Goal: Communication & Community: Share content

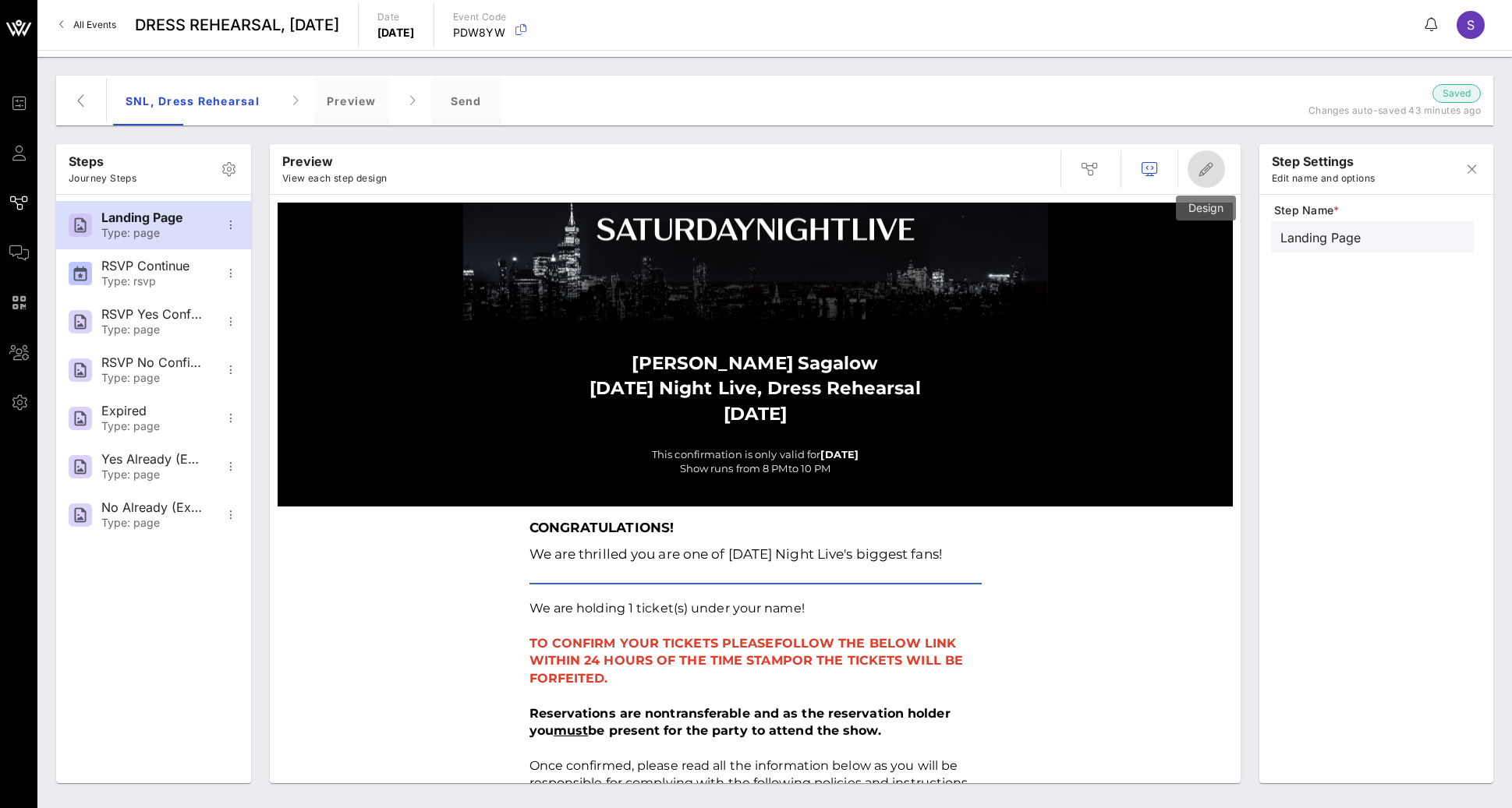
click at [1201, 164] on icon "button" at bounding box center [1207, 169] width 19 height 19
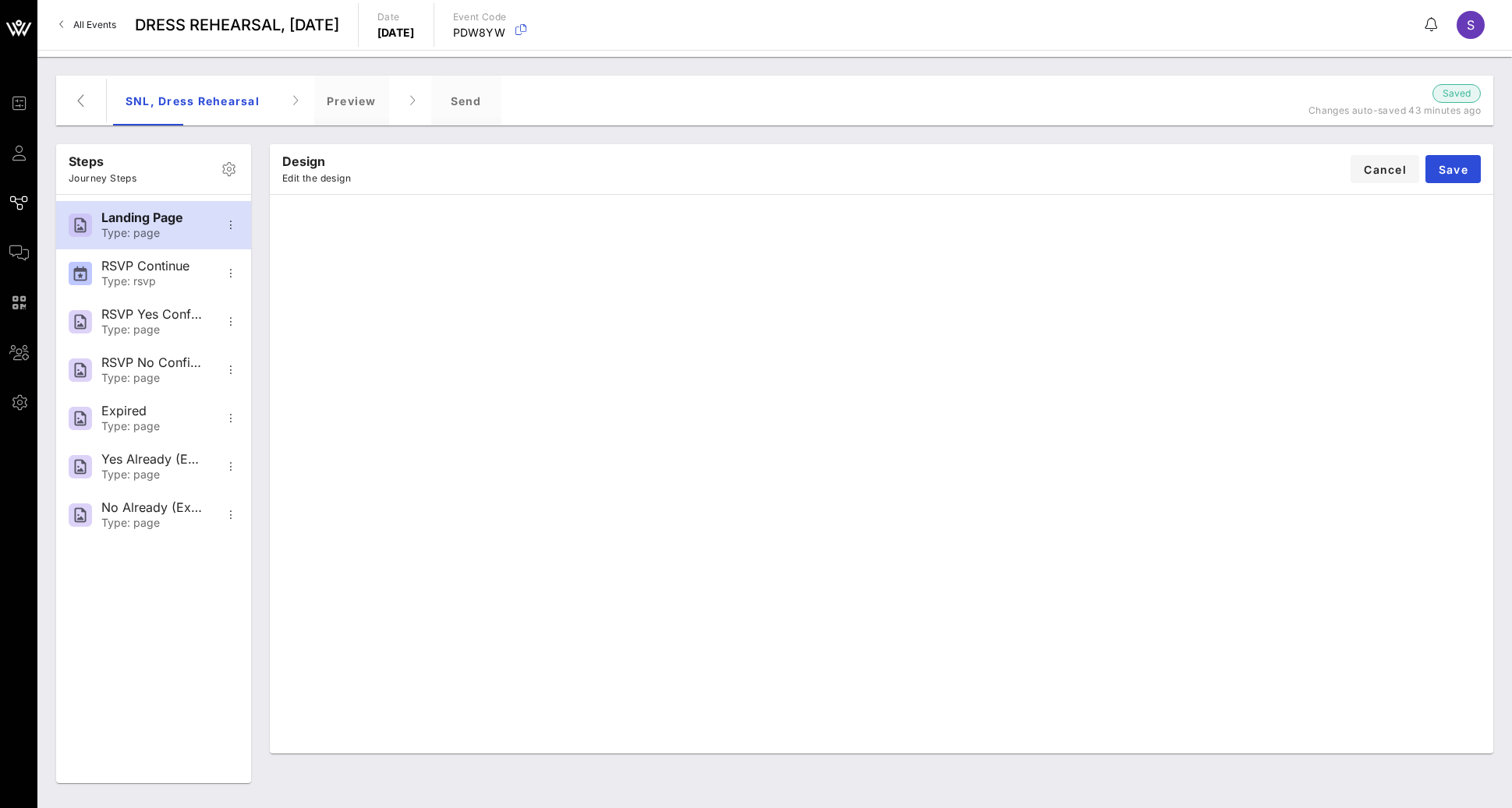
click at [796, 164] on div "Design Edit the design Cancel Save" at bounding box center [881, 169] width 1224 height 50
click at [1449, 159] on button "Save" at bounding box center [1453, 169] width 55 height 28
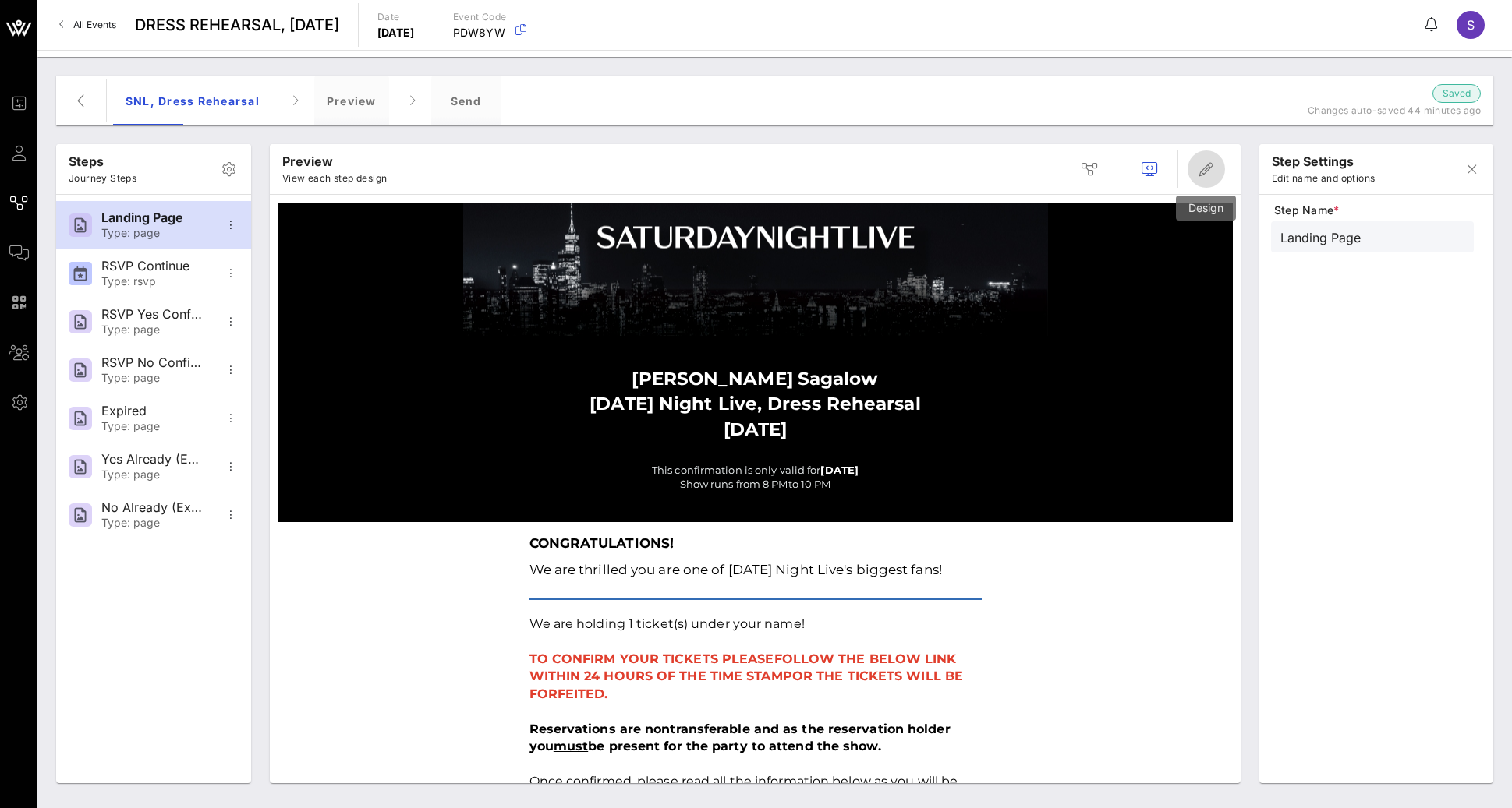
click at [1207, 163] on icon "button" at bounding box center [1207, 169] width 19 height 19
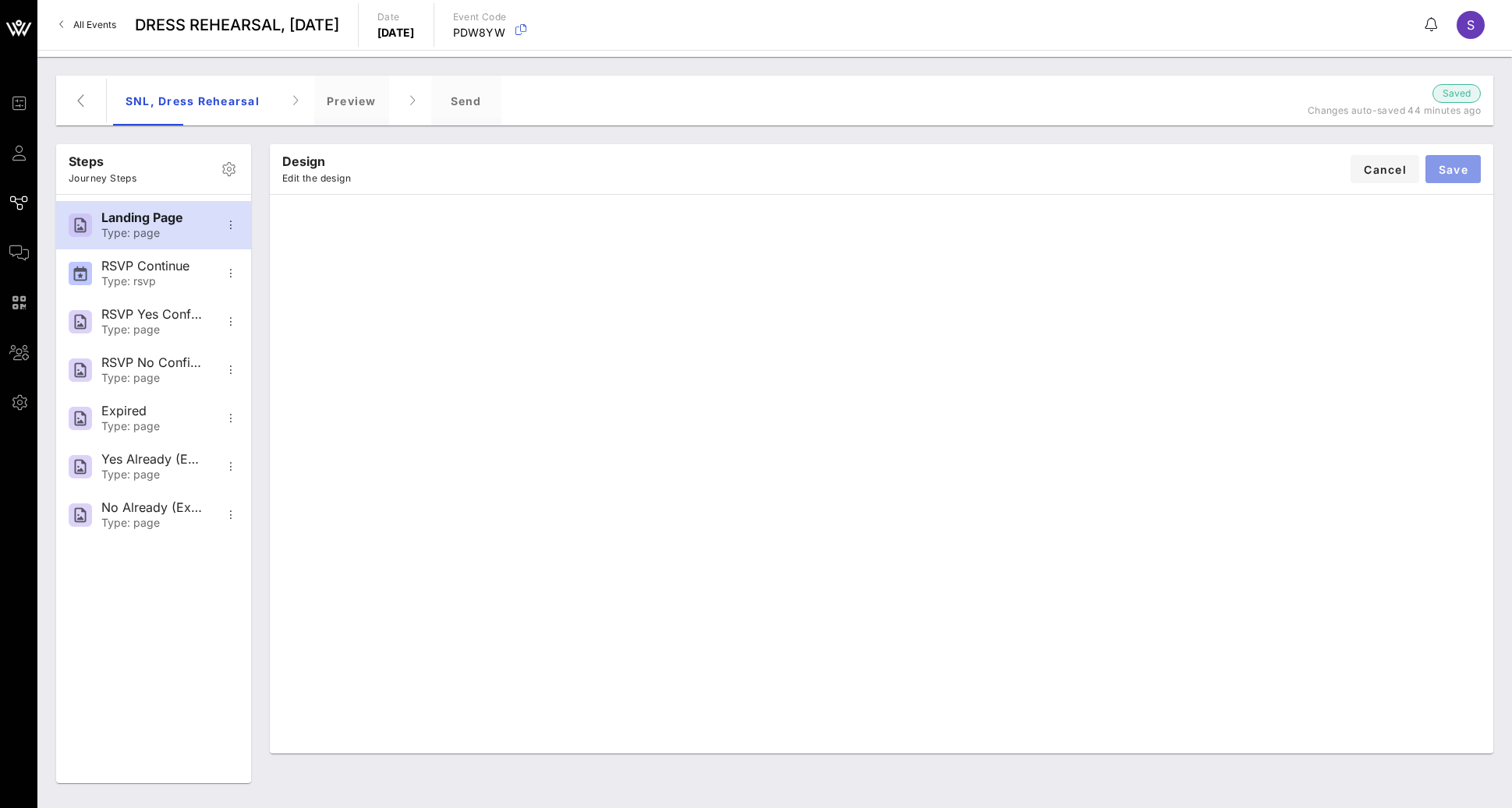
click at [1464, 168] on span "Save" at bounding box center [1453, 170] width 31 height 14
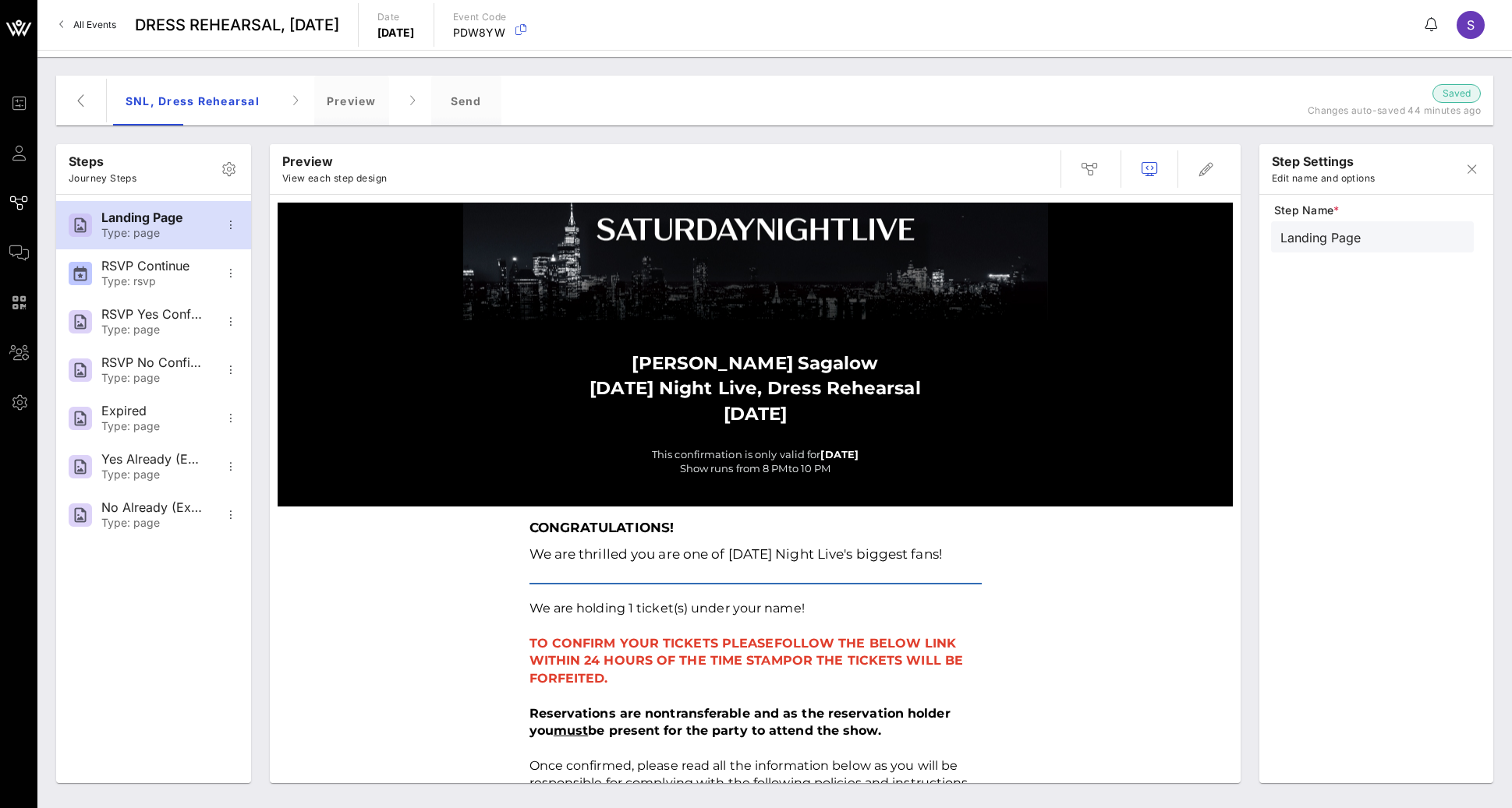
drag, startPoint x: 51, startPoint y: 152, endPoint x: 273, endPoint y: 175, distance: 223.2
click at [0, 0] on span "Guests" at bounding box center [0, 0] width 0 height 0
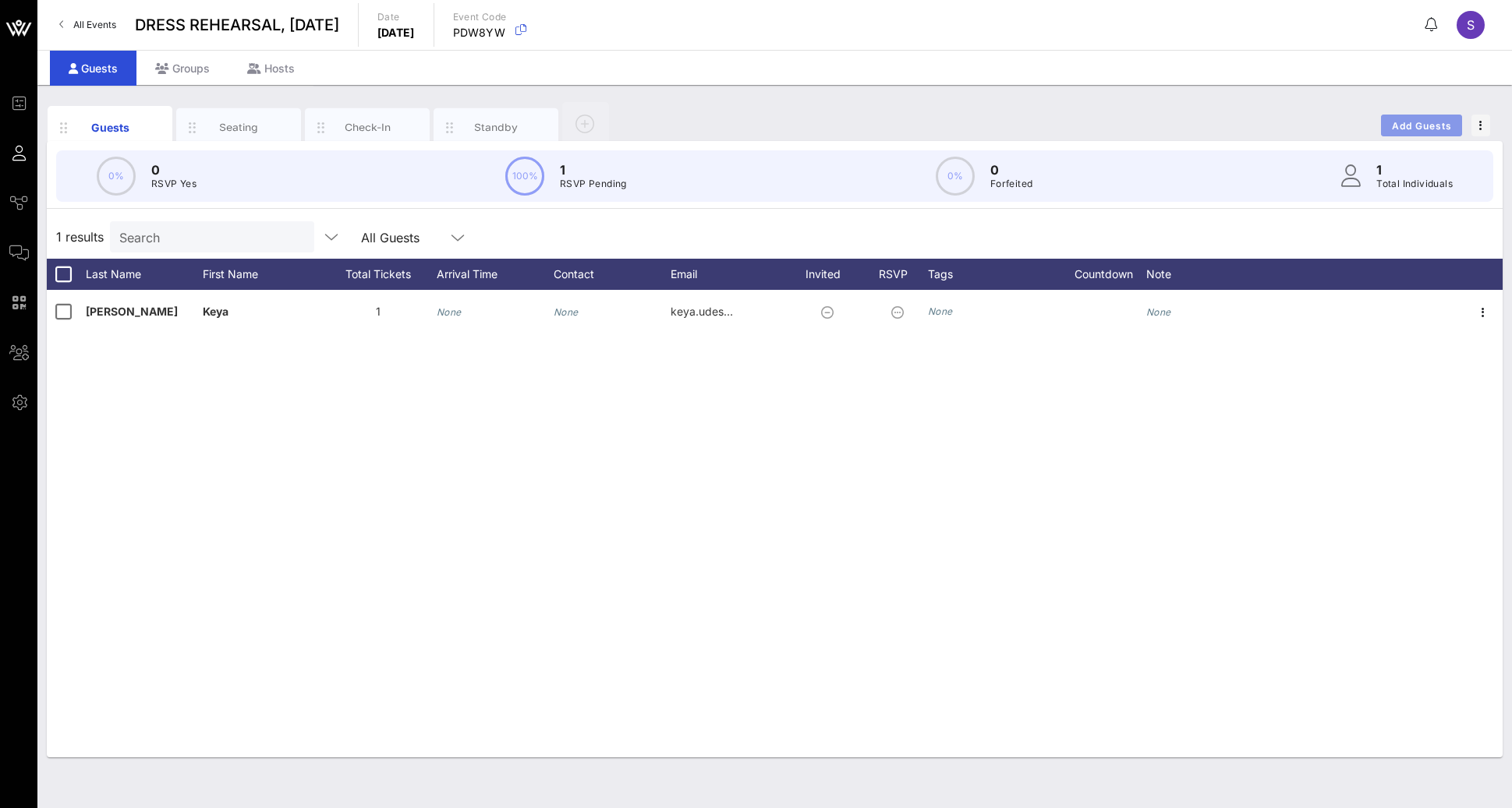
click at [1402, 125] on span "Add Guests" at bounding box center [1422, 126] width 61 height 12
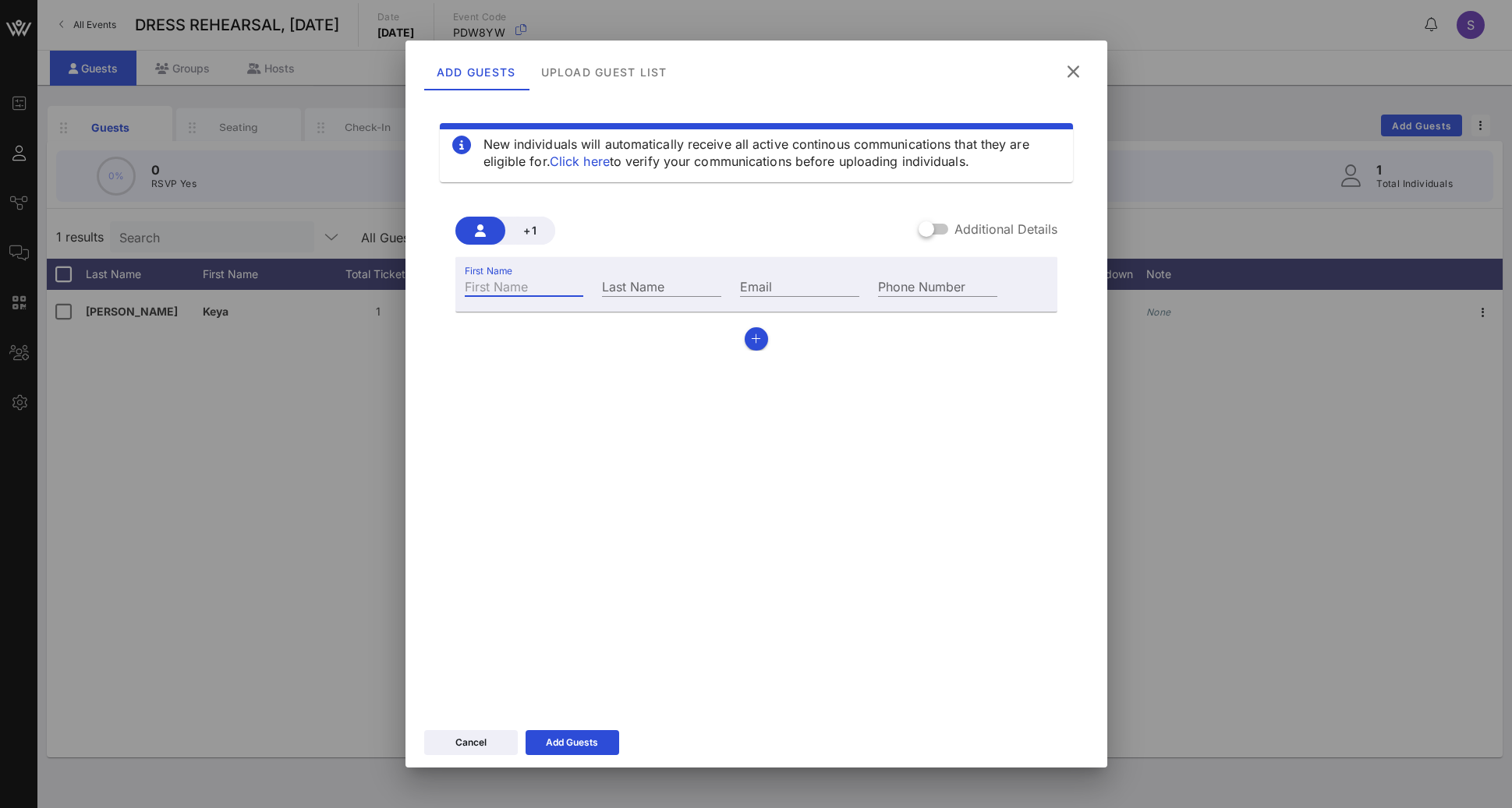
click at [526, 277] on input "First Name" at bounding box center [524, 286] width 119 height 20
type input "[PERSON_NAME]"
type input "Sagalow"
type input "ssagalow@gmail.com"
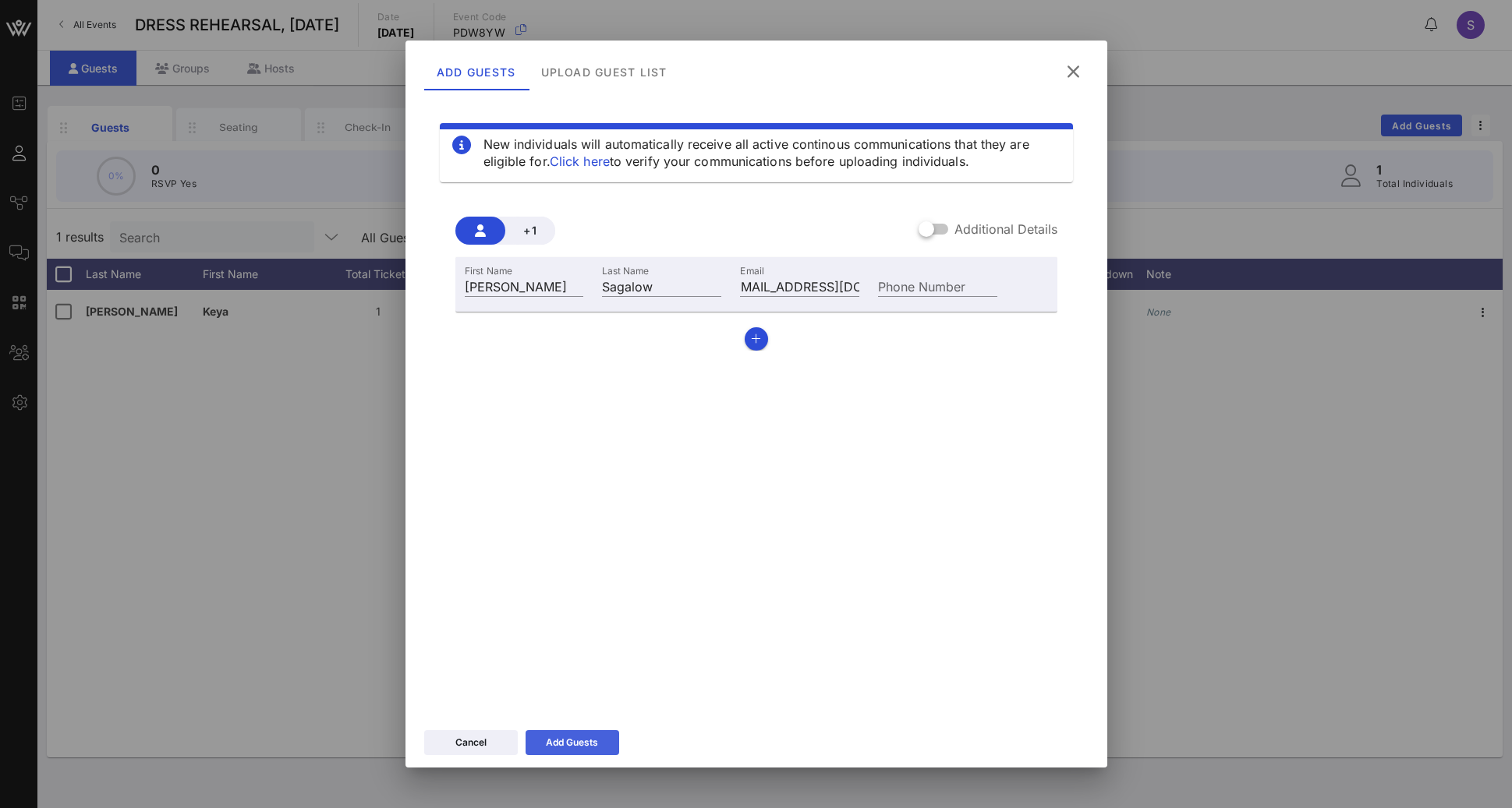
click at [604, 744] on button "Add Guests" at bounding box center [572, 742] width 94 height 25
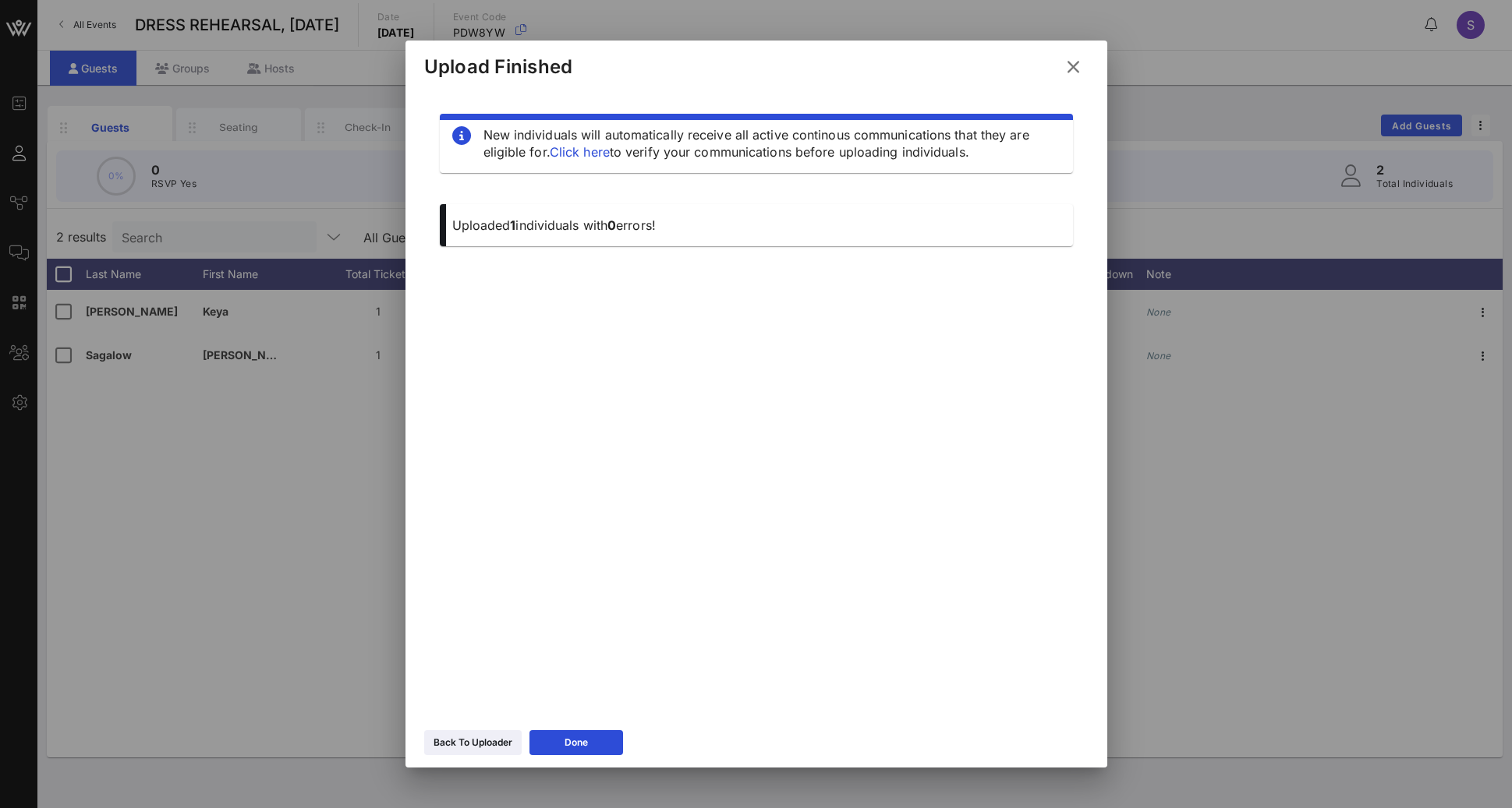
click at [1062, 72] on button at bounding box center [1074, 66] width 31 height 28
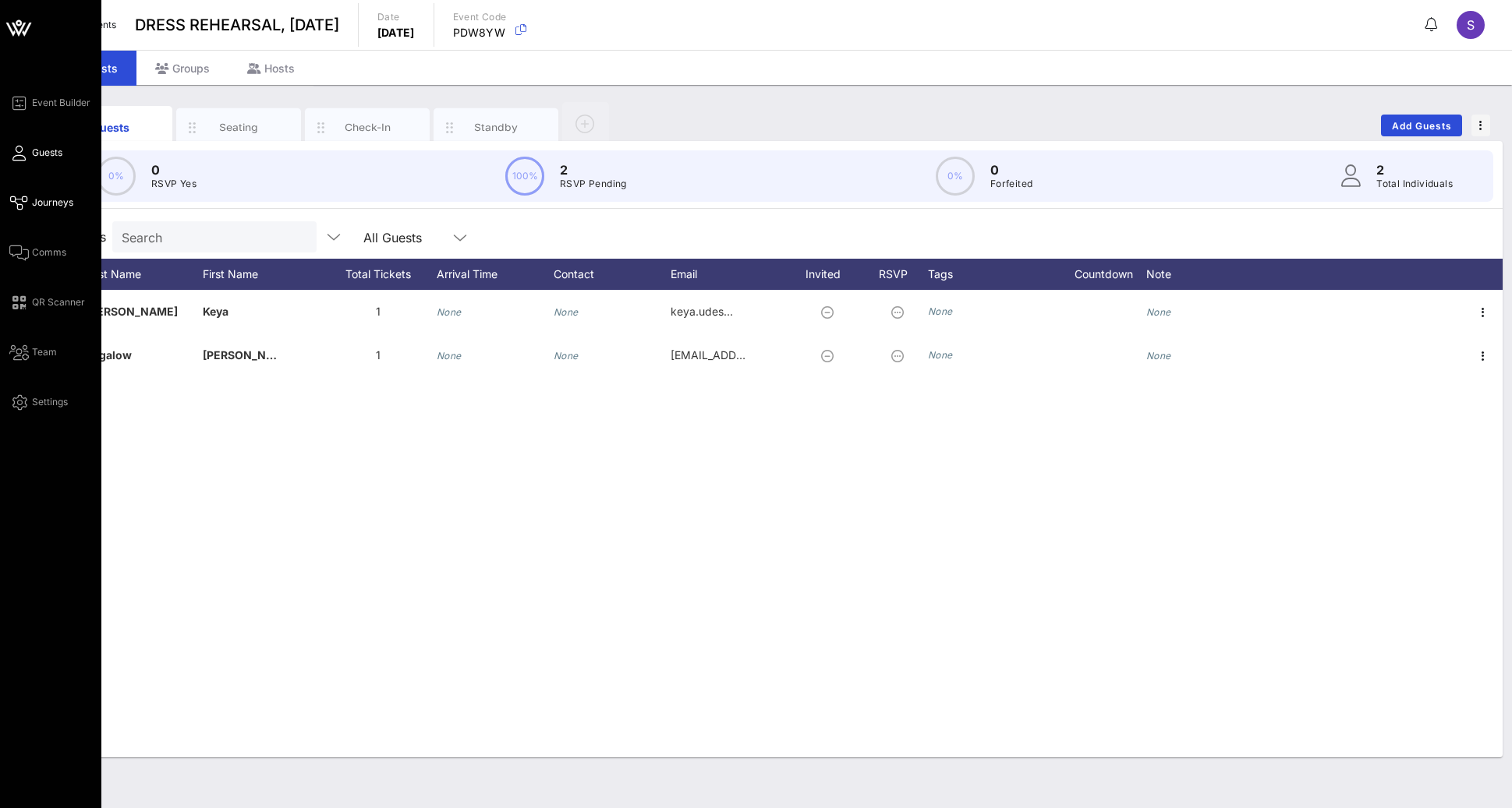
click at [34, 200] on span "Journeys" at bounding box center [52, 203] width 41 height 14
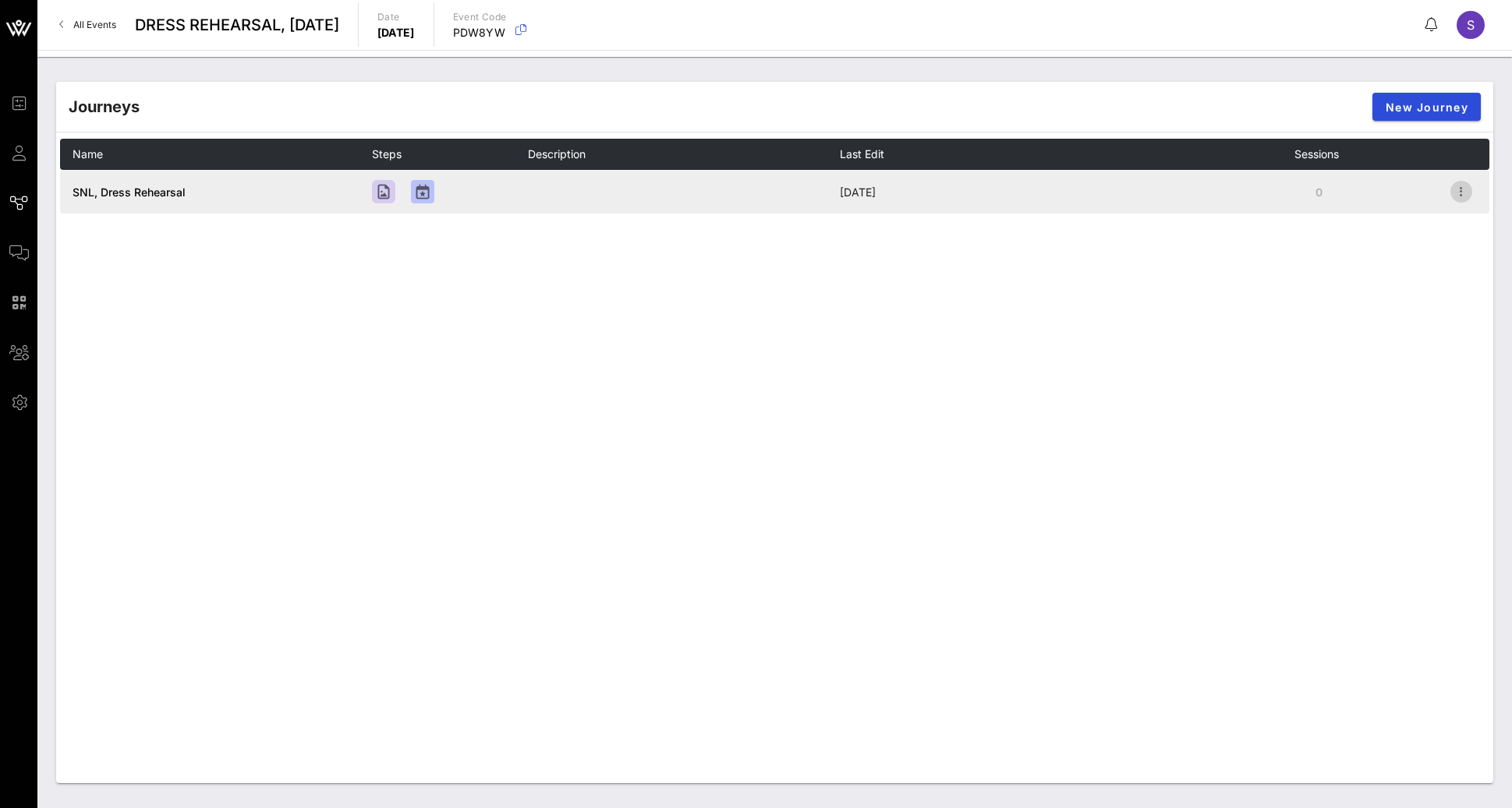
click at [1459, 199] on icon "button" at bounding box center [1462, 192] width 19 height 19
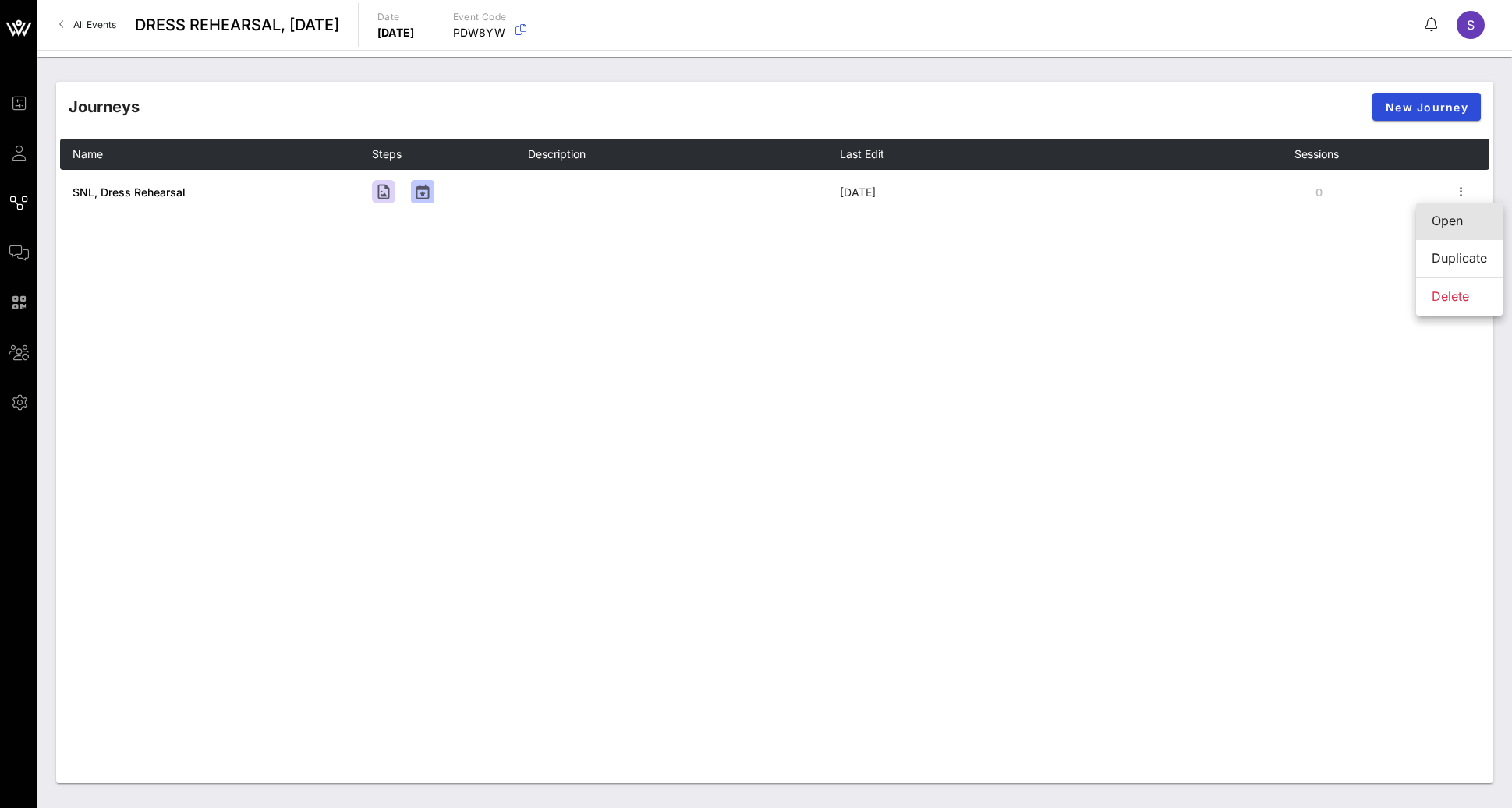
click at [1460, 216] on div "Open" at bounding box center [1459, 221] width 55 height 14
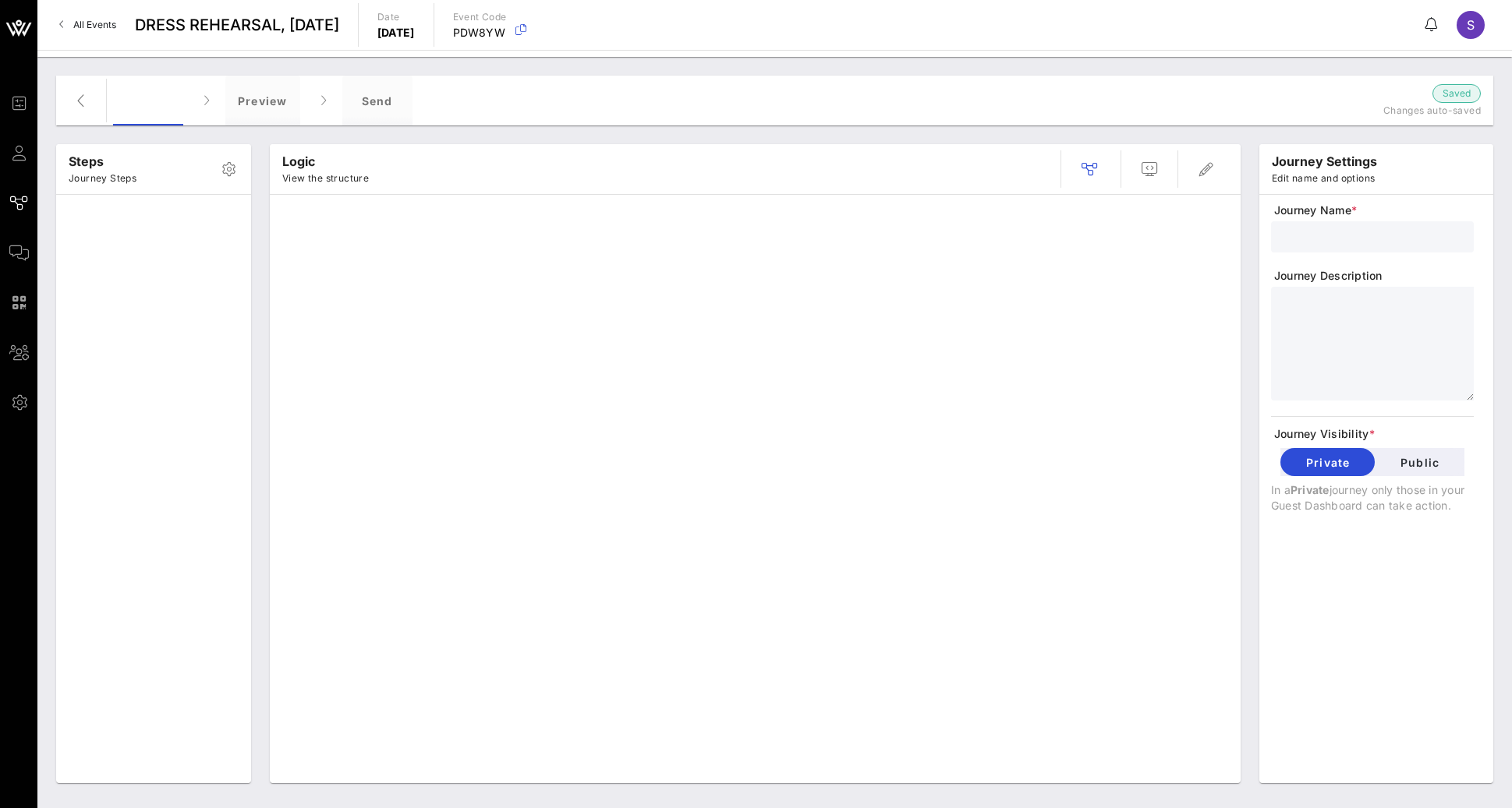
type input "SNL, Dress Rehearsal"
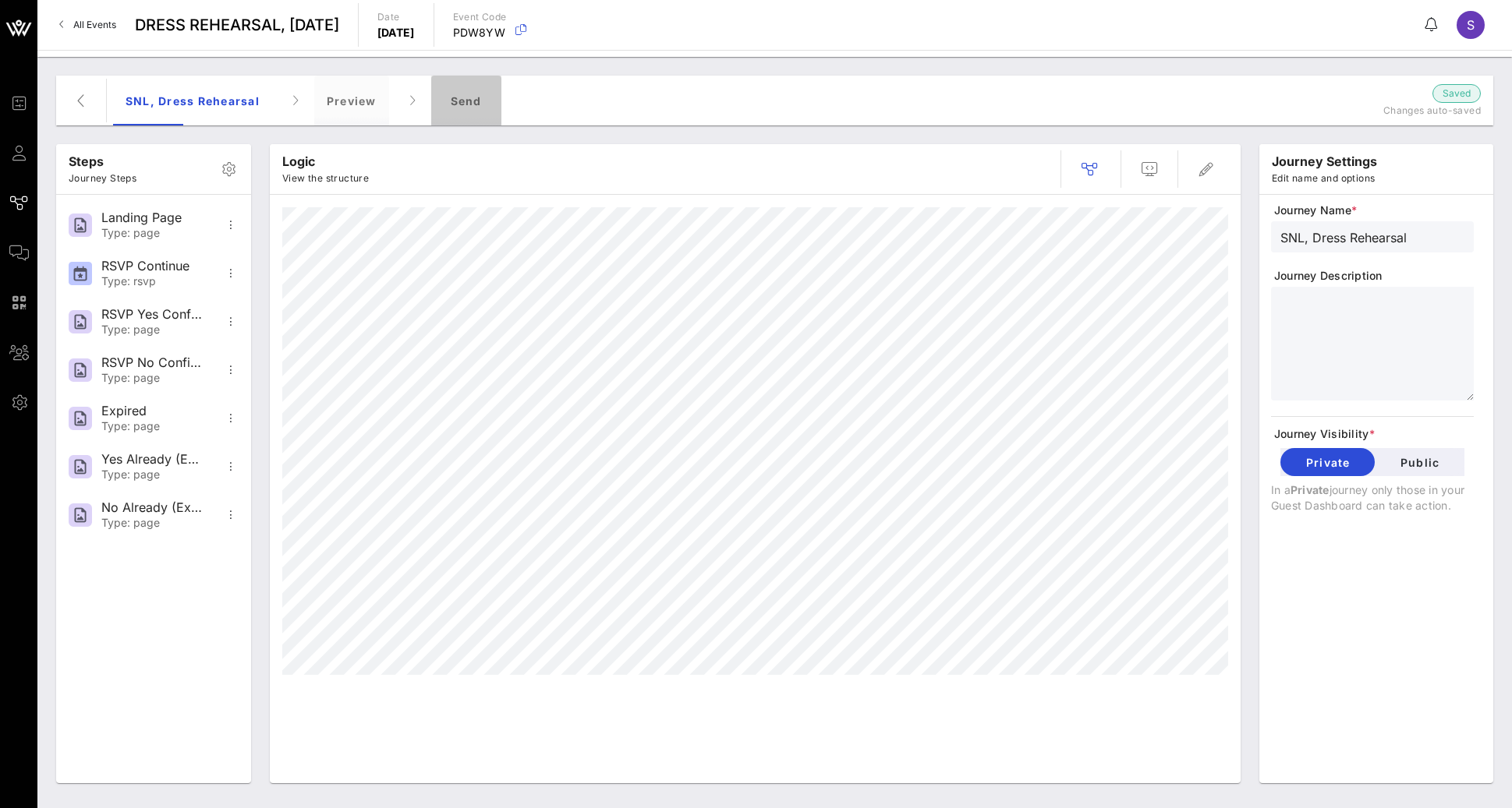
click at [486, 107] on div "Send" at bounding box center [466, 101] width 70 height 50
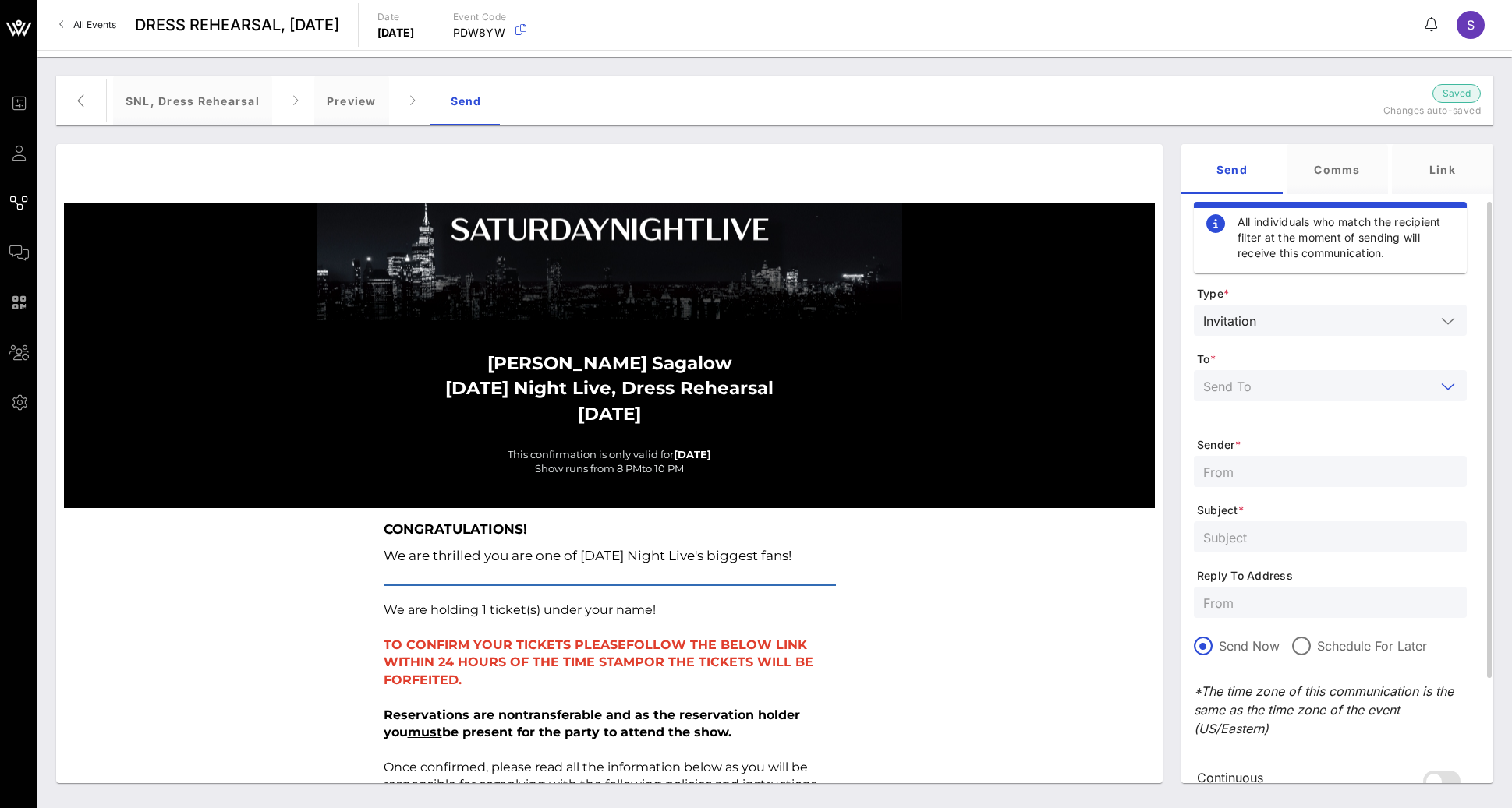
click at [1303, 387] on input "text" at bounding box center [1319, 386] width 232 height 20
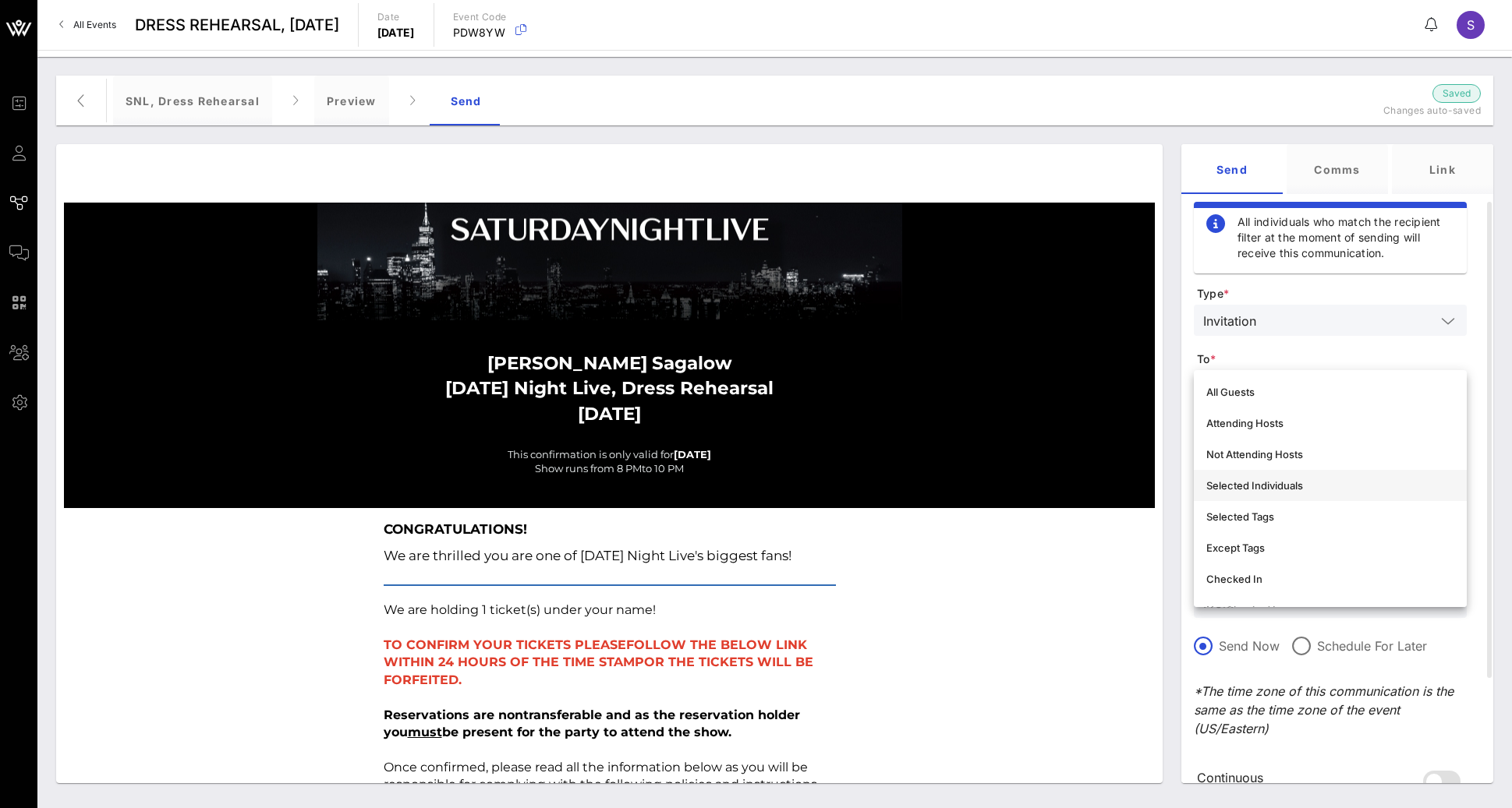
click at [1301, 478] on div "Selected Individuals" at bounding box center [1330, 485] width 248 height 25
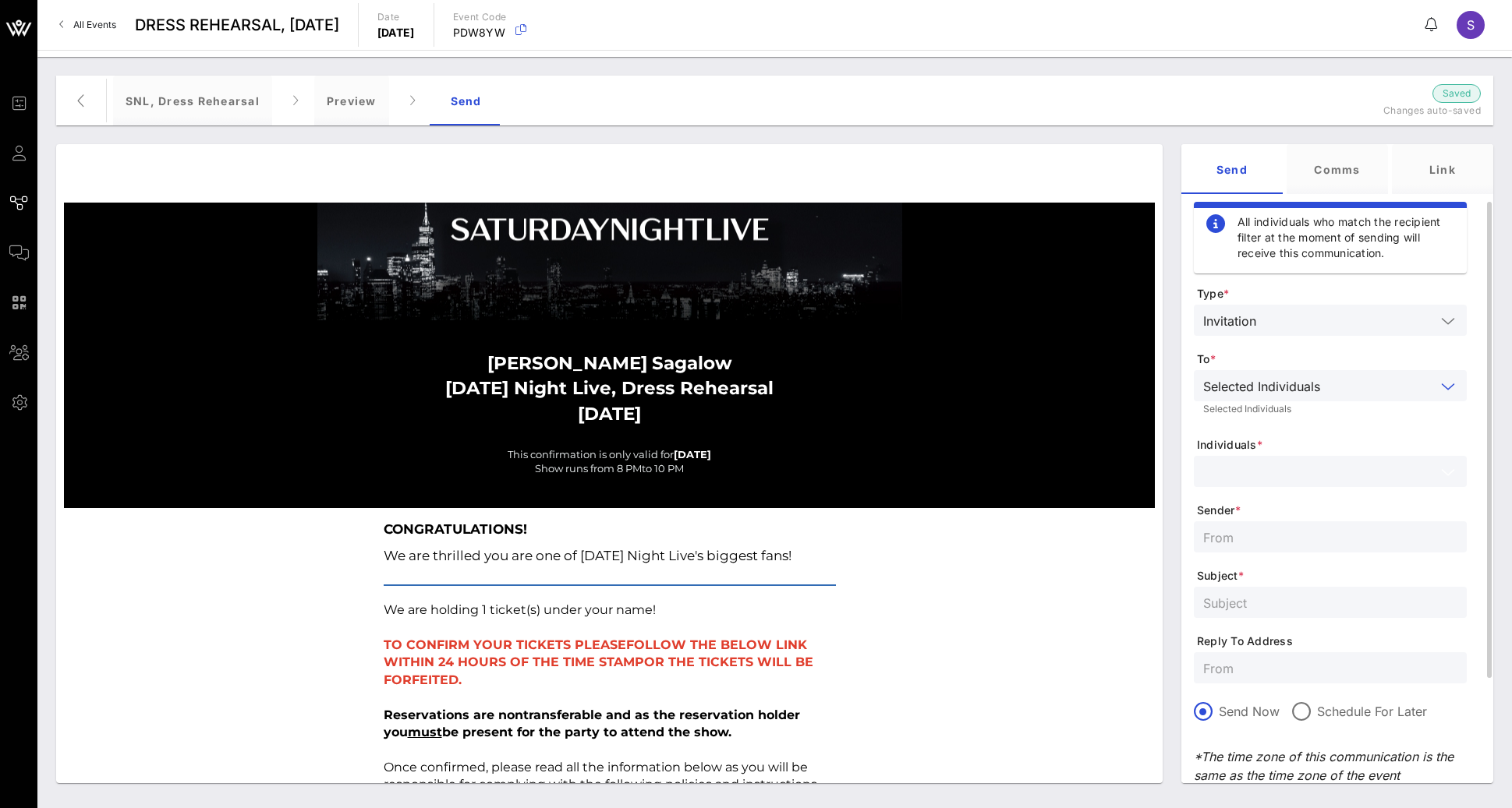
click at [1298, 477] on input "text" at bounding box center [1319, 471] width 232 height 20
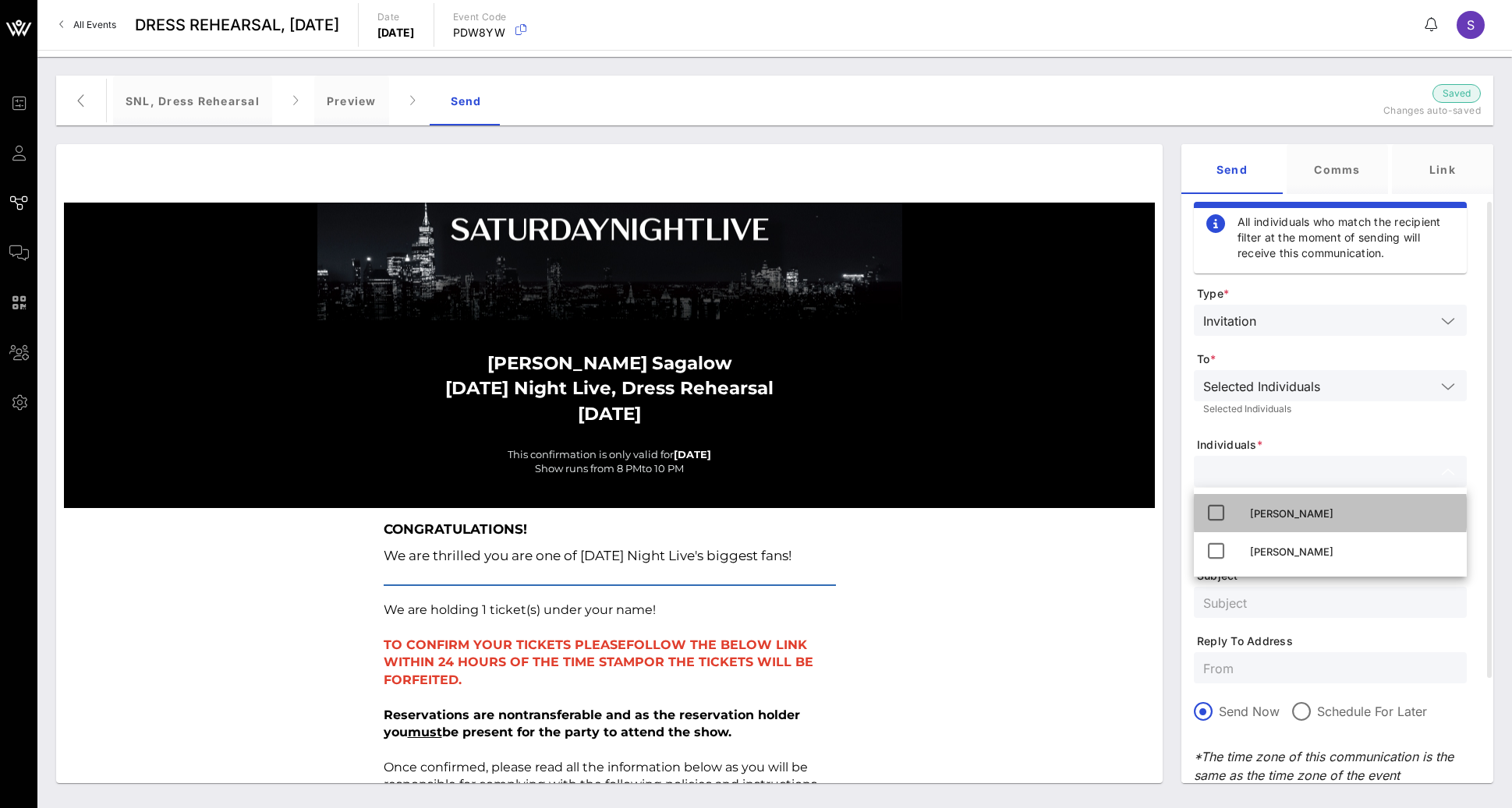
click at [1300, 511] on div "Keya Udeshi" at bounding box center [1353, 513] width 205 height 13
click at [1298, 543] on div "[PERSON_NAME]" at bounding box center [1353, 551] width 205 height 25
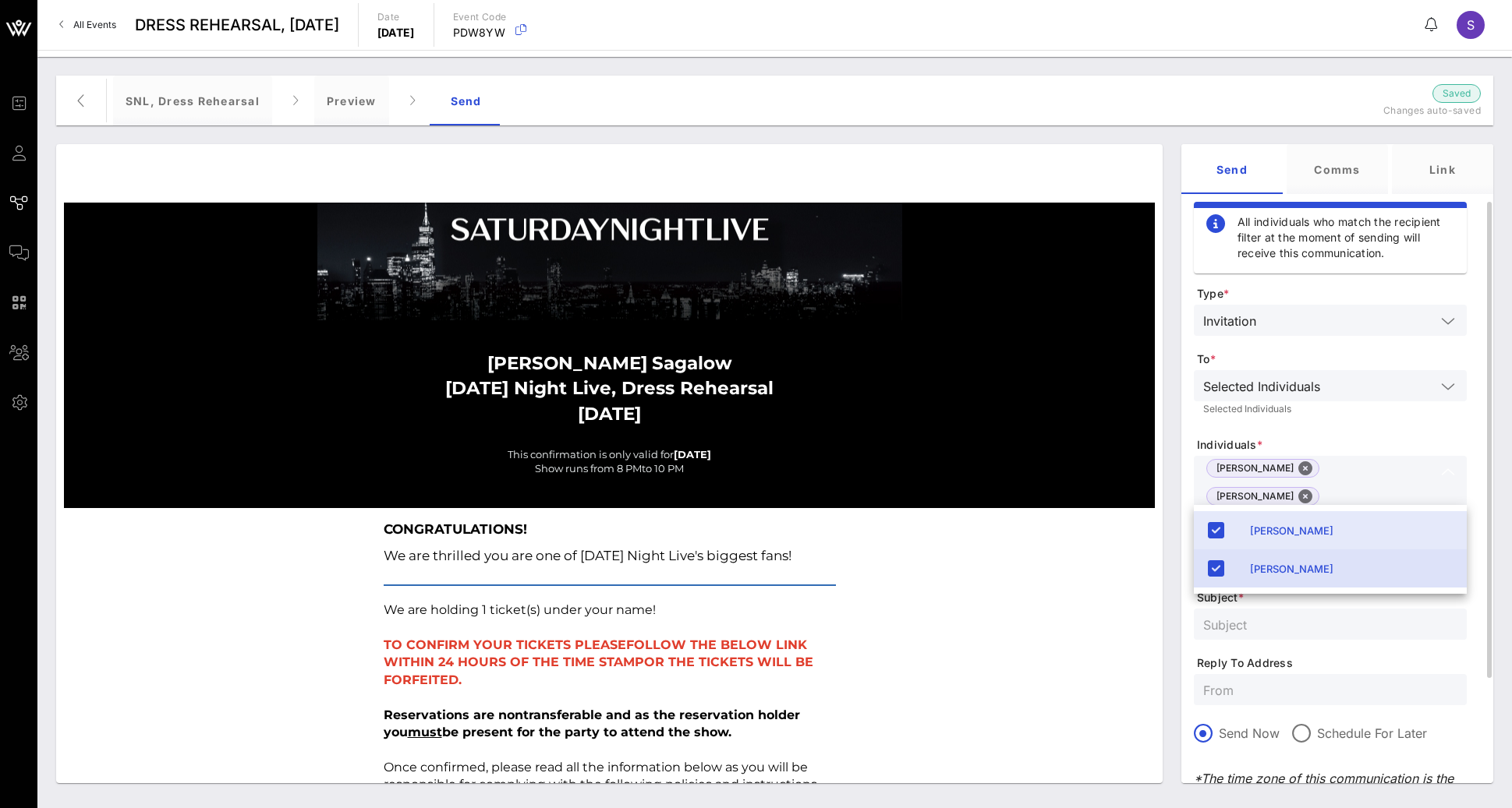
click at [1344, 414] on div "Selected Individuals" at bounding box center [1330, 410] width 254 height 11
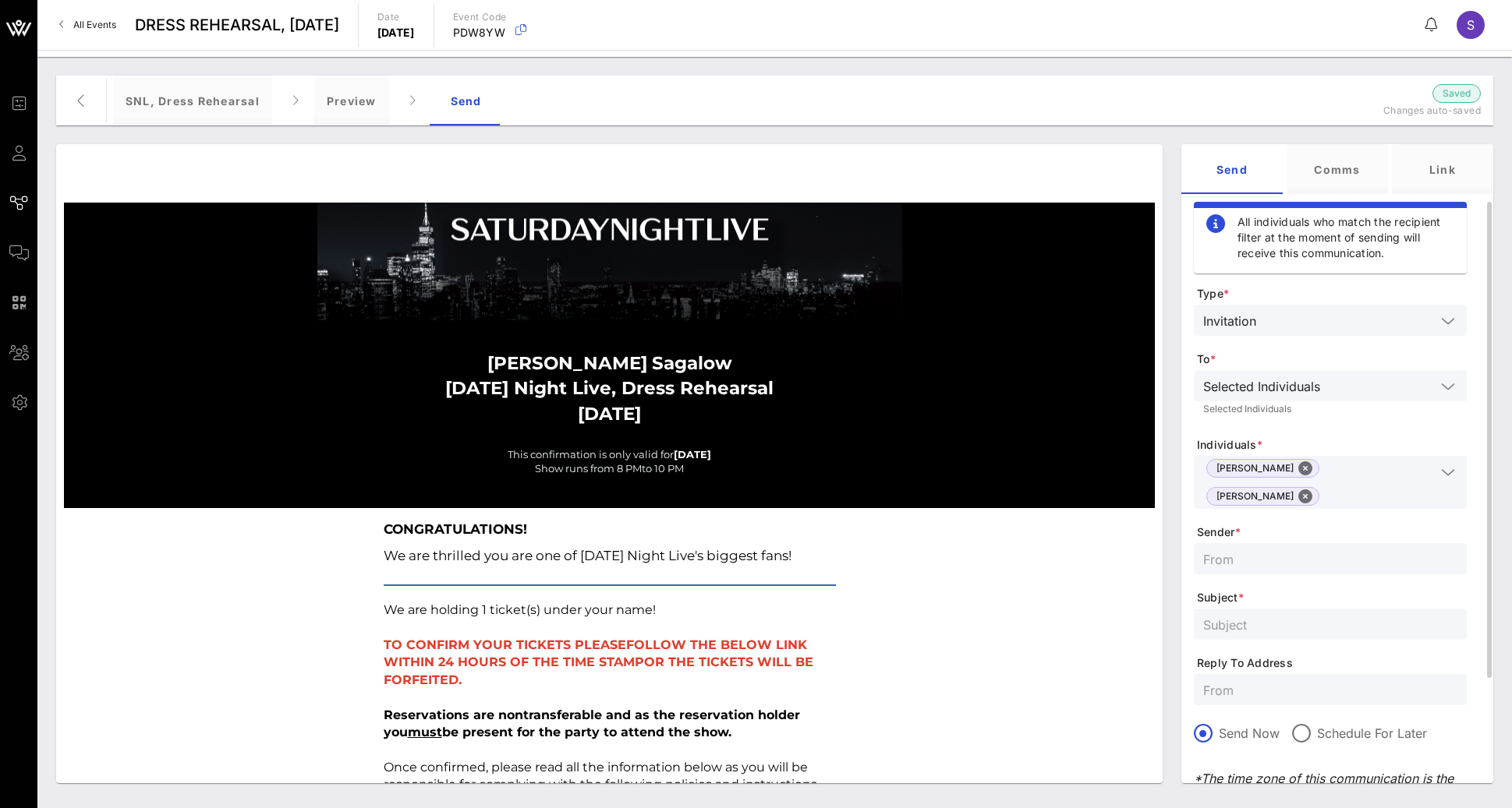
scroll to position [78, 0]
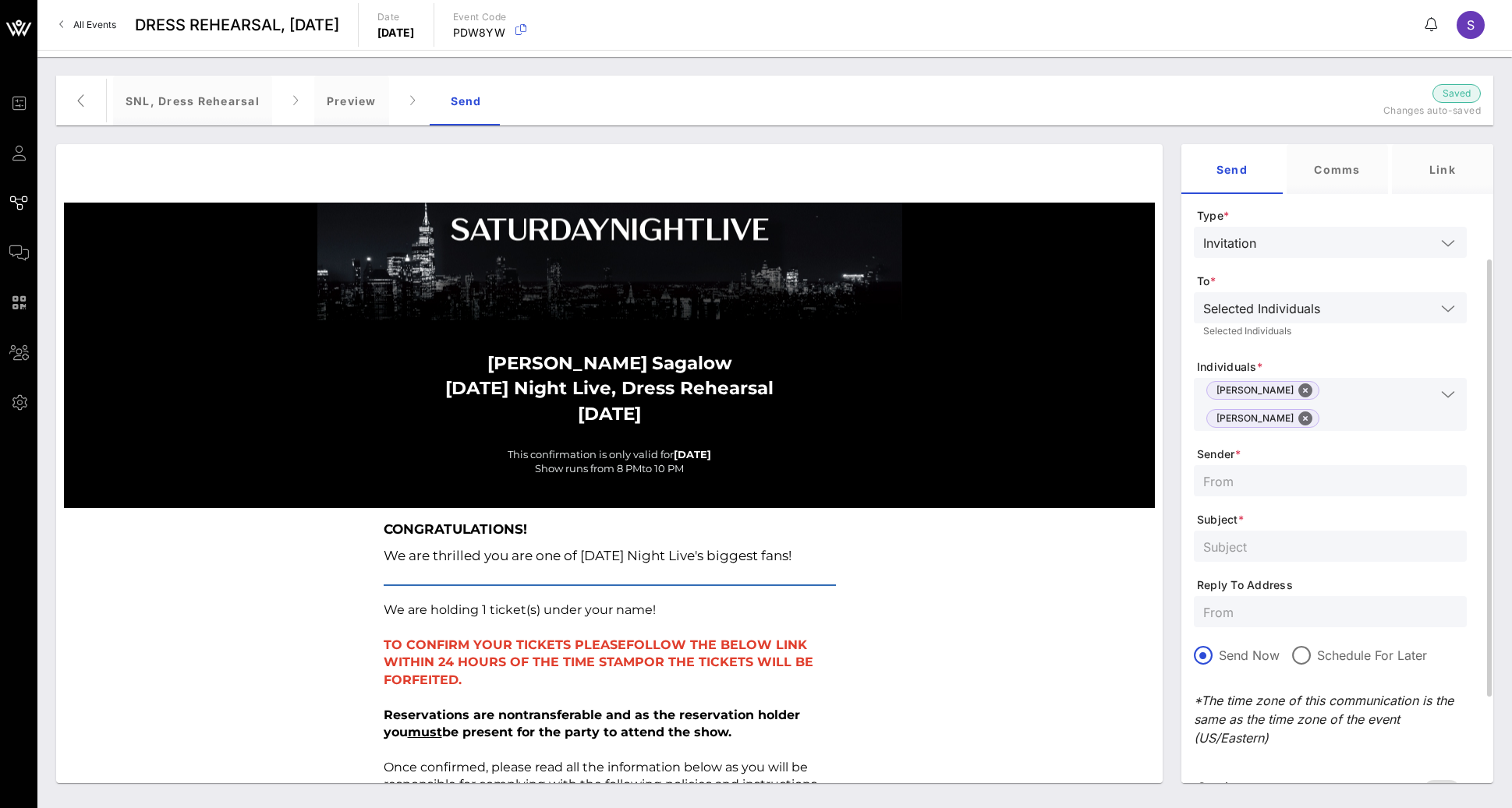
click at [1301, 470] on input "text" at bounding box center [1330, 481] width 254 height 20
type input "SNL Reservations"
click at [1332, 536] on input "text" at bounding box center [1330, 546] width 254 height 20
click at [1313, 602] on input "text" at bounding box center [1330, 612] width 254 height 20
type input "SNL.Confirmation@nbcuni.com"
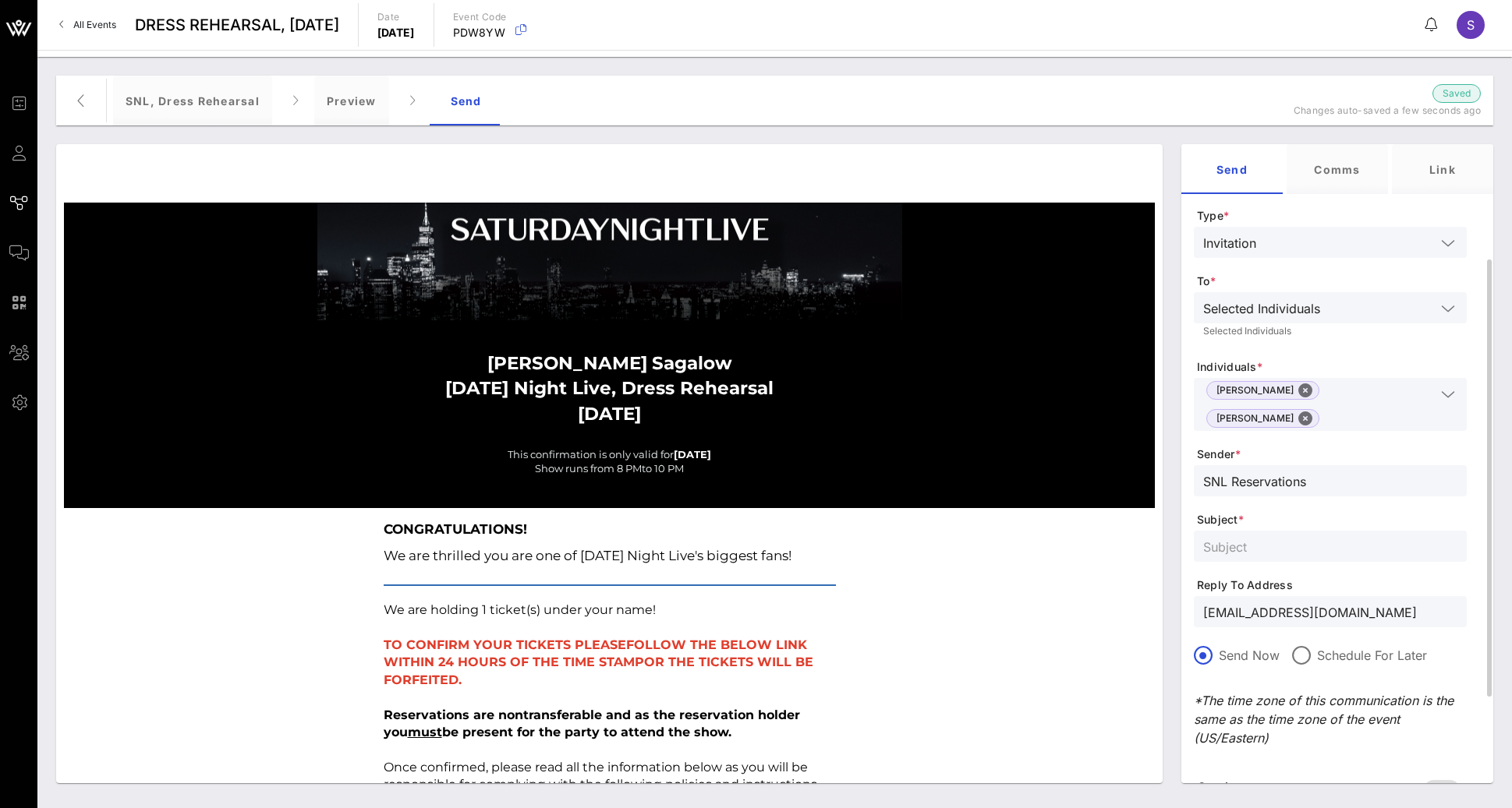
click at [1223, 536] on input "text" at bounding box center [1330, 546] width 254 height 20
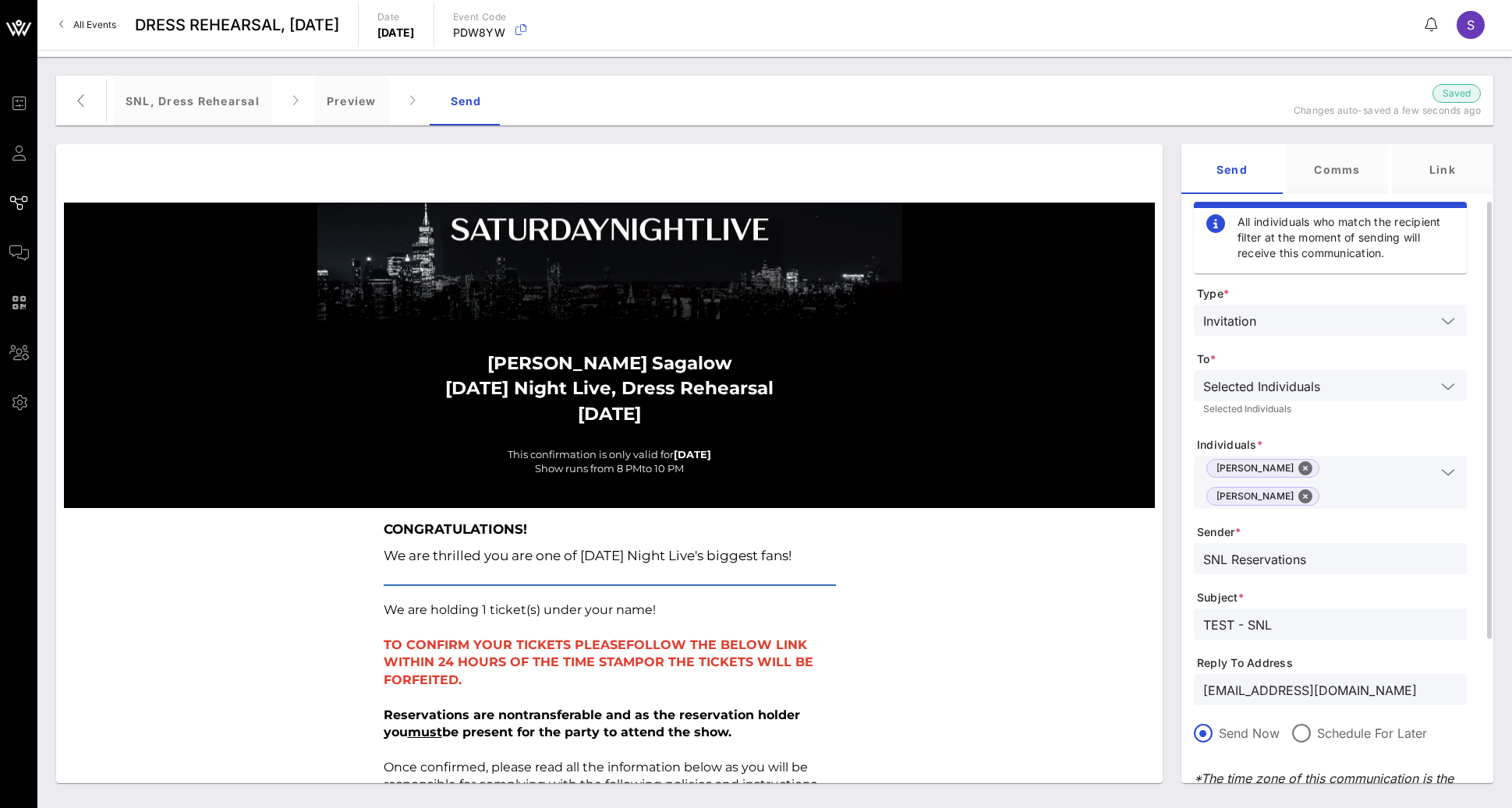
scroll to position [205, 0]
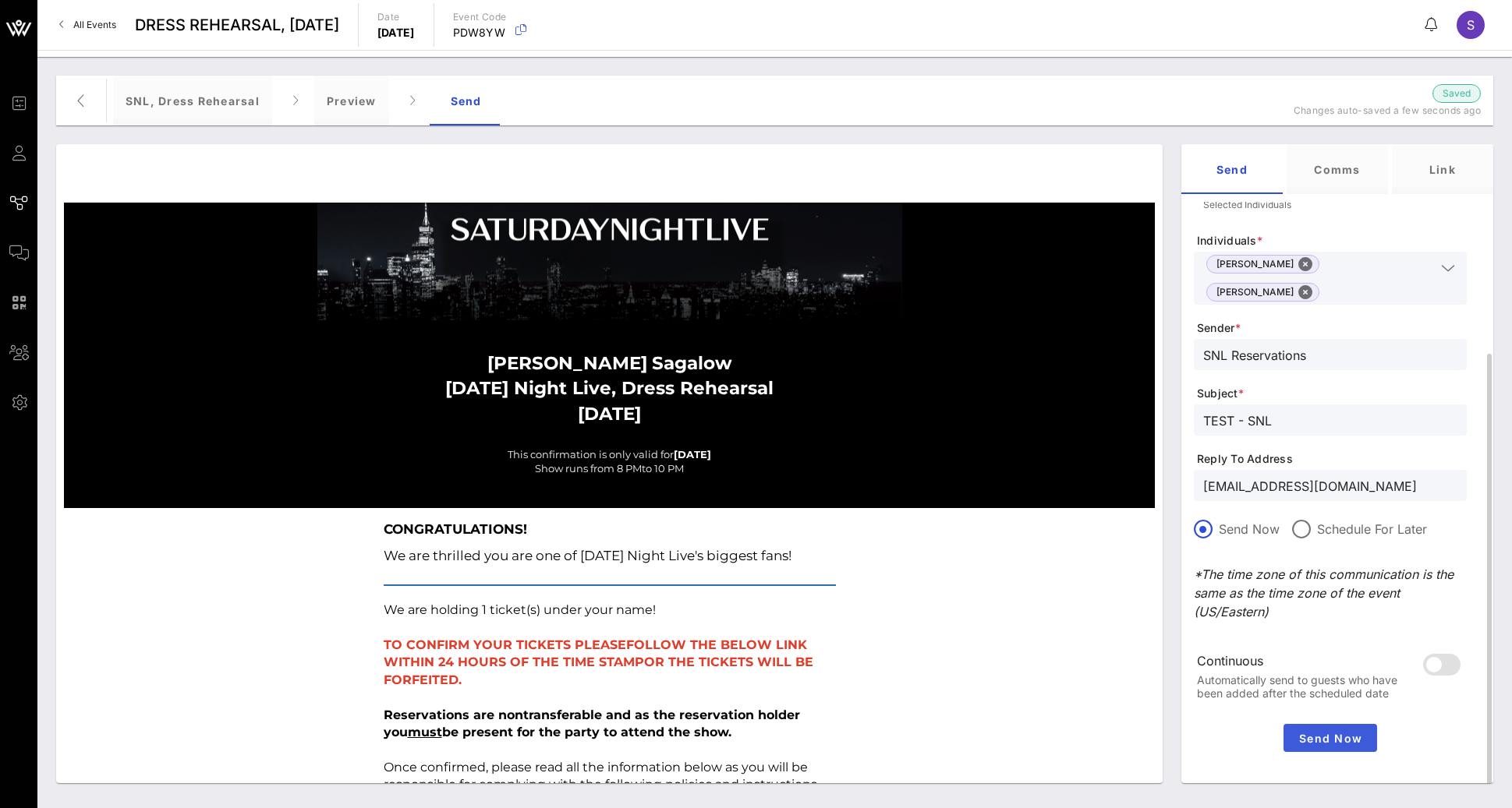
type input "TEST - SNL"
click at [1335, 724] on button "Send Now" at bounding box center [1330, 737] width 94 height 28
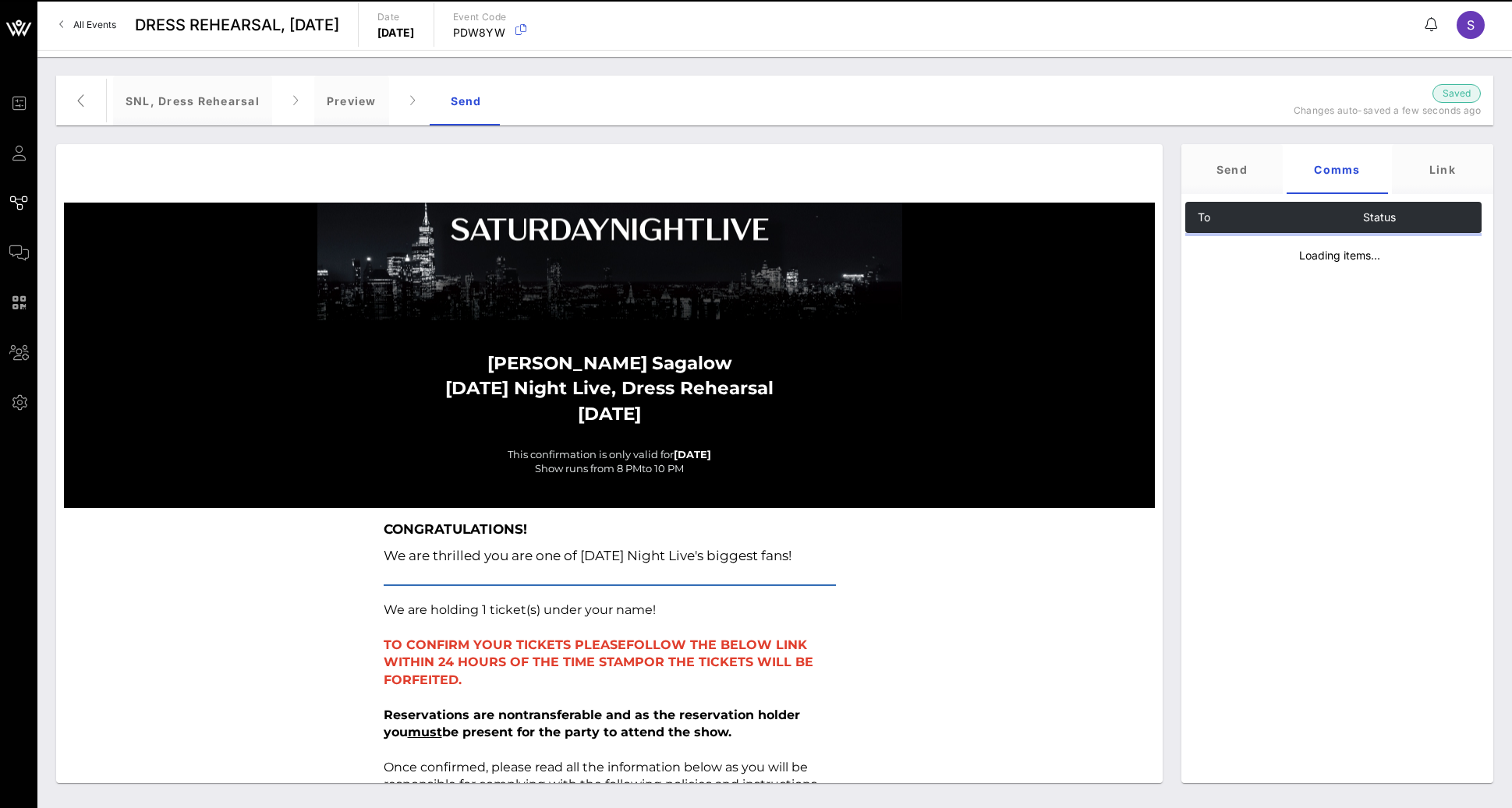
scroll to position [0, 0]
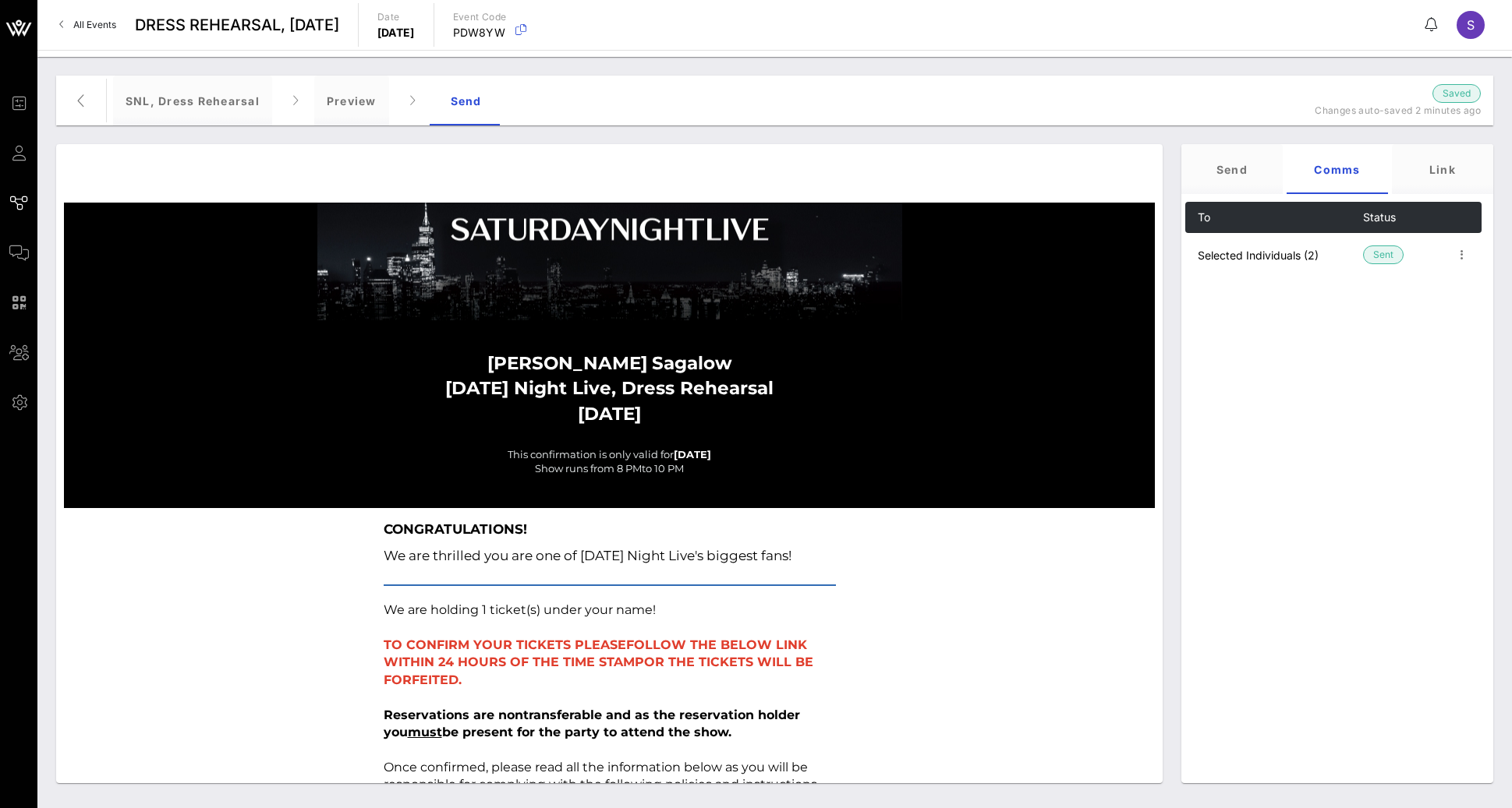
click at [677, 255] on div at bounding box center [610, 262] width 468 height 118
click at [339, 106] on div "Preview" at bounding box center [352, 101] width 75 height 50
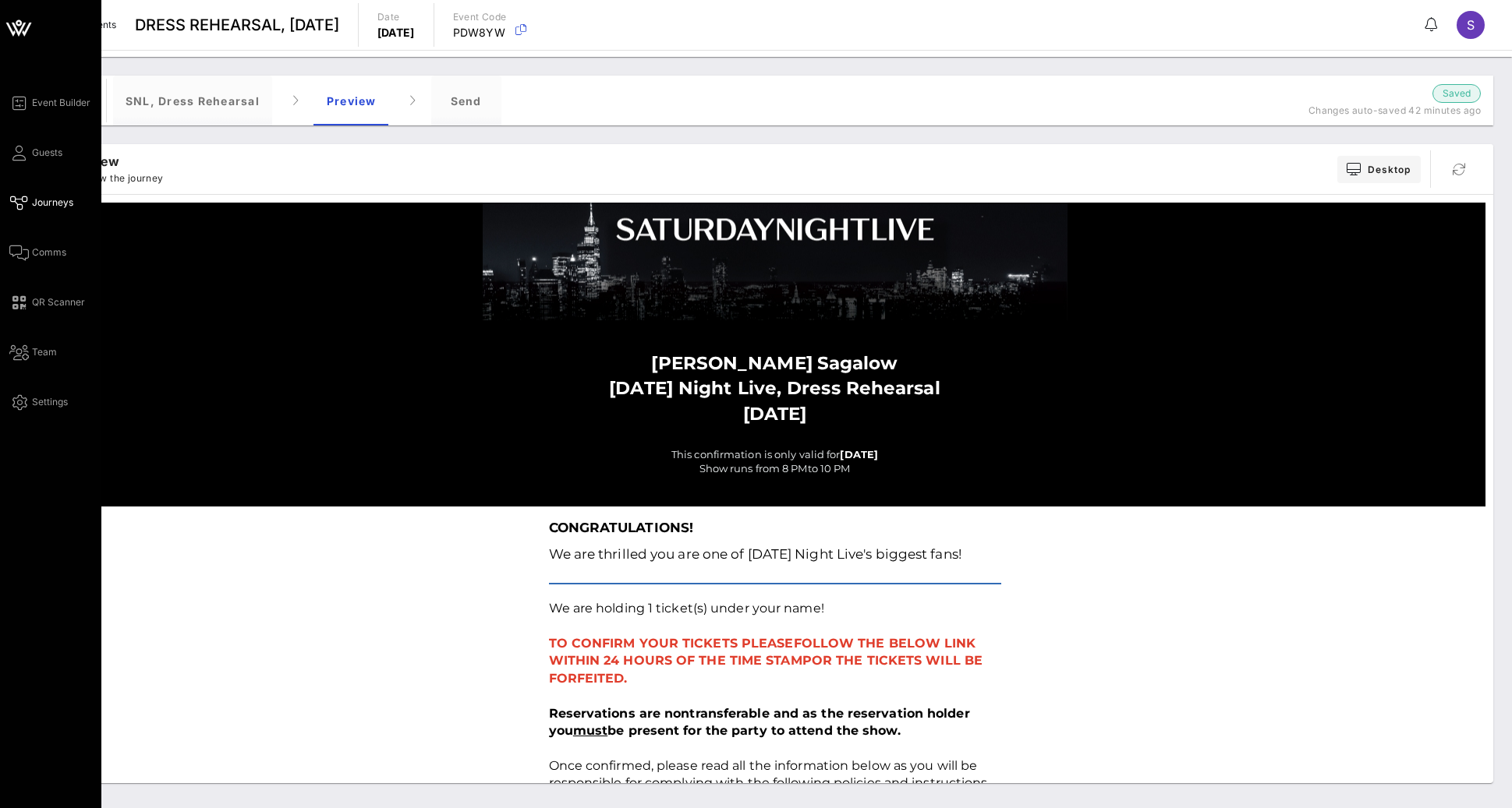
click at [48, 199] on span "Journeys" at bounding box center [52, 203] width 41 height 14
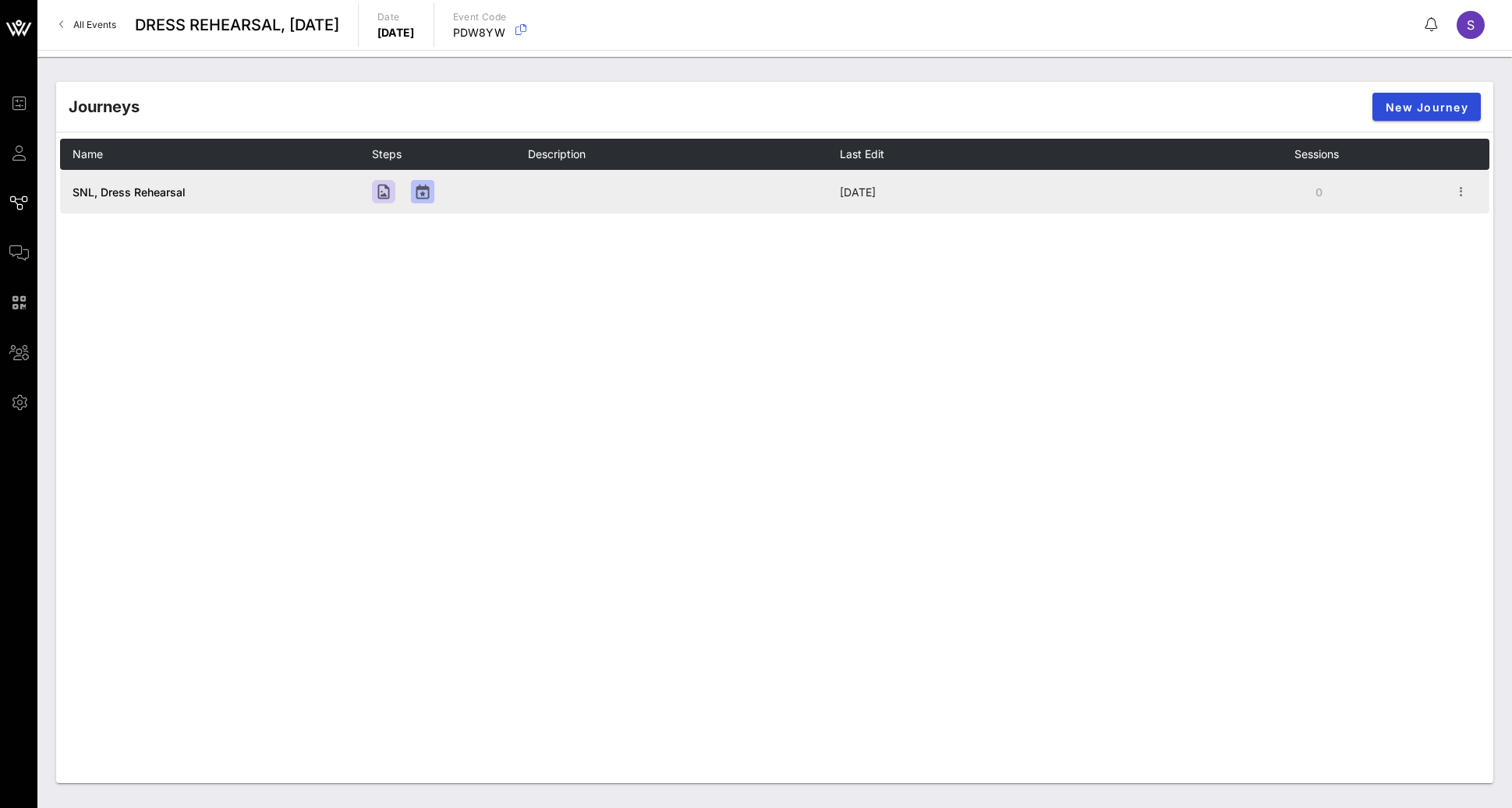
click at [596, 212] on td at bounding box center [684, 191] width 312 height 43
click at [1457, 194] on icon "button" at bounding box center [1462, 192] width 19 height 19
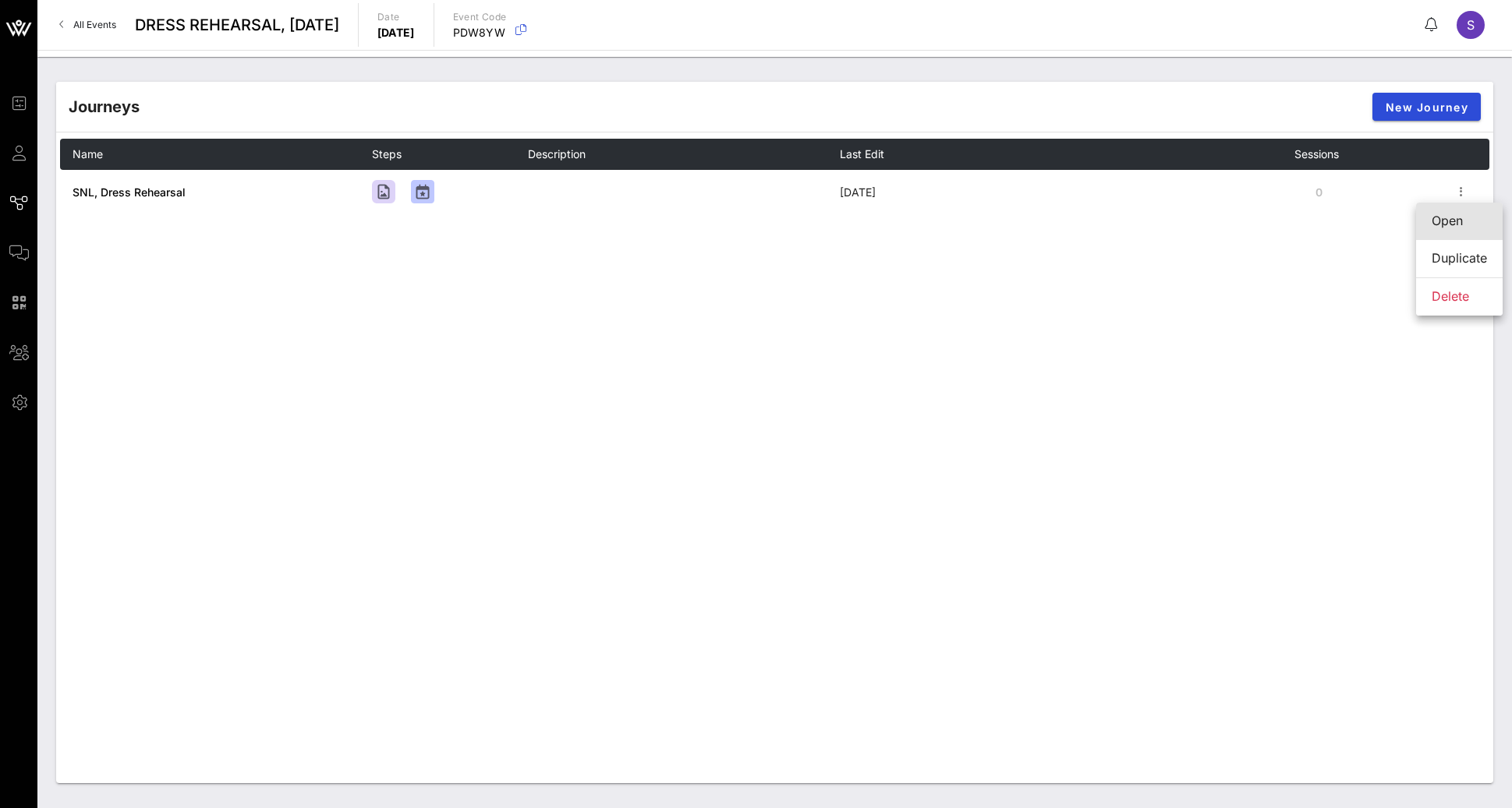
click at [1460, 227] on div "Open" at bounding box center [1459, 221] width 55 height 14
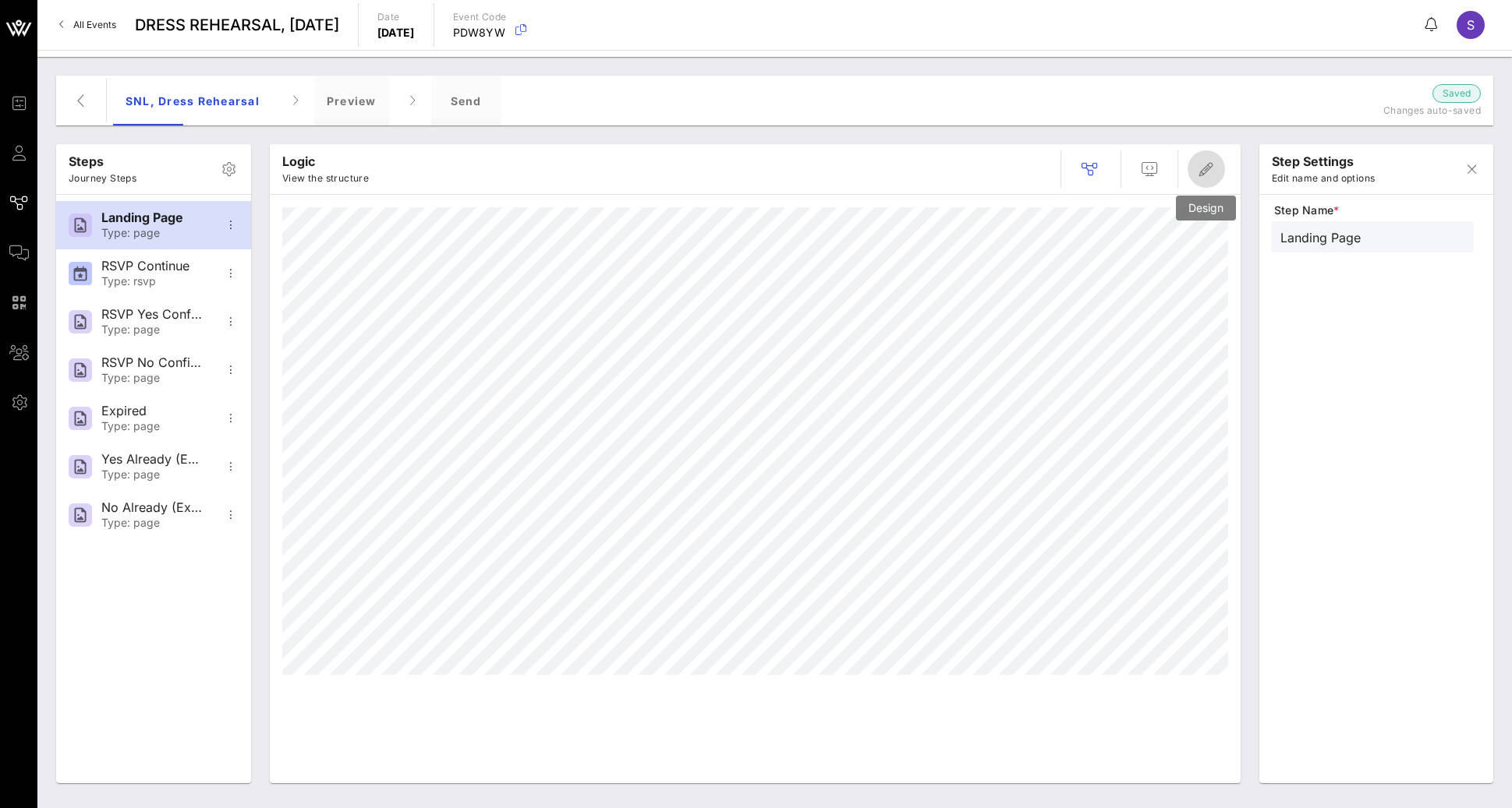
click at [1208, 164] on icon "button" at bounding box center [1207, 169] width 19 height 19
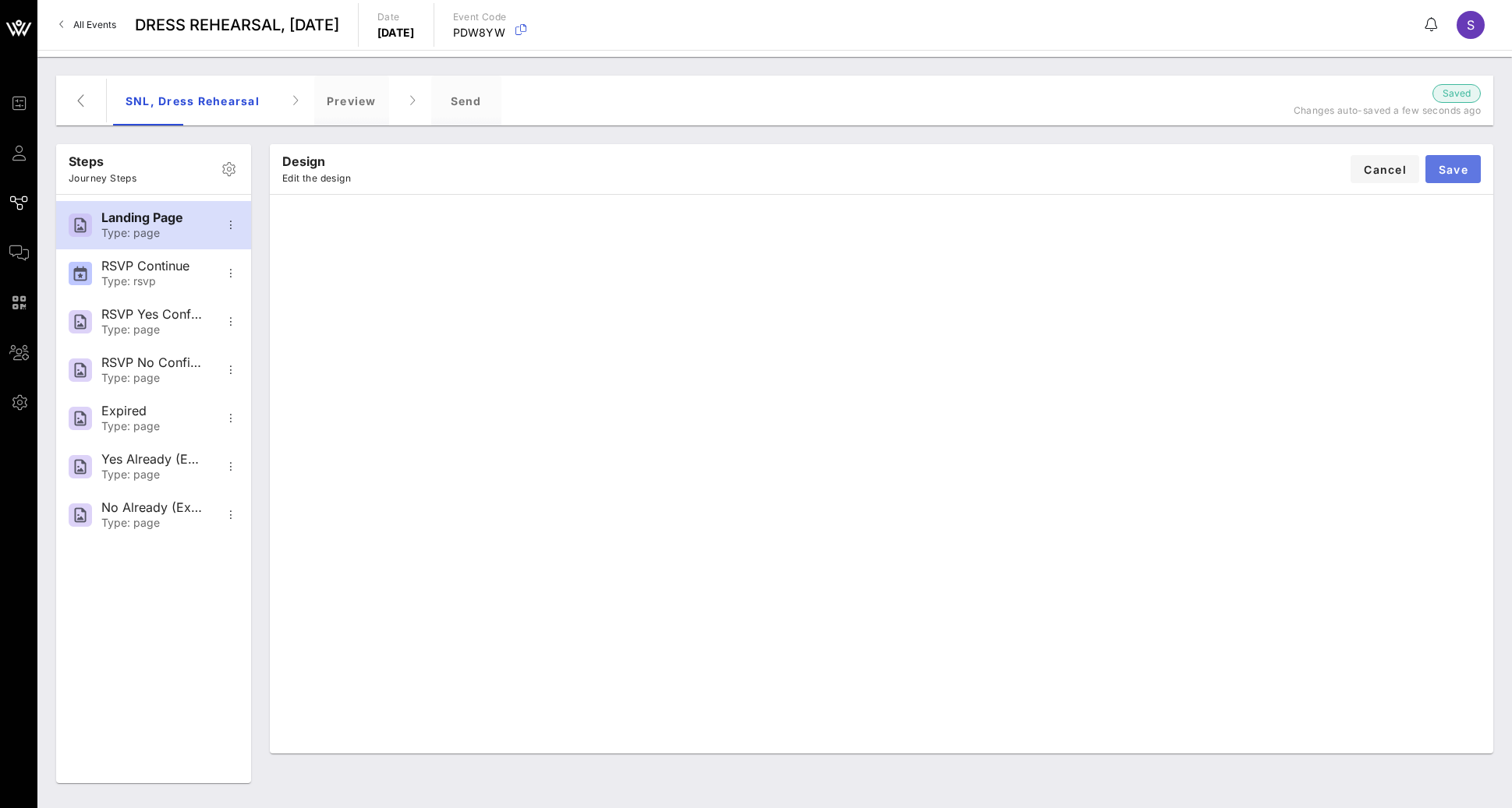
click at [1444, 172] on span "Save" at bounding box center [1453, 170] width 31 height 14
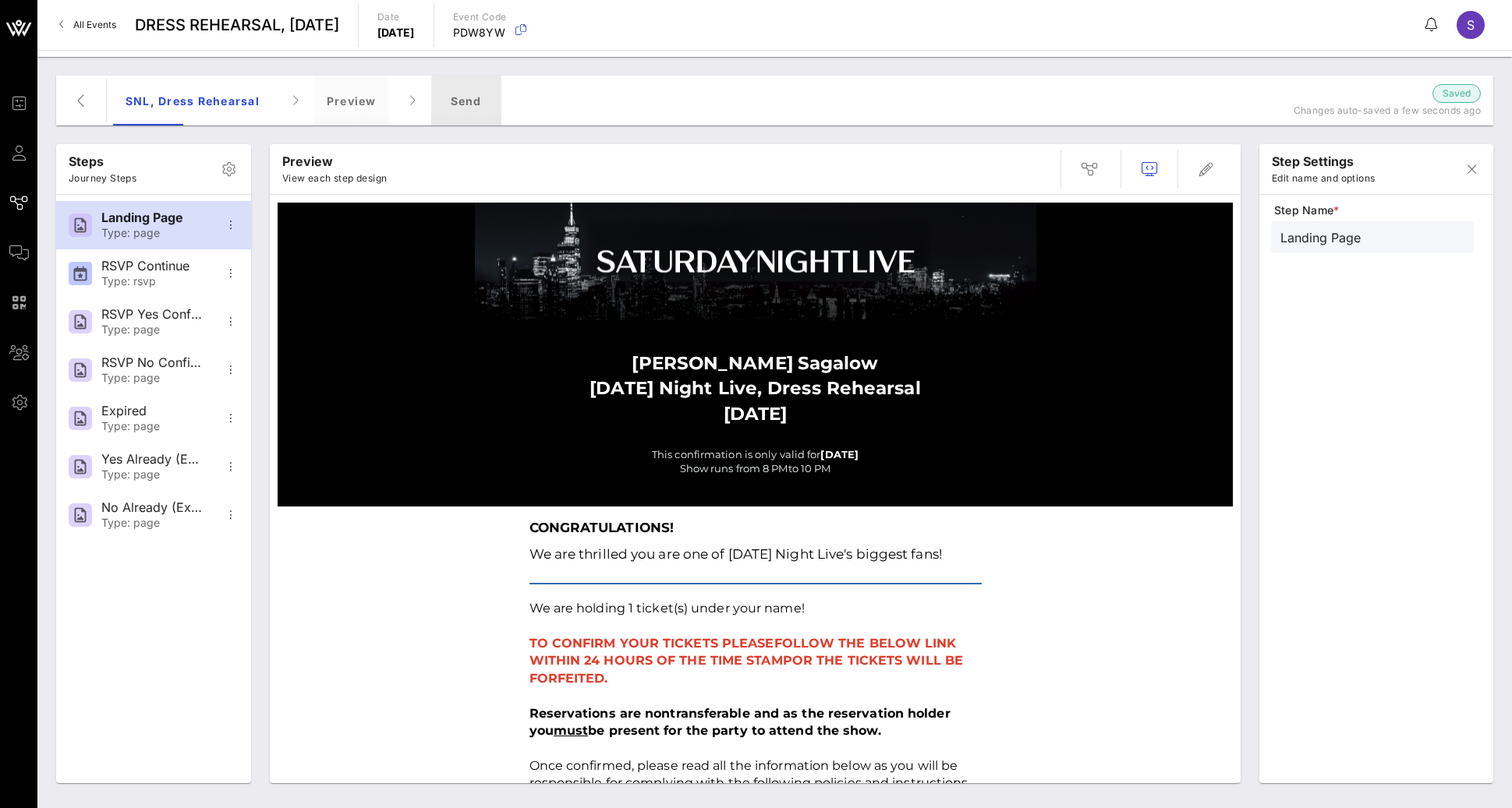
click at [461, 101] on div "Send" at bounding box center [466, 101] width 70 height 50
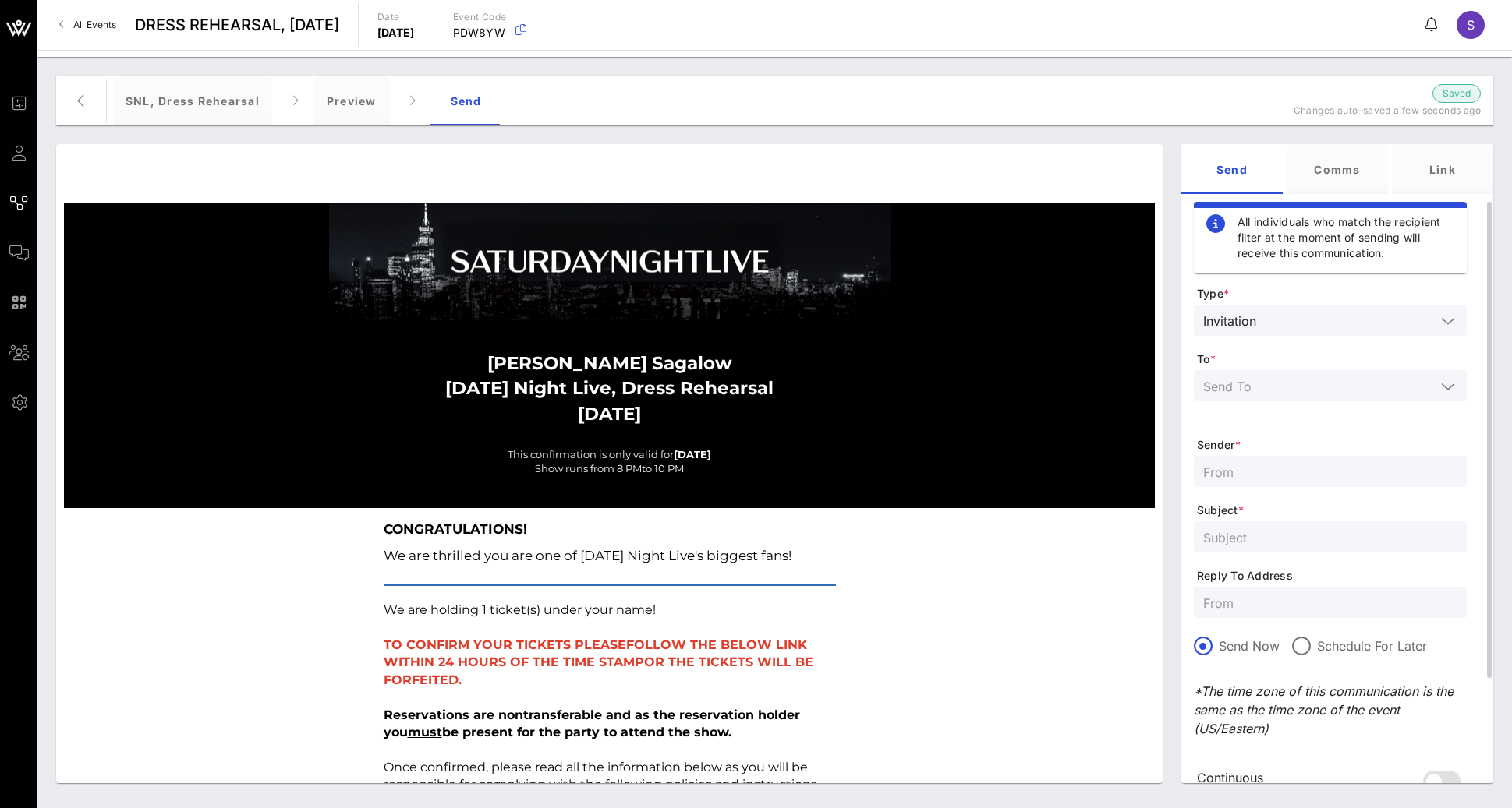
click at [1399, 377] on input "text" at bounding box center [1319, 386] width 232 height 20
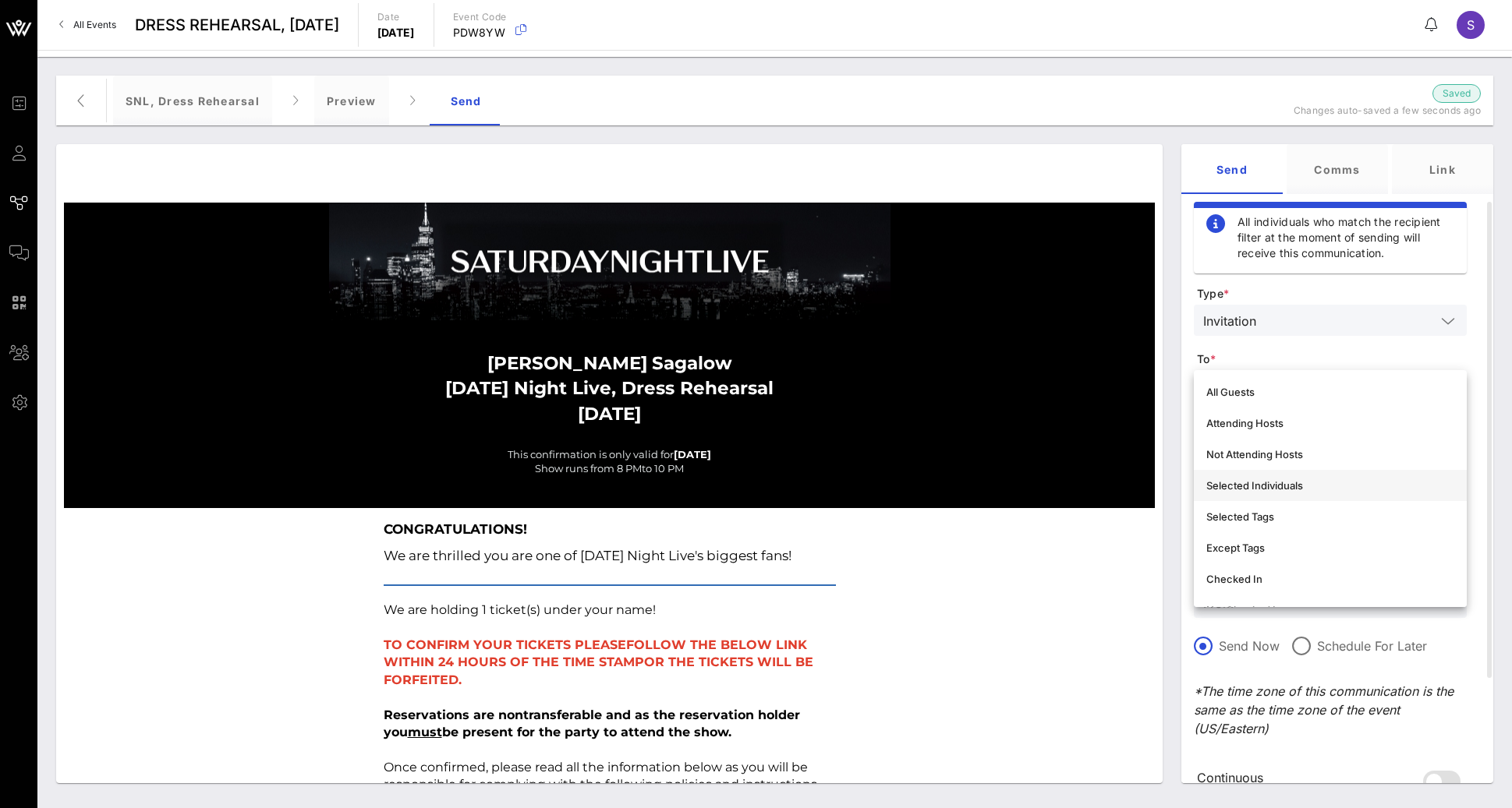
click at [1393, 498] on div "Selected Individuals" at bounding box center [1330, 485] width 273 height 32
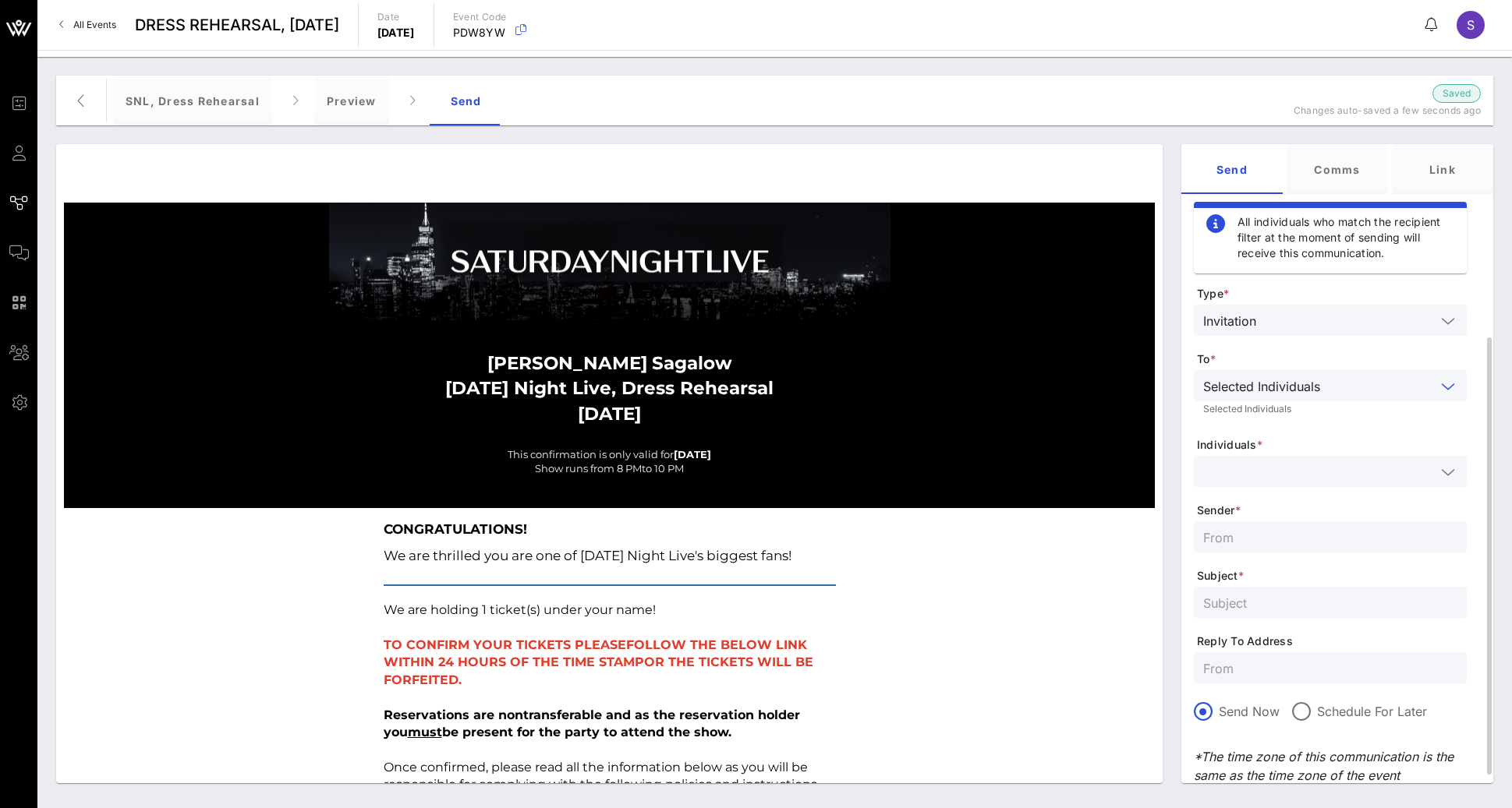
scroll to position [78, 0]
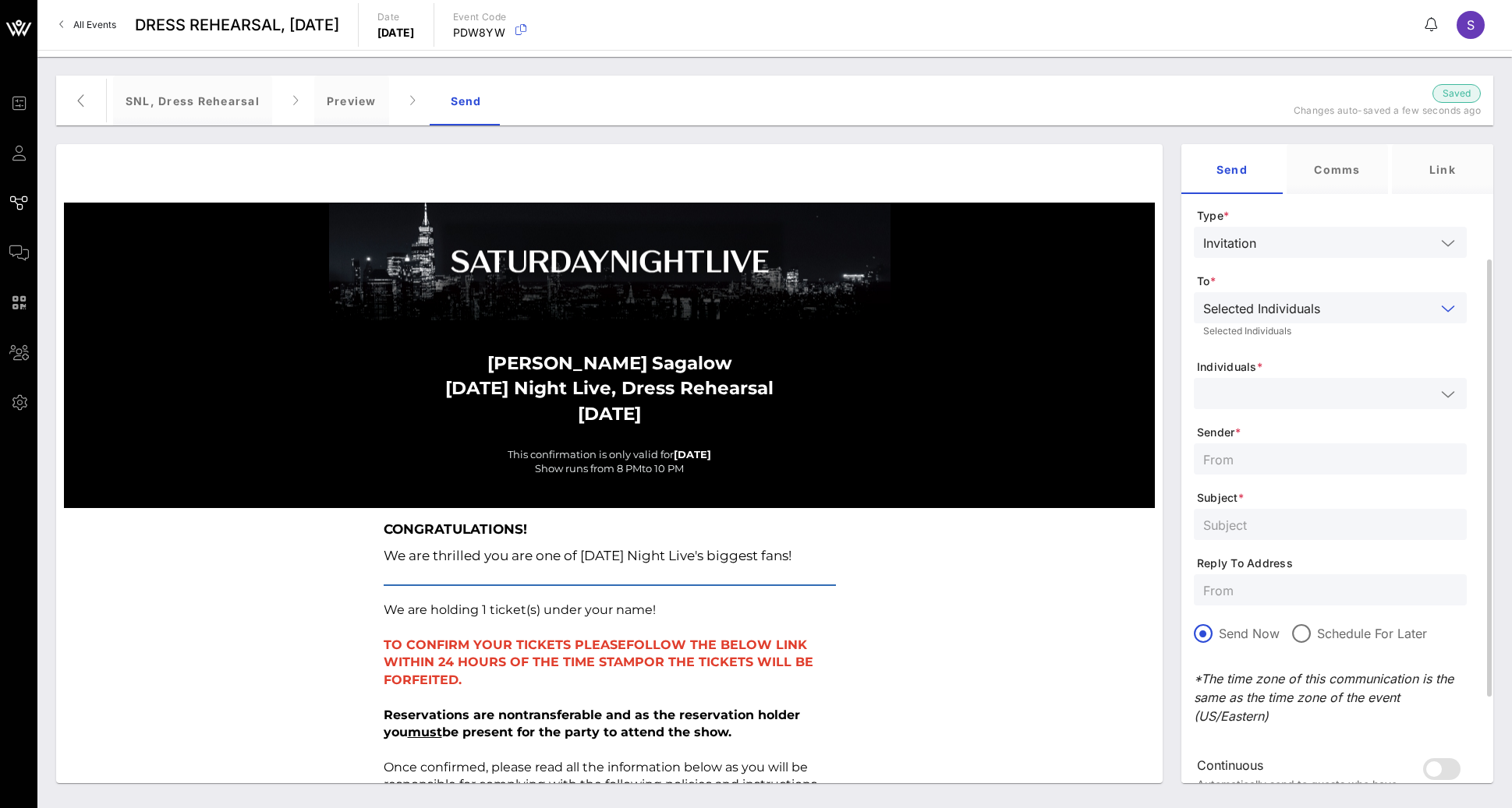
click at [1333, 385] on input "text" at bounding box center [1319, 394] width 232 height 20
click at [1335, 437] on div "Keya Udeshi" at bounding box center [1353, 436] width 205 height 13
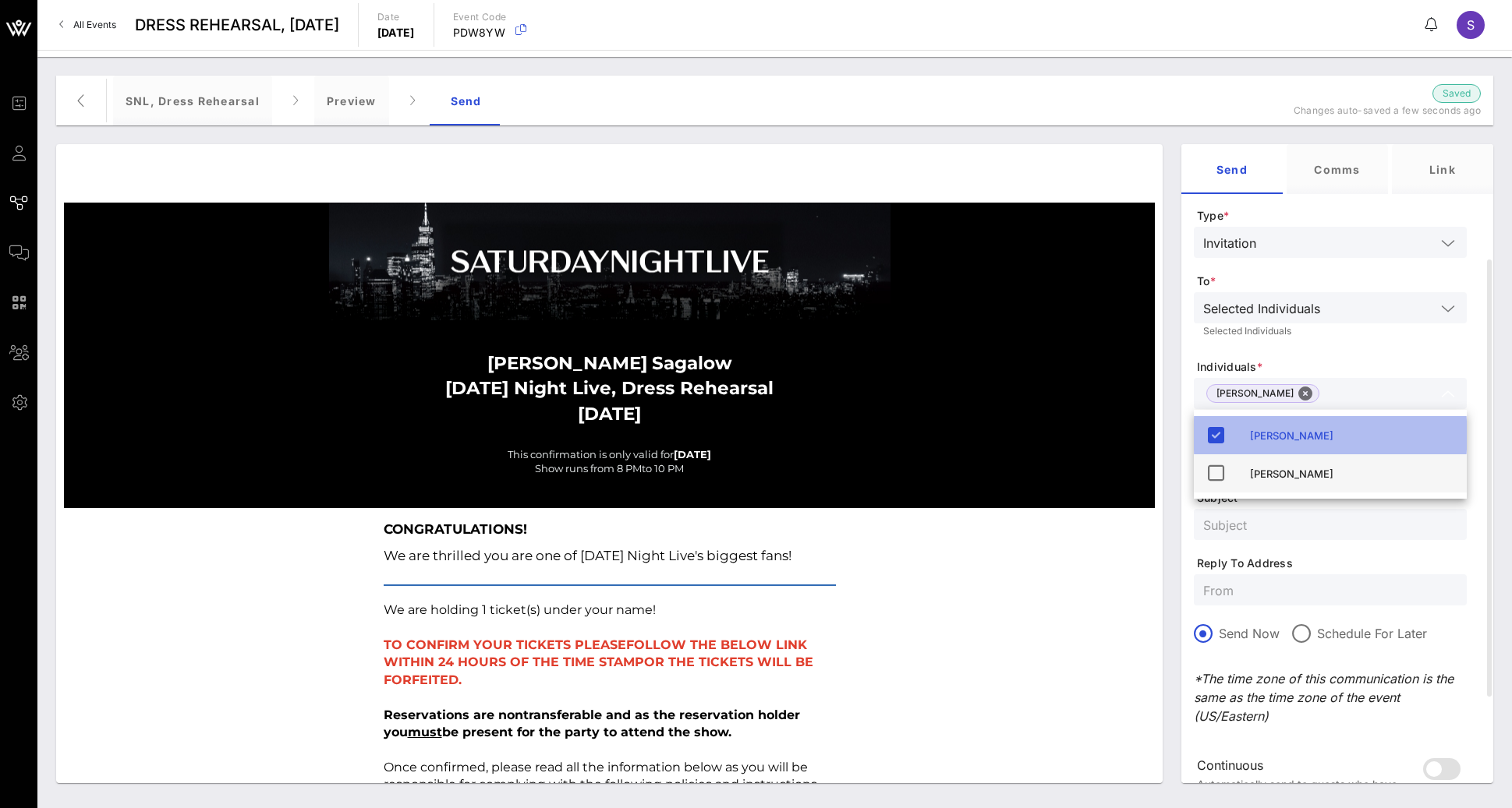
click at [1335, 474] on div "[PERSON_NAME]" at bounding box center [1353, 474] width 205 height 13
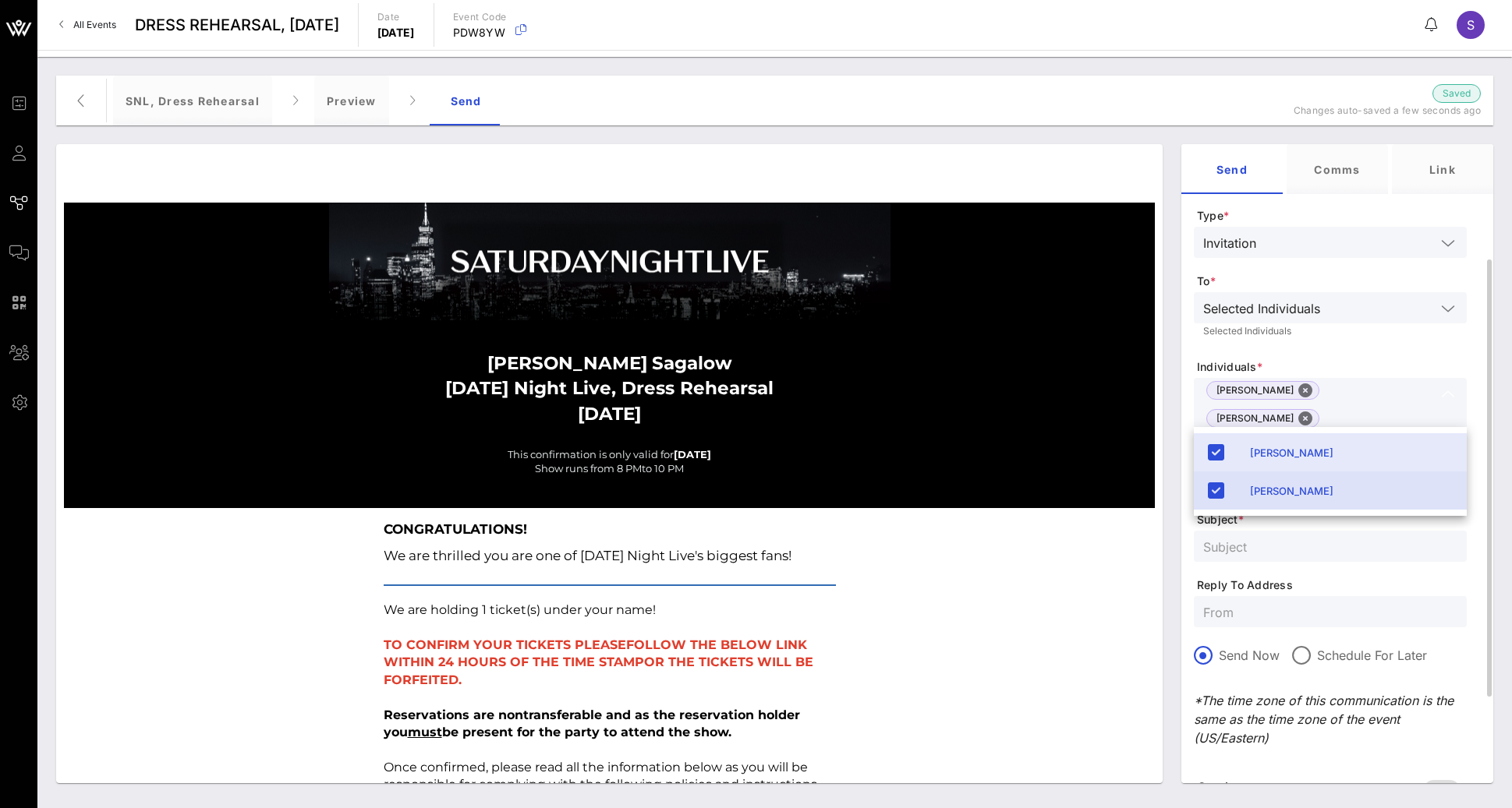
click at [1363, 343] on form "Type * Invitation To * Selected Individuals Selected Individuals Individuals * …" at bounding box center [1330, 526] width 273 height 636
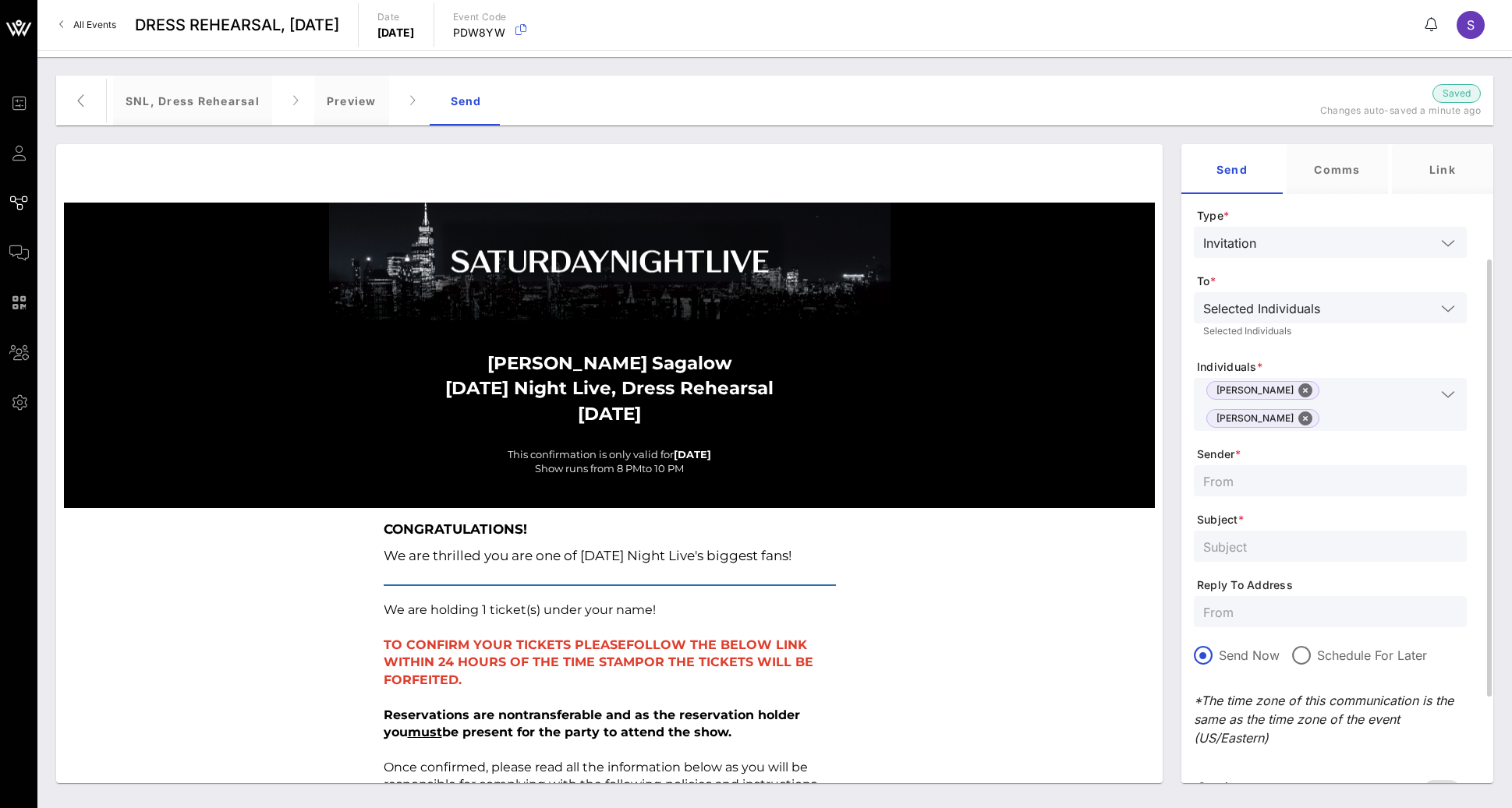
click at [1353, 470] on input "text" at bounding box center [1330, 481] width 254 height 20
type input "SNL Reservations"
type input "TEST 2 - SNL"
click at [1334, 597] on div at bounding box center [1330, 612] width 254 height 32
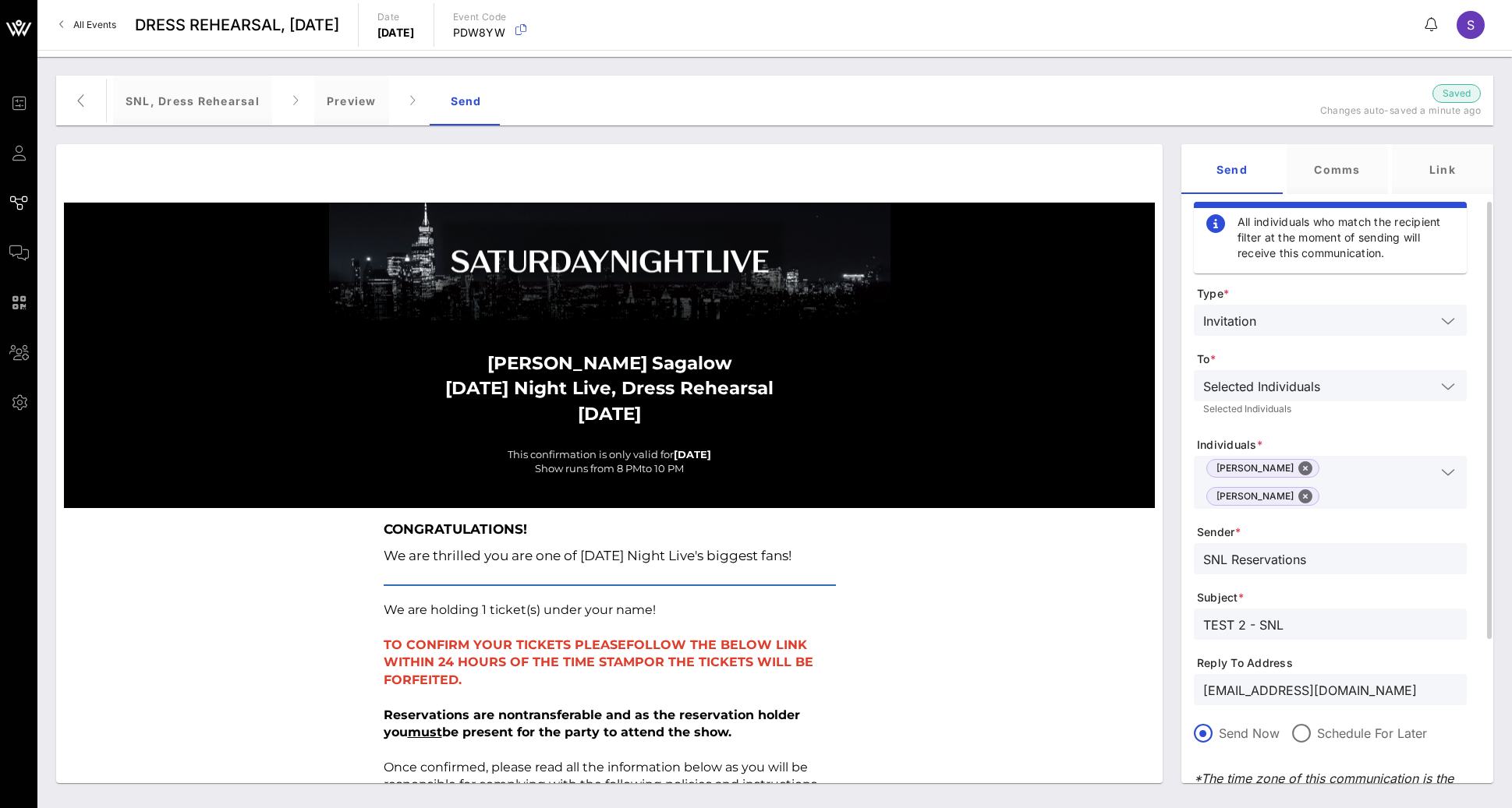
scroll to position [205, 0]
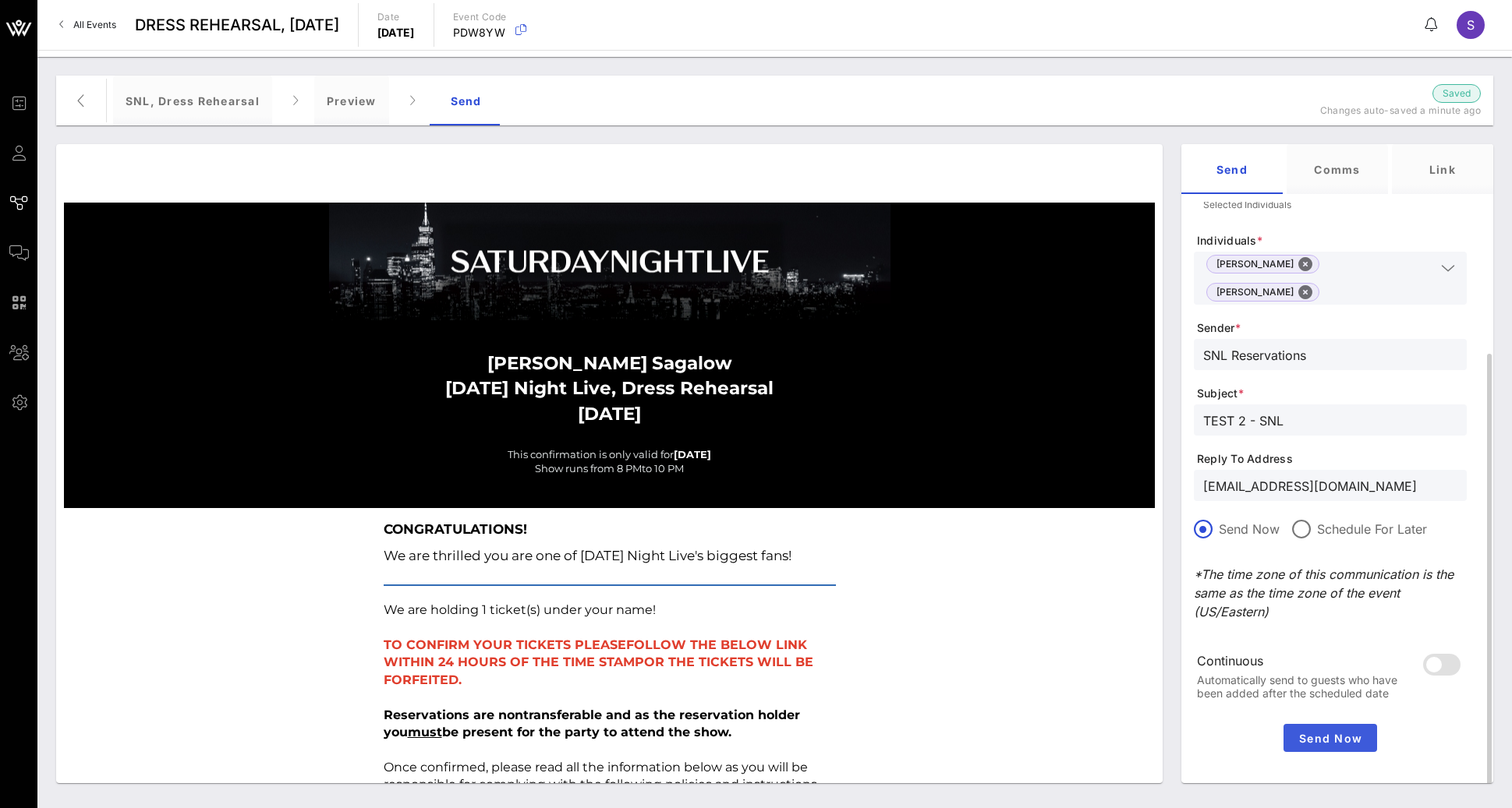
type input "SNL.Confirmation@nbcuni.com"
click at [1339, 732] on span "Send Now" at bounding box center [1330, 739] width 81 height 14
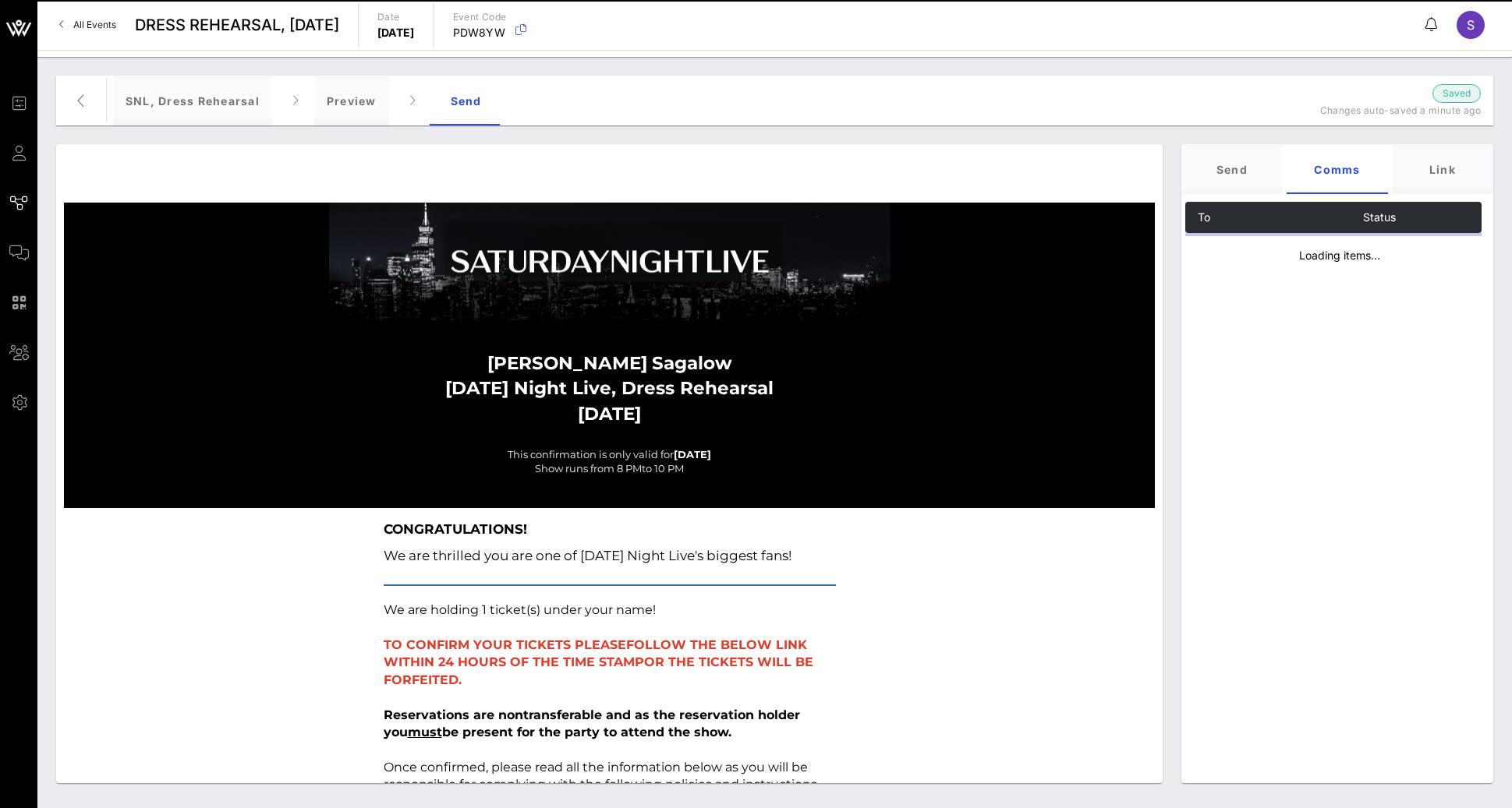
scroll to position [0, 0]
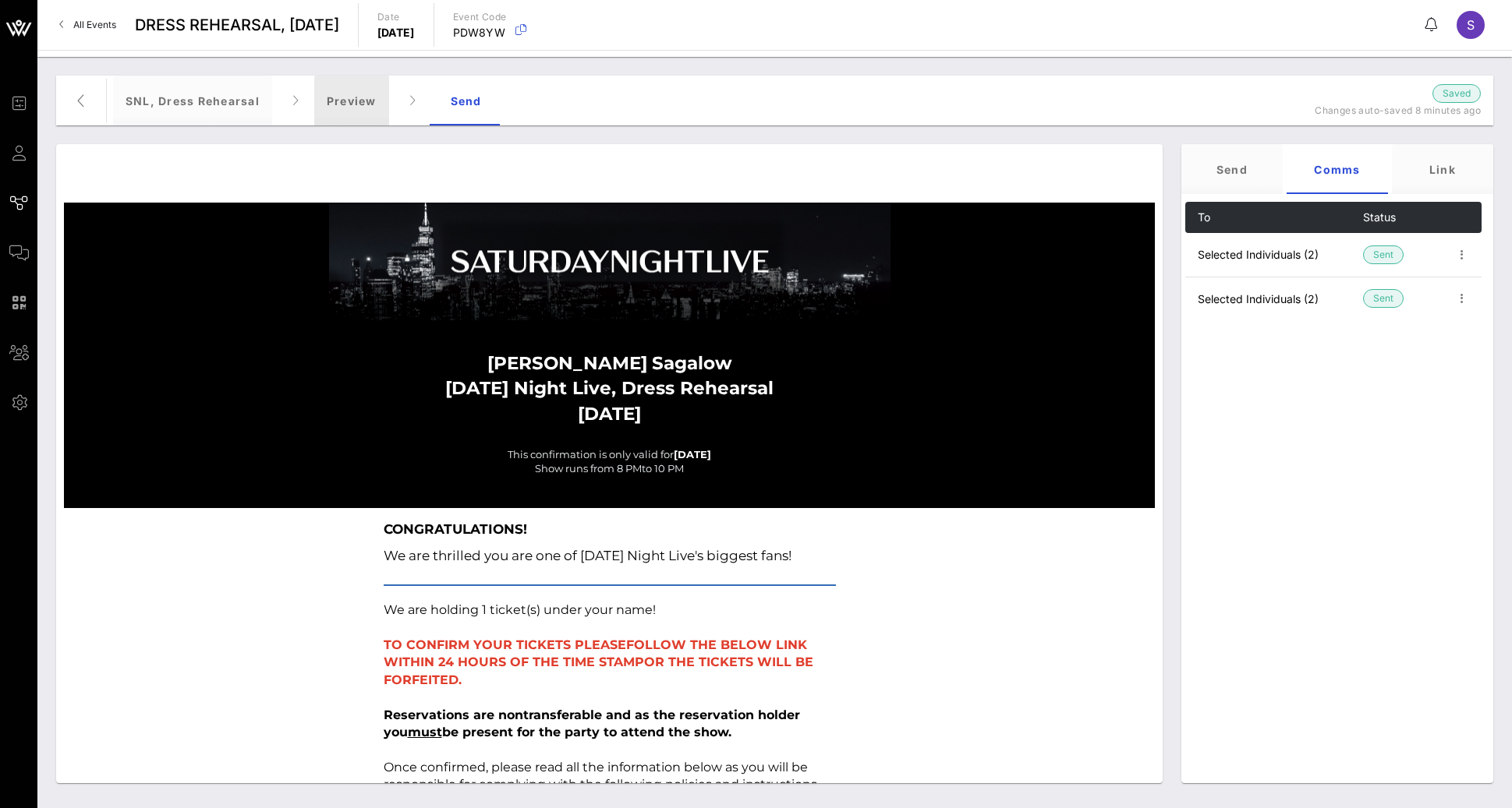
click at [322, 109] on div "Preview" at bounding box center [352, 101] width 75 height 50
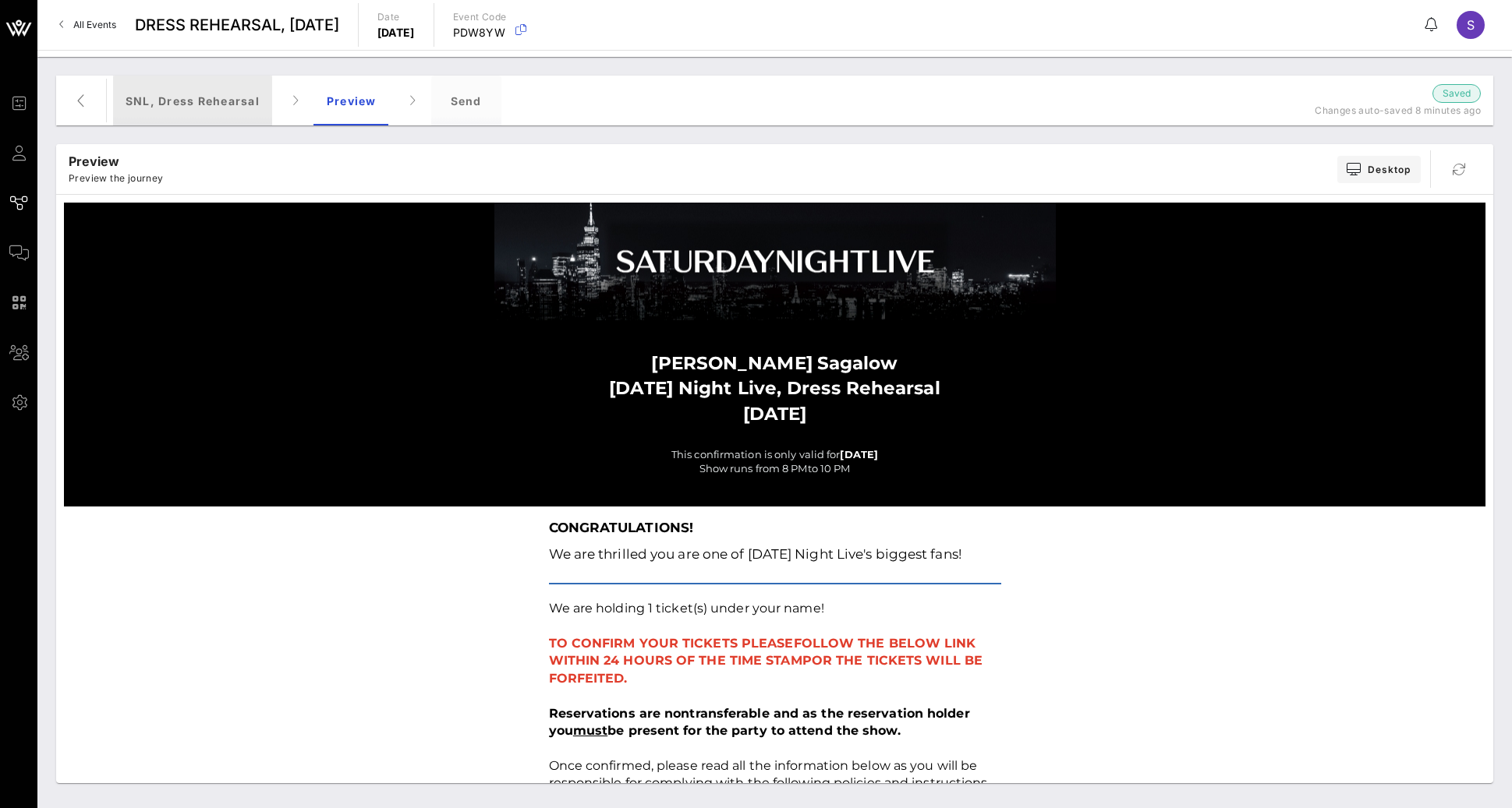
click at [206, 105] on div "SNL, Dress Rehearsal" at bounding box center [193, 101] width 159 height 50
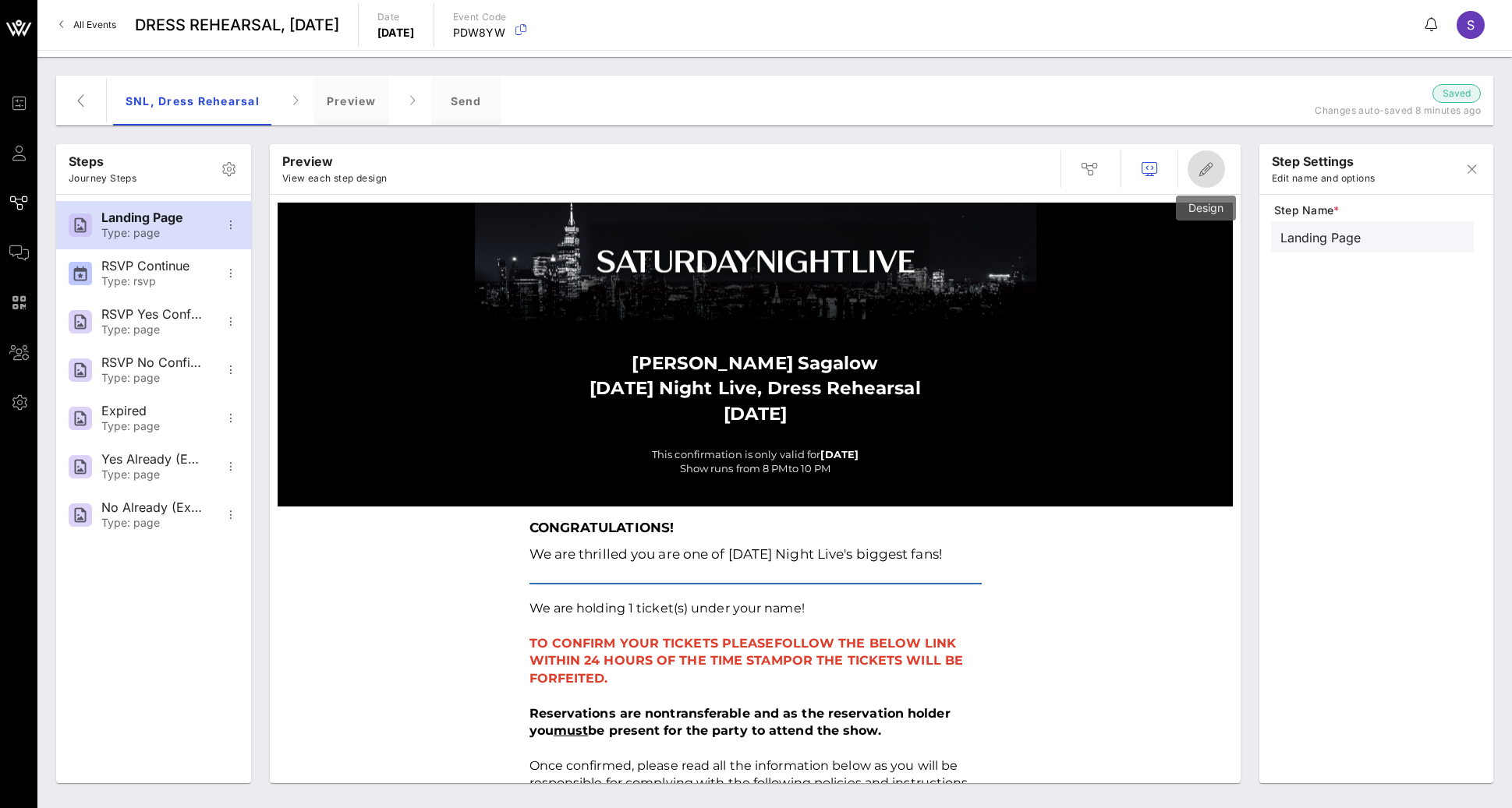
click at [1214, 172] on icon "button" at bounding box center [1207, 169] width 19 height 19
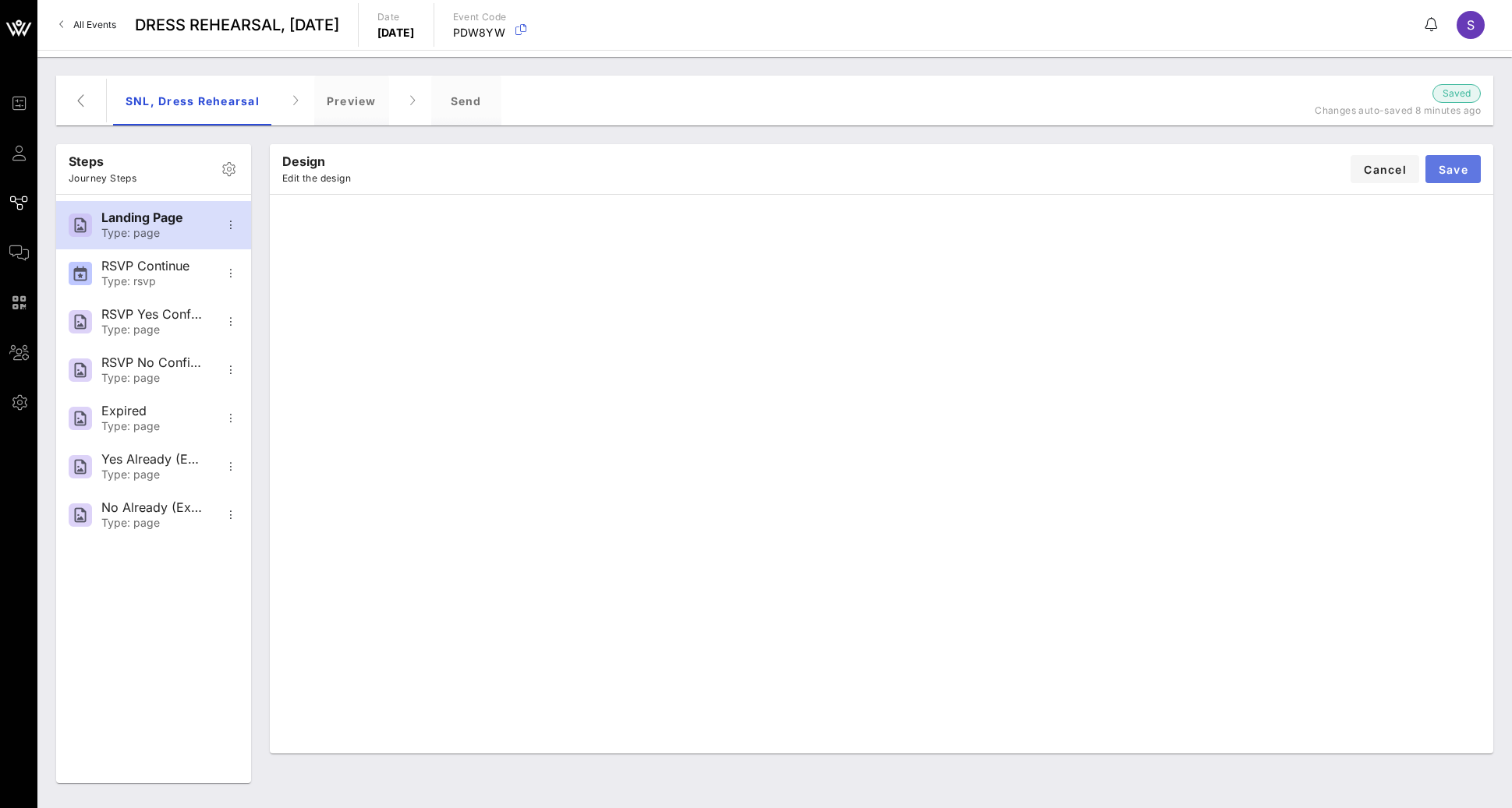
click at [1471, 161] on button "Save" at bounding box center [1453, 169] width 55 height 28
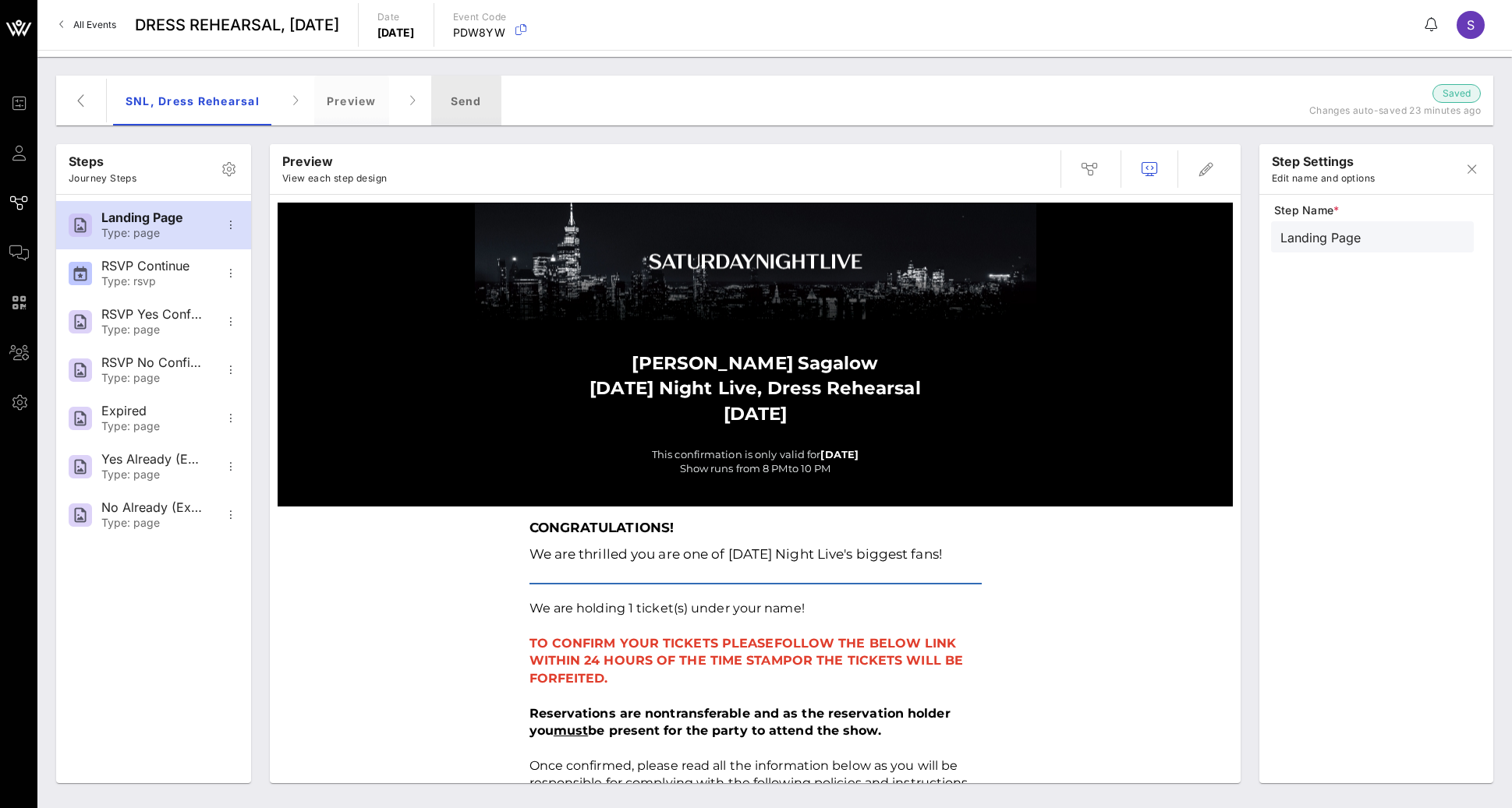
click at [486, 99] on div "Send" at bounding box center [466, 101] width 70 height 50
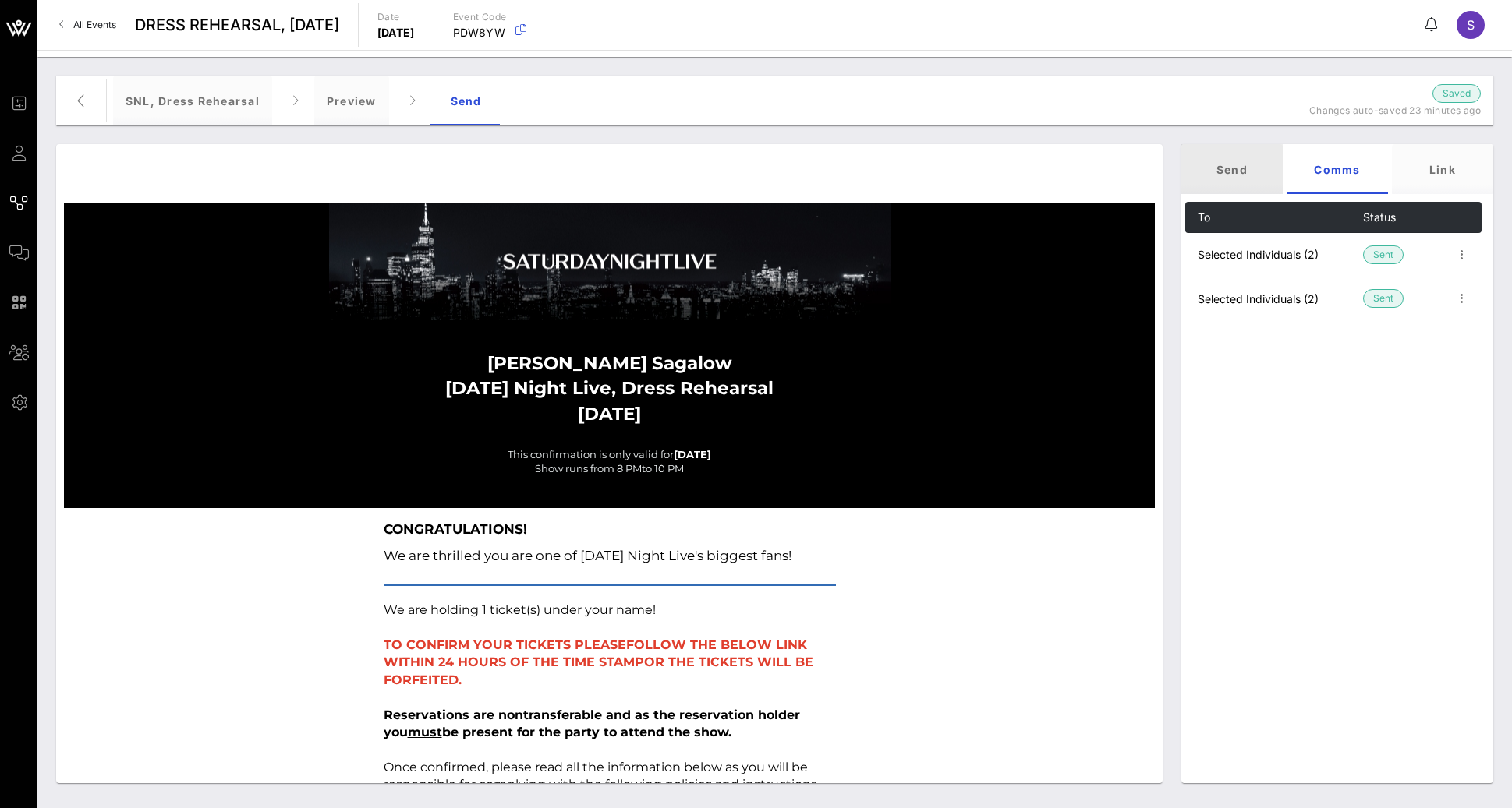
click at [1233, 182] on div "Send" at bounding box center [1231, 169] width 101 height 50
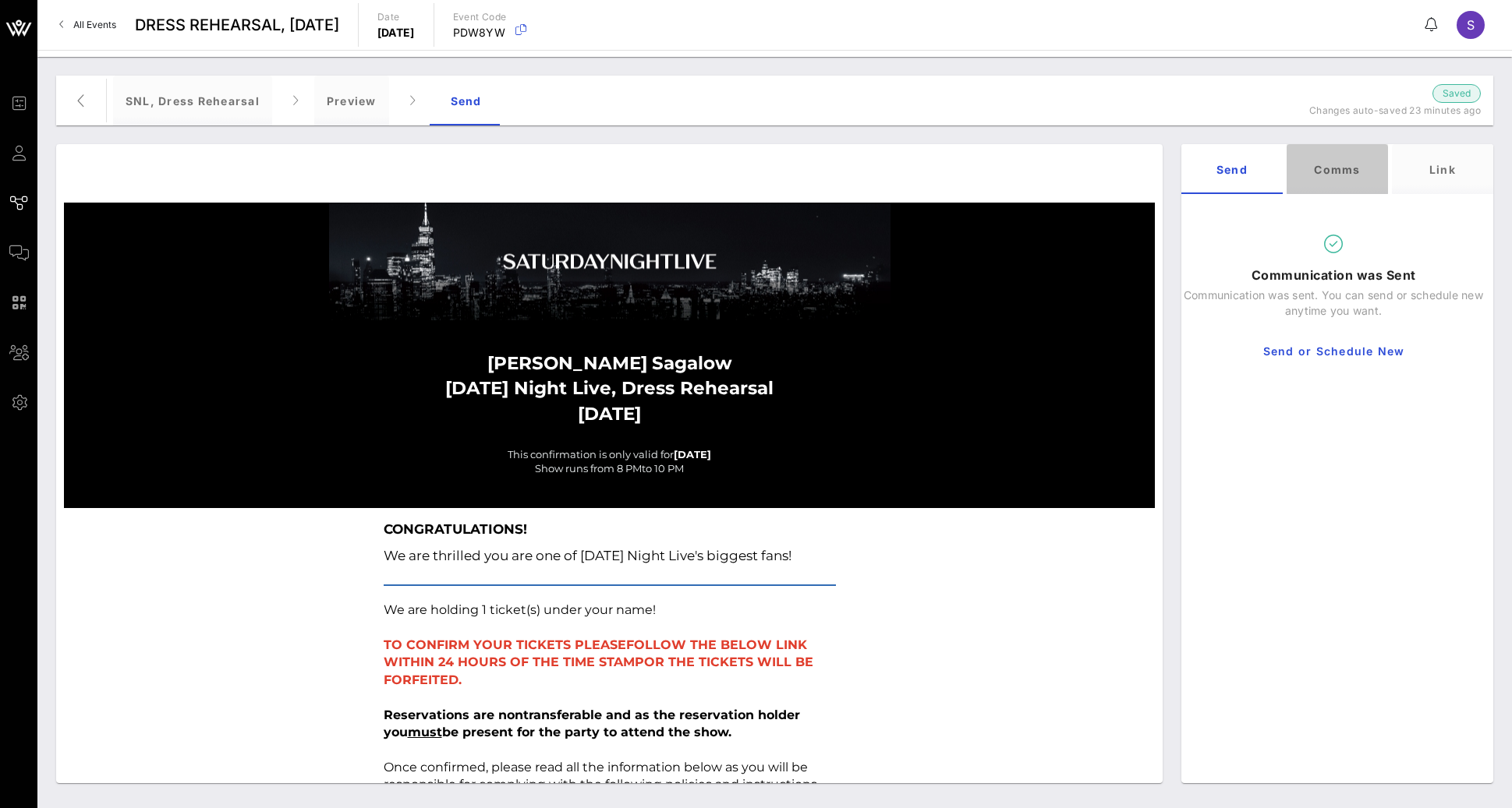
click at [1317, 181] on div "Comms" at bounding box center [1337, 169] width 101 height 50
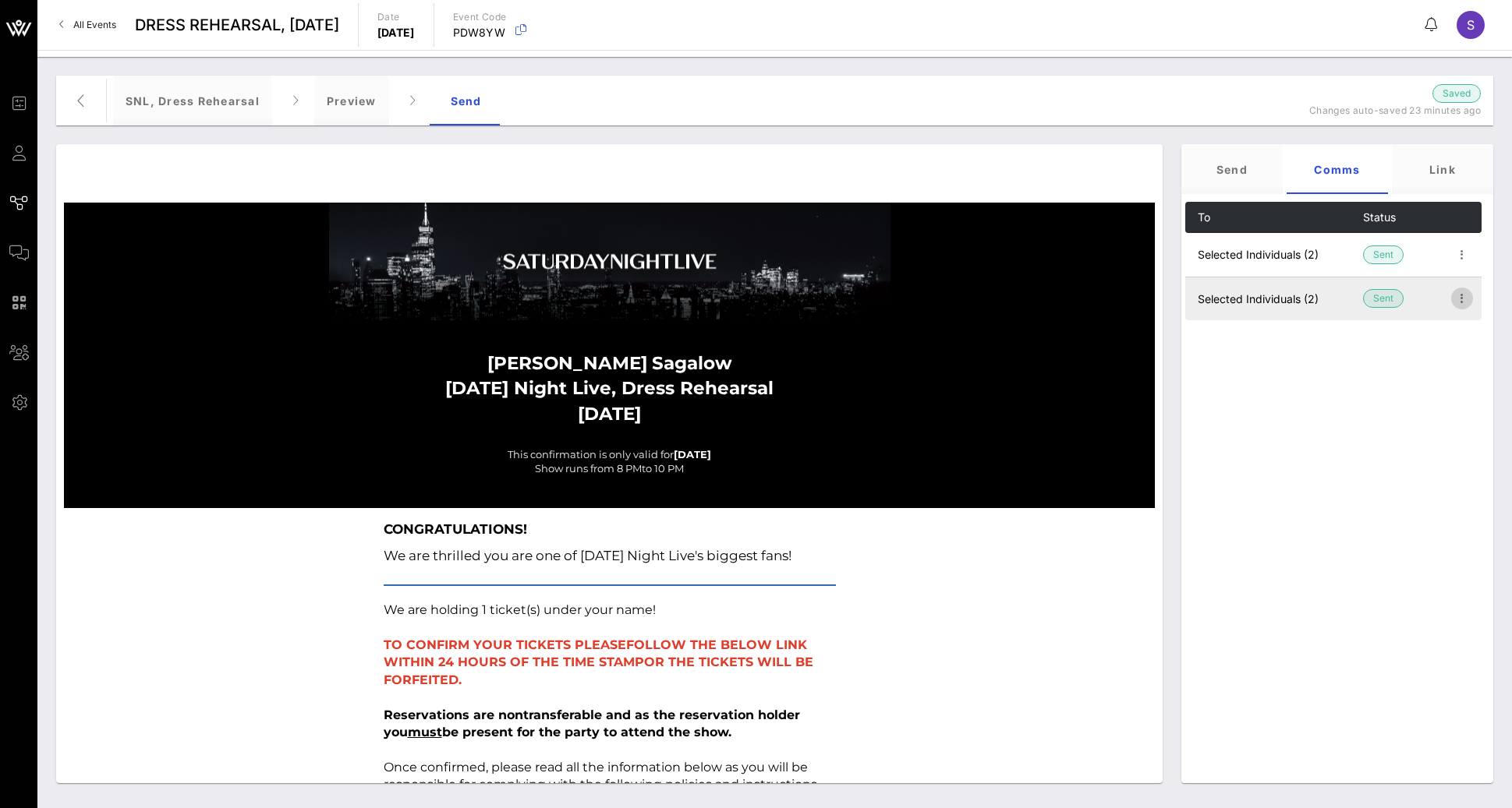
click at [1462, 296] on icon "button" at bounding box center [1463, 298] width 19 height 19
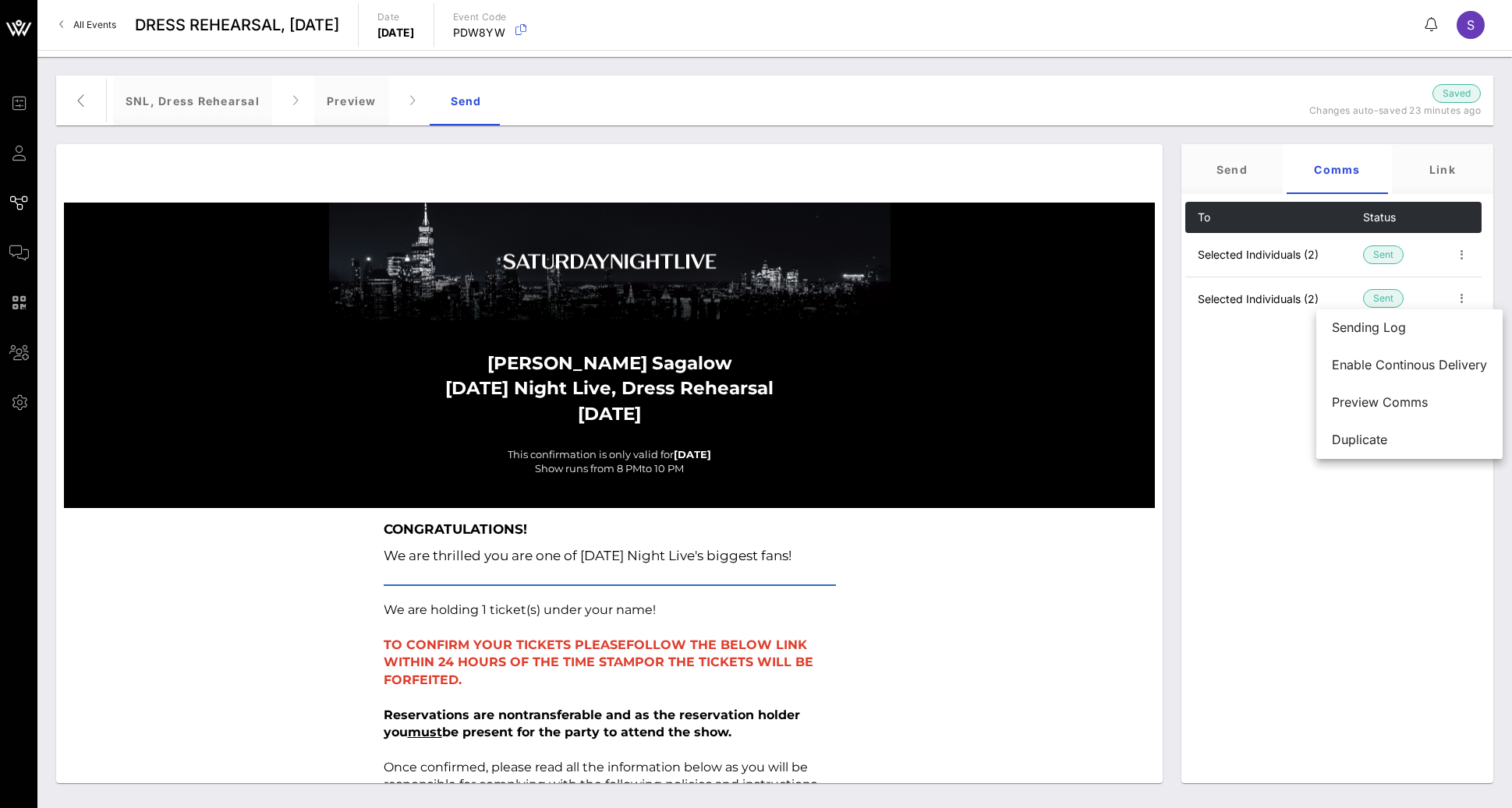
click at [1244, 429] on div "To Status Selected Individuals (2) Sent Selected Individuals (2) Sent" at bounding box center [1333, 436] width 296 height 468
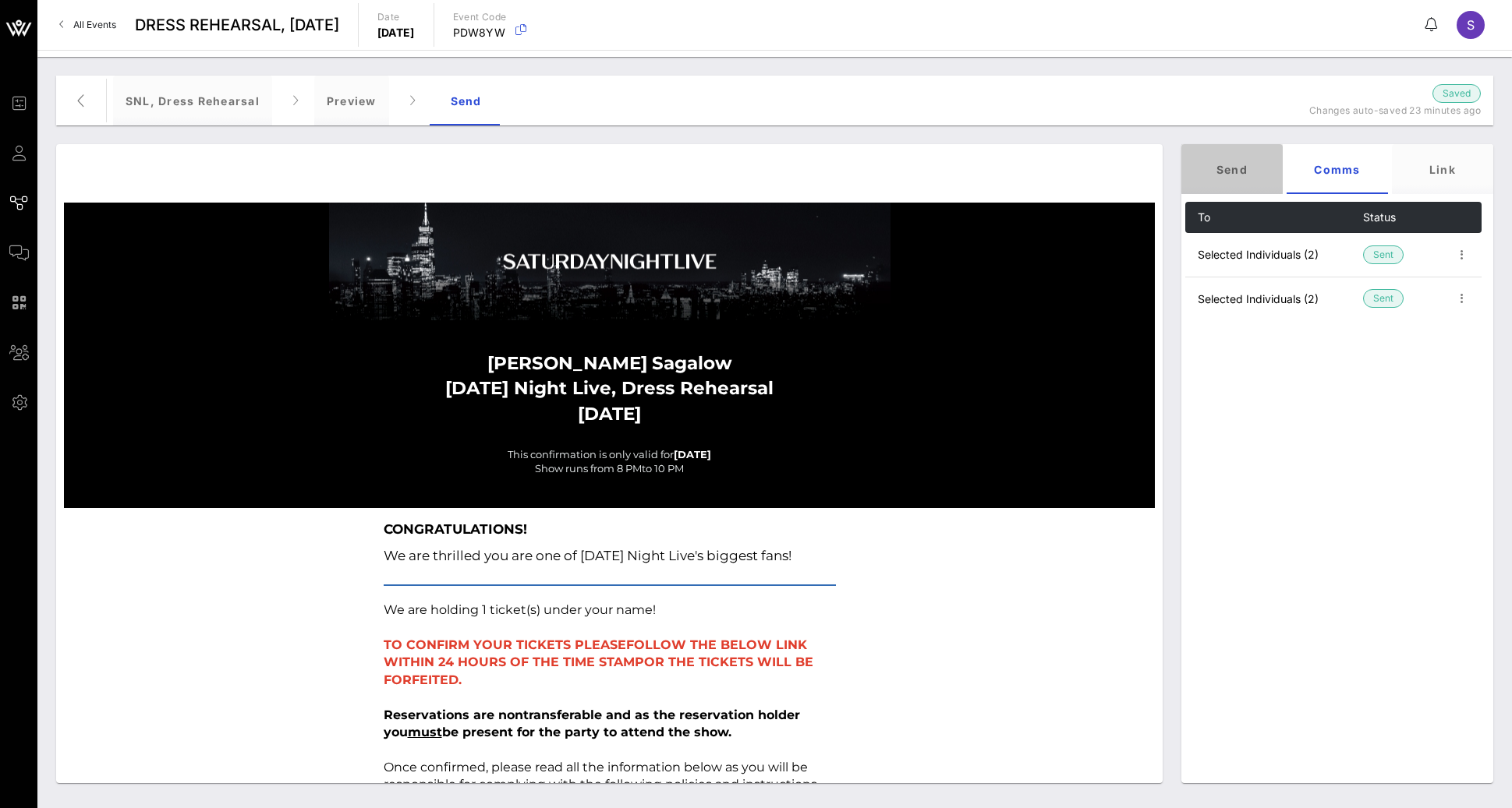
click at [1235, 164] on div "Send" at bounding box center [1231, 169] width 101 height 50
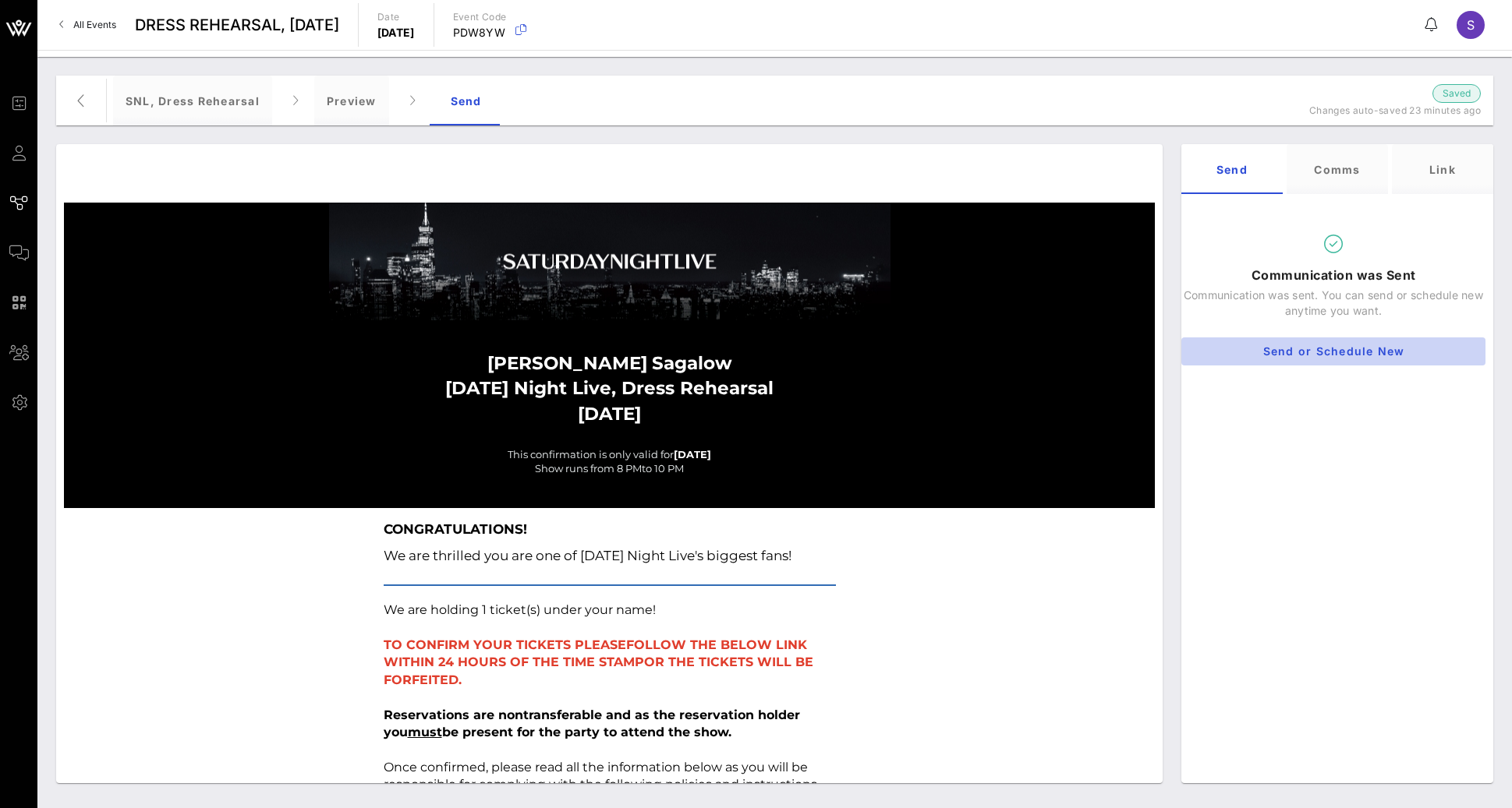
click at [1317, 347] on span "Send or Schedule New" at bounding box center [1333, 351] width 279 height 14
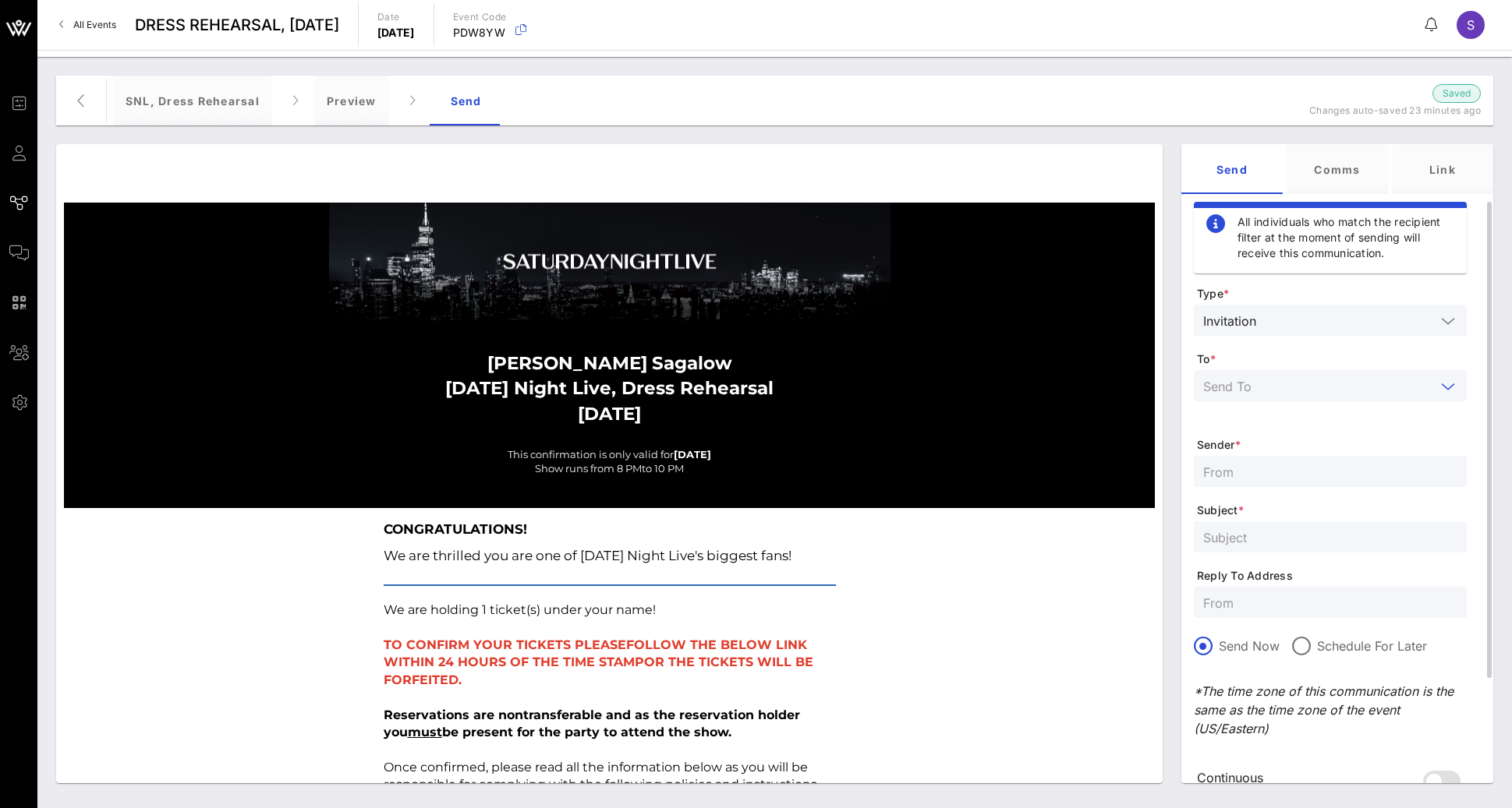
click at [1415, 388] on input "text" at bounding box center [1319, 386] width 232 height 20
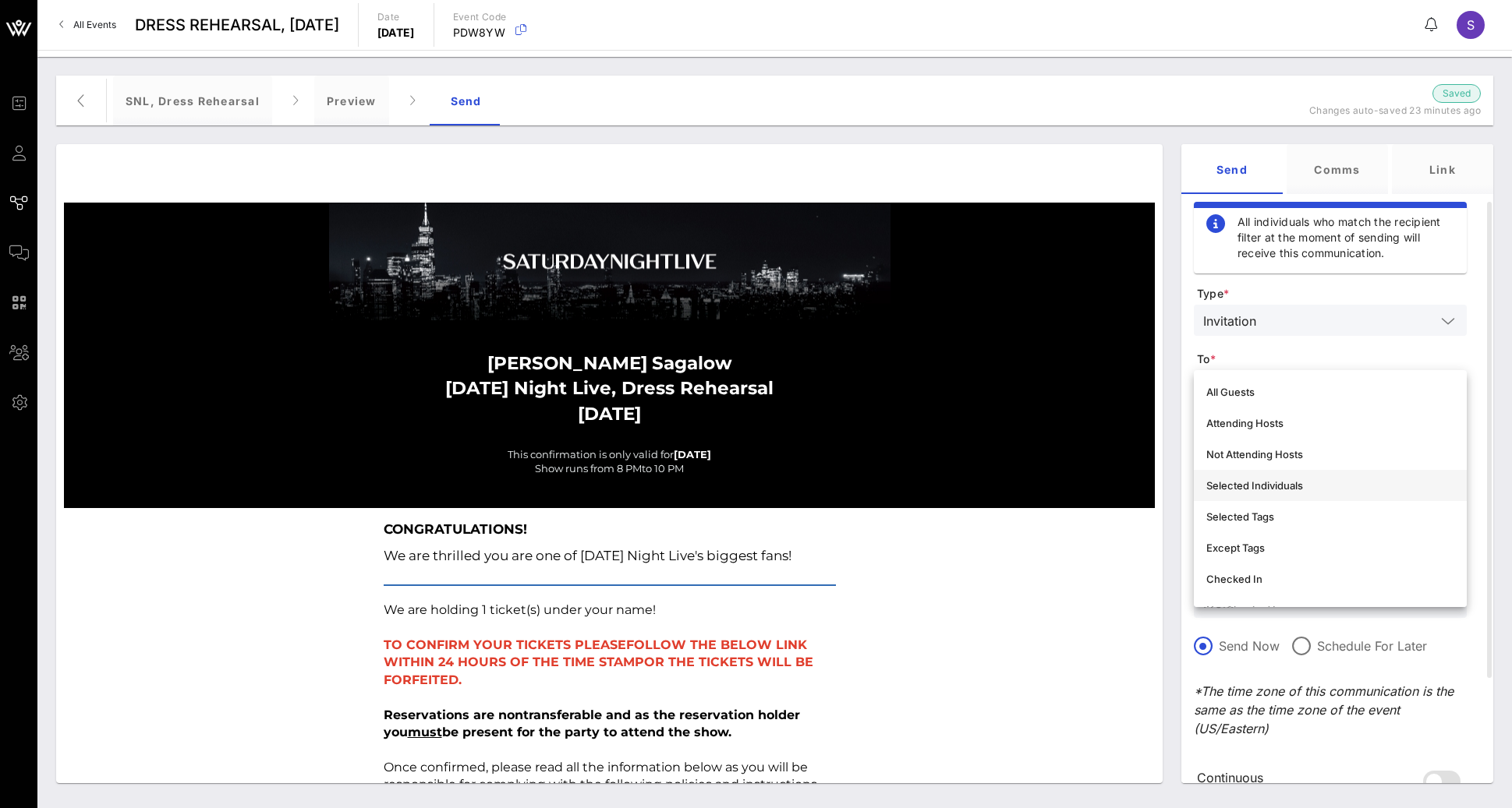
click at [1396, 488] on div "Selected Individuals" at bounding box center [1330, 485] width 248 height 13
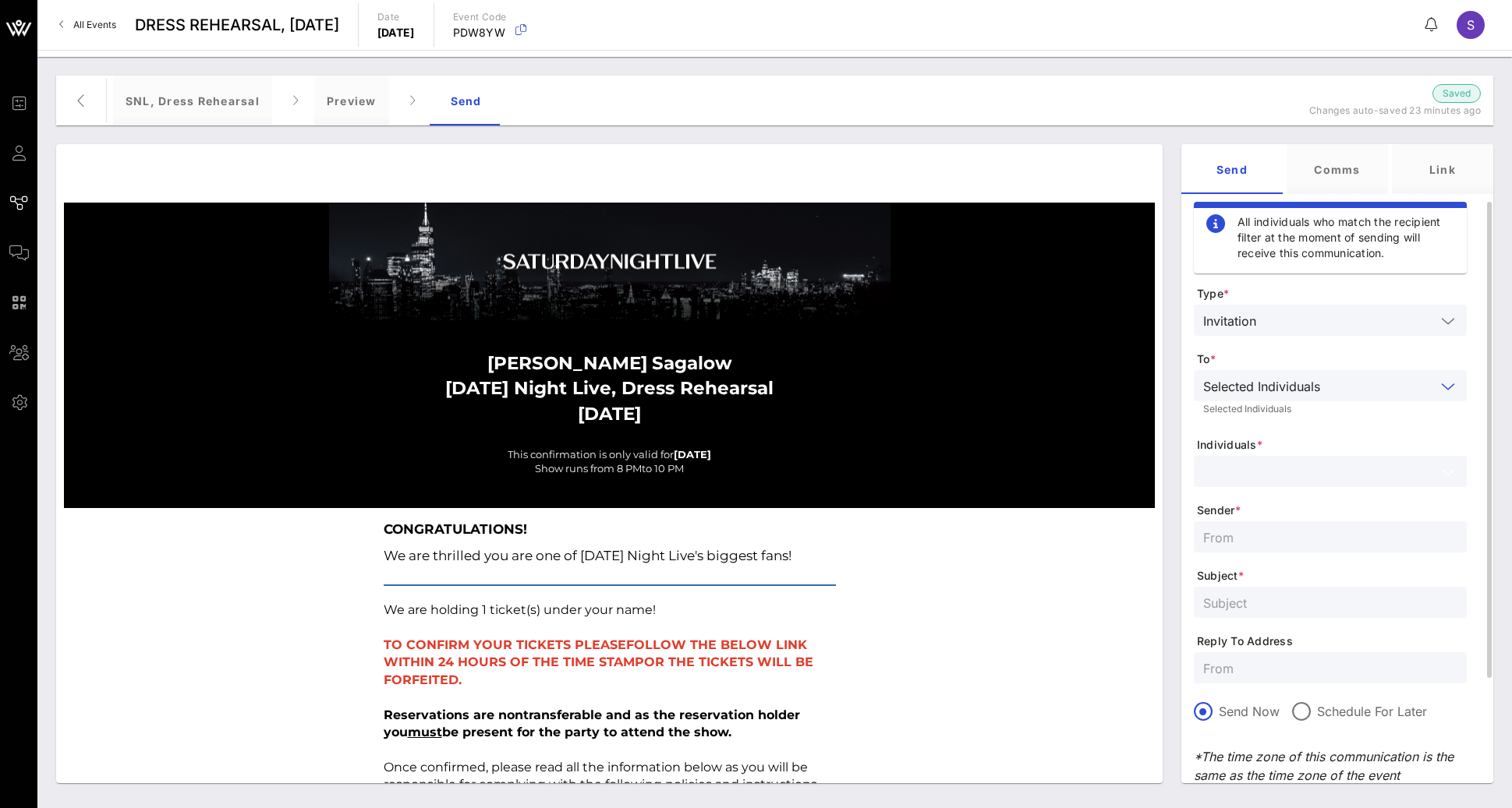
click at [1358, 469] on input "text" at bounding box center [1319, 471] width 232 height 20
click at [1257, 514] on div "Keya Udeshi" at bounding box center [1353, 513] width 205 height 13
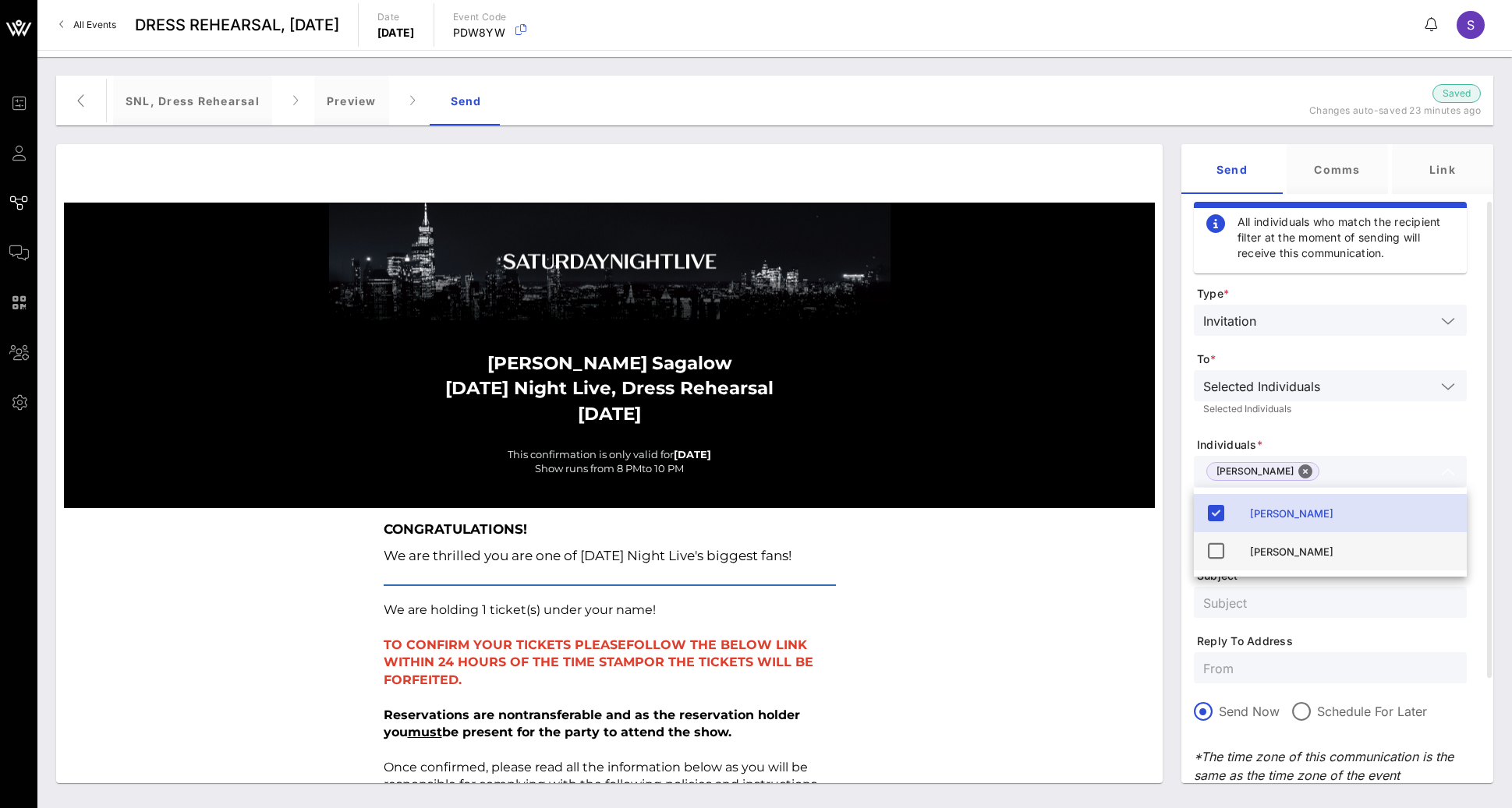
click at [1282, 556] on div "[PERSON_NAME]" at bounding box center [1353, 551] width 205 height 13
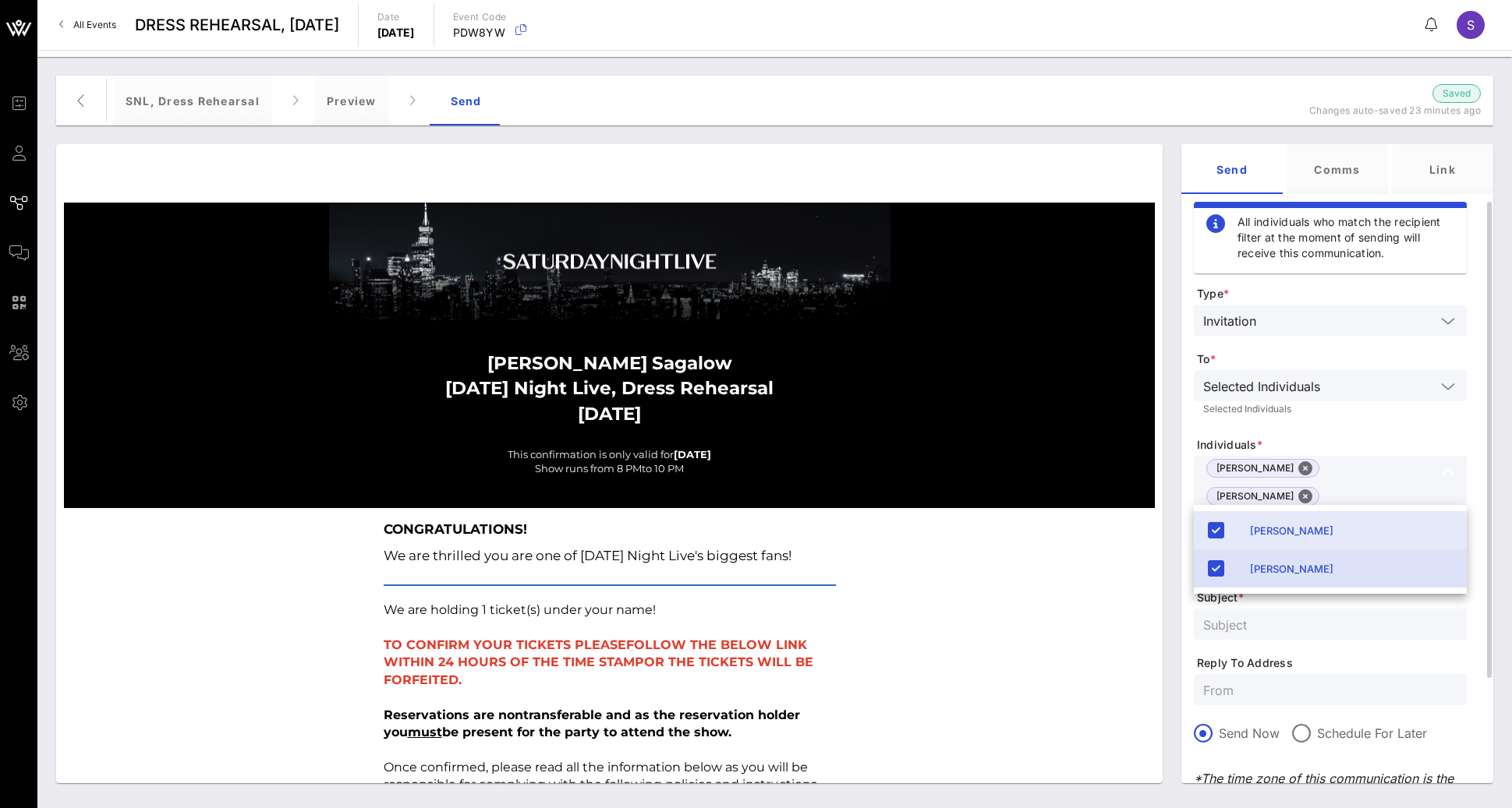
click at [1338, 422] on form "Type * Invitation To * Selected Individuals Selected Individuals Individuals * …" at bounding box center [1330, 604] width 273 height 636
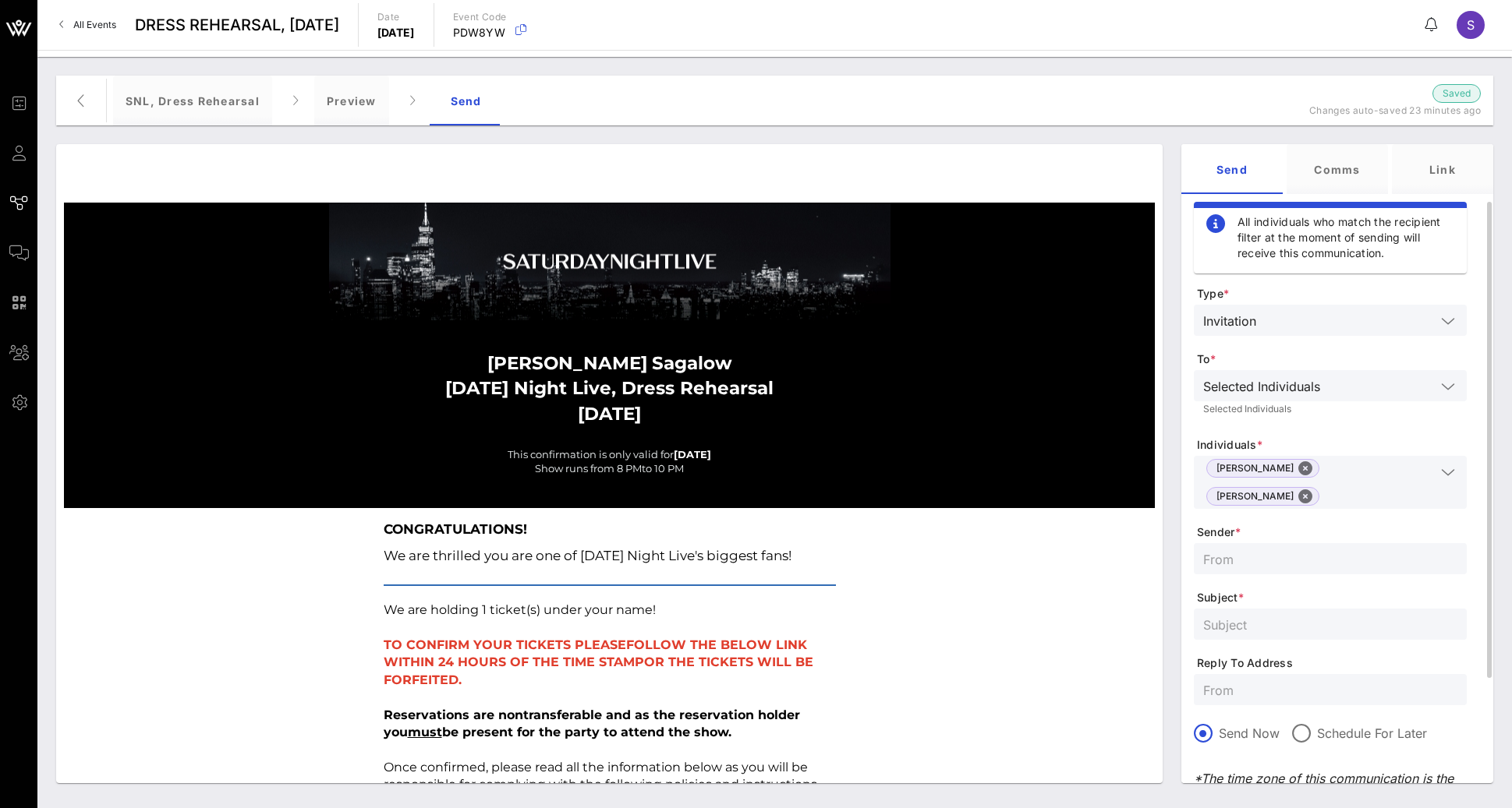
click at [1258, 549] on input "text" at bounding box center [1330, 559] width 254 height 20
type input "SNL Reservations"
click at [645, 149] on div "Stephanie Sagalow Saturday Night Live, Dress Rehearsal October 04, 2025 This co…" at bounding box center [610, 464] width 1107 height 639
click at [1371, 615] on div "TEST 3 - Third Times" at bounding box center [1330, 624] width 254 height 32
type input "TEST 3 - Third Times' the Charm"
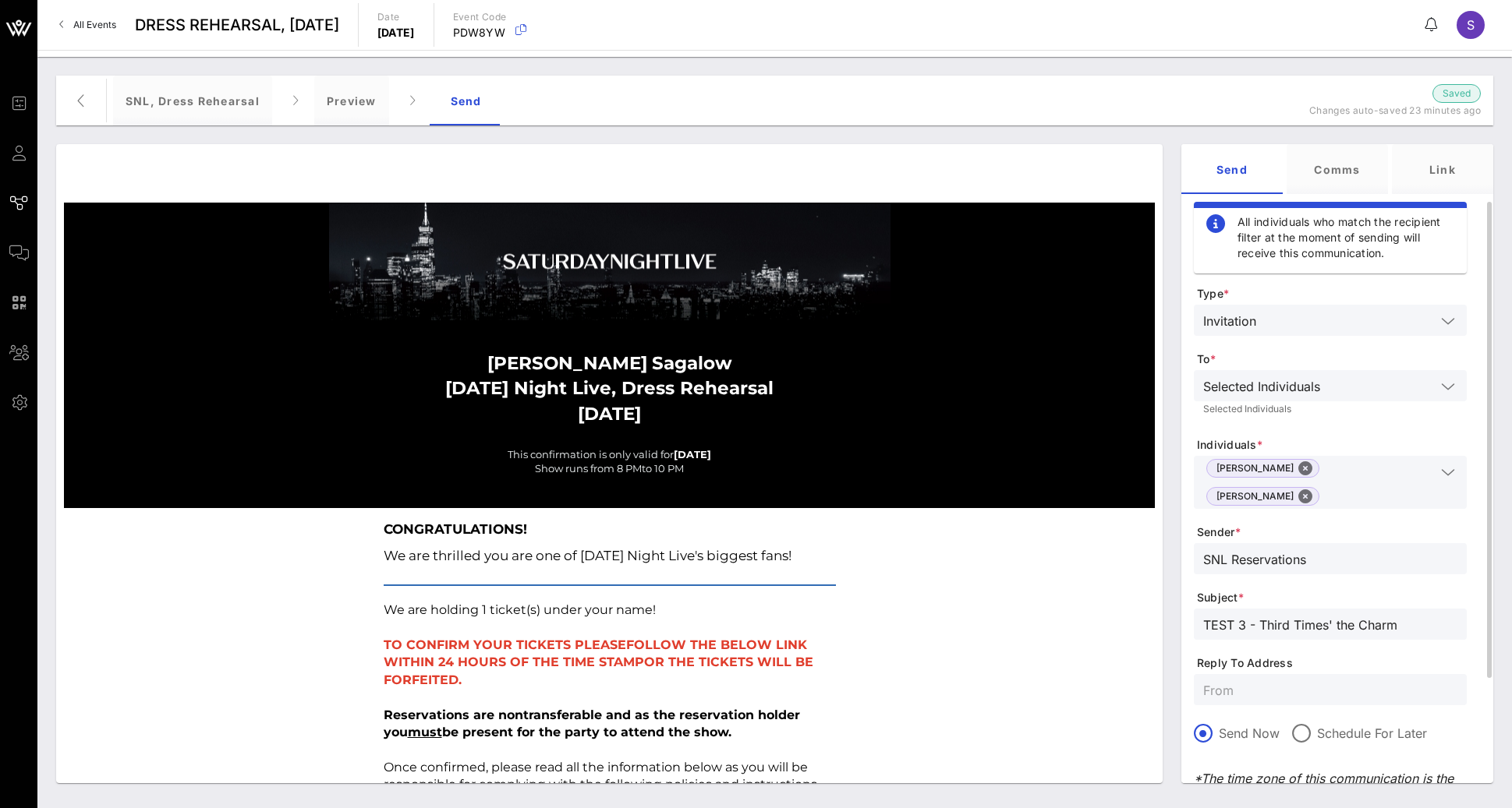
click at [1344, 679] on input "text" at bounding box center [1330, 690] width 254 height 20
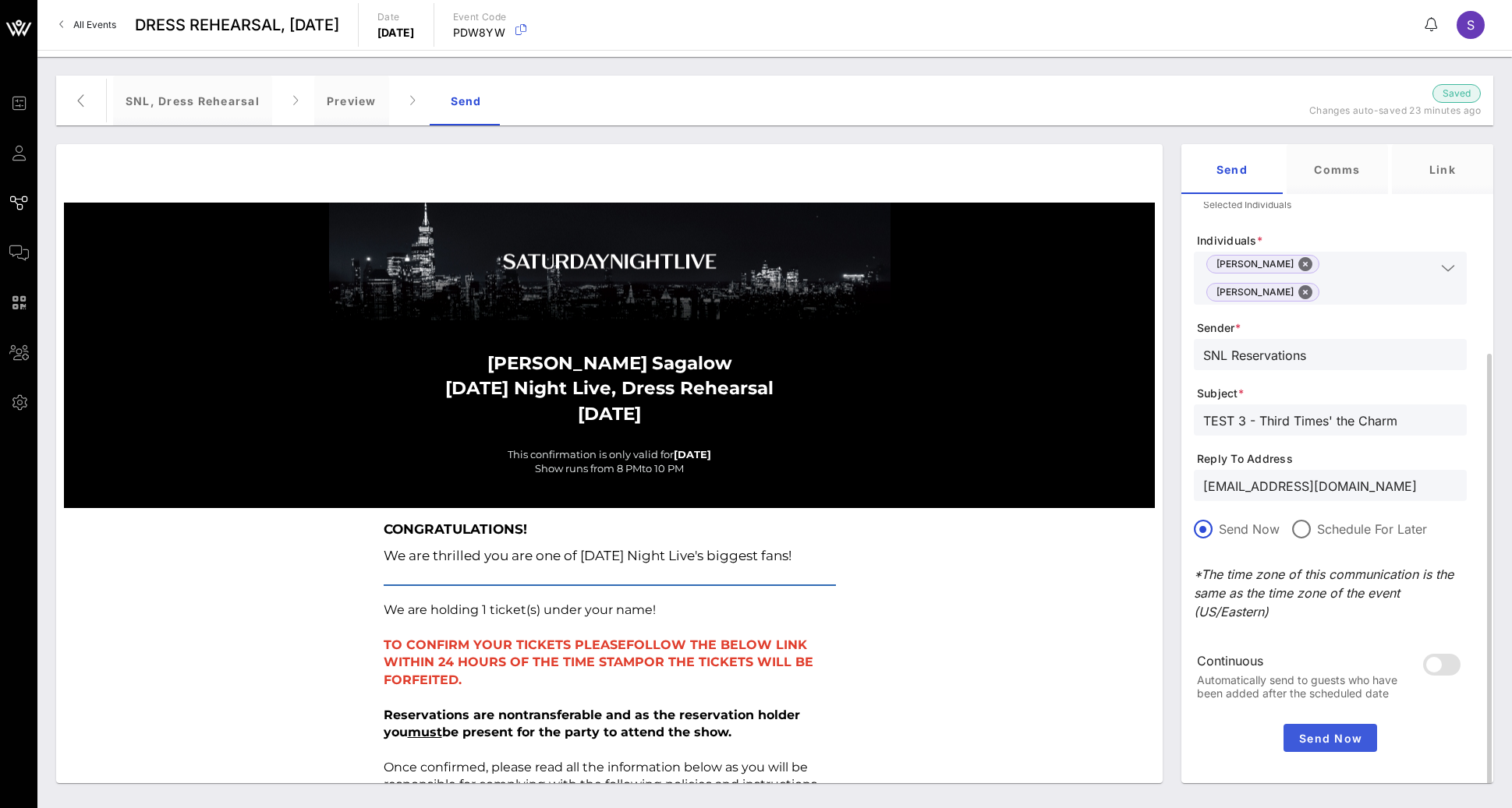
type input "SNL.Reservations@nbcuni.com"
click at [1307, 732] on span "Send Now" at bounding box center [1330, 739] width 81 height 14
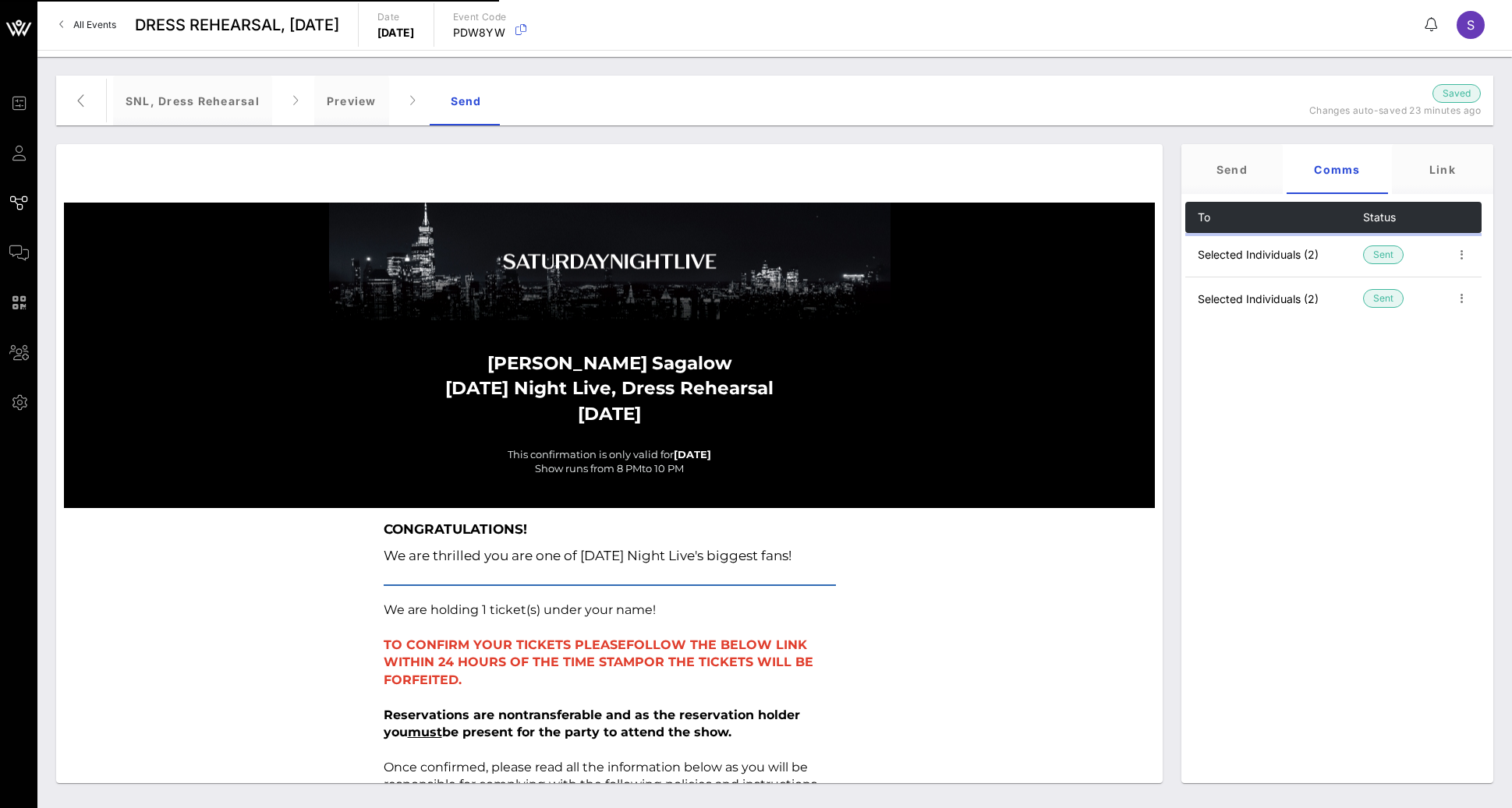
scroll to position [0, 0]
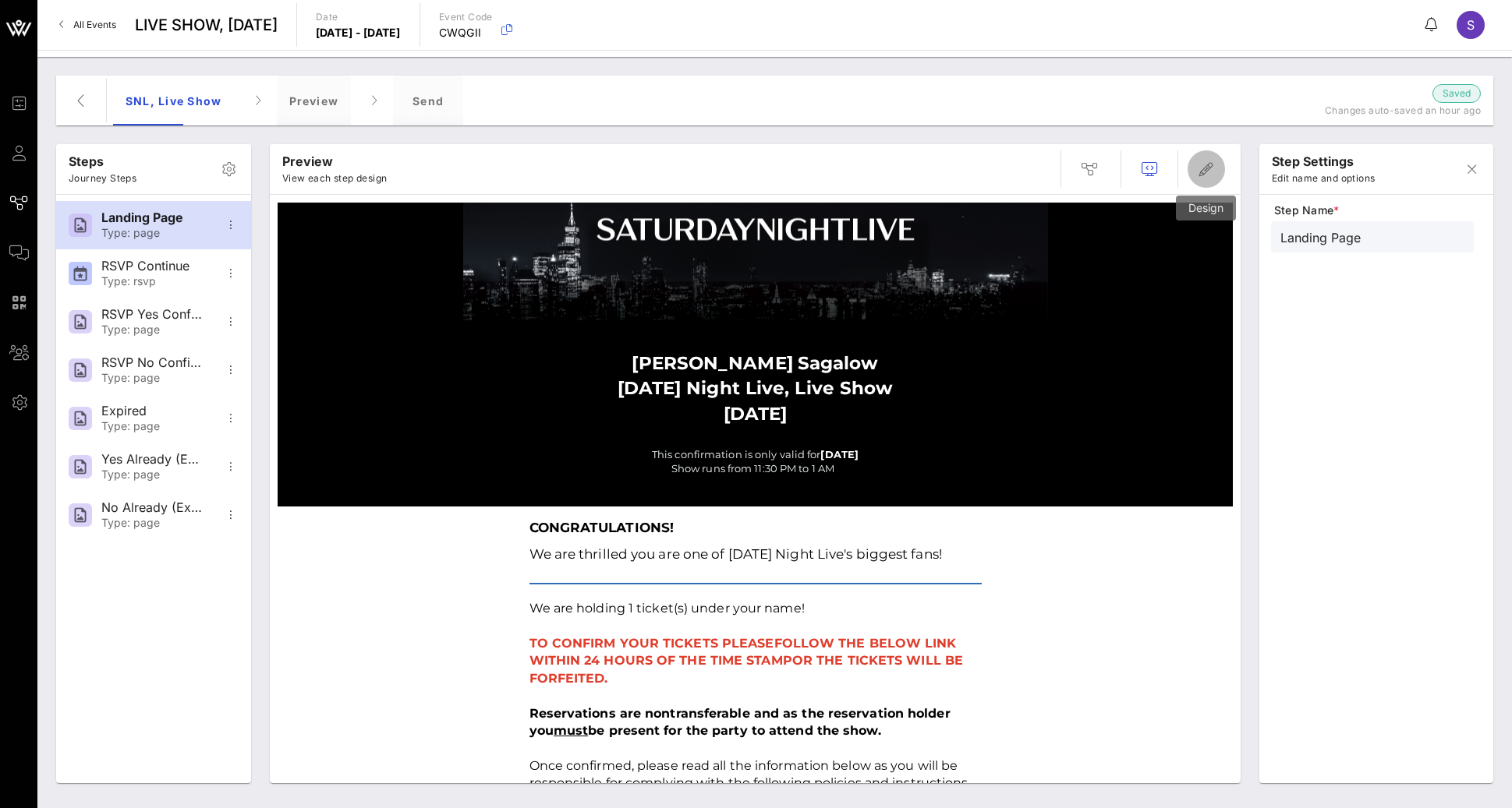
click at [1200, 179] on button "button" at bounding box center [1207, 169] width 38 height 38
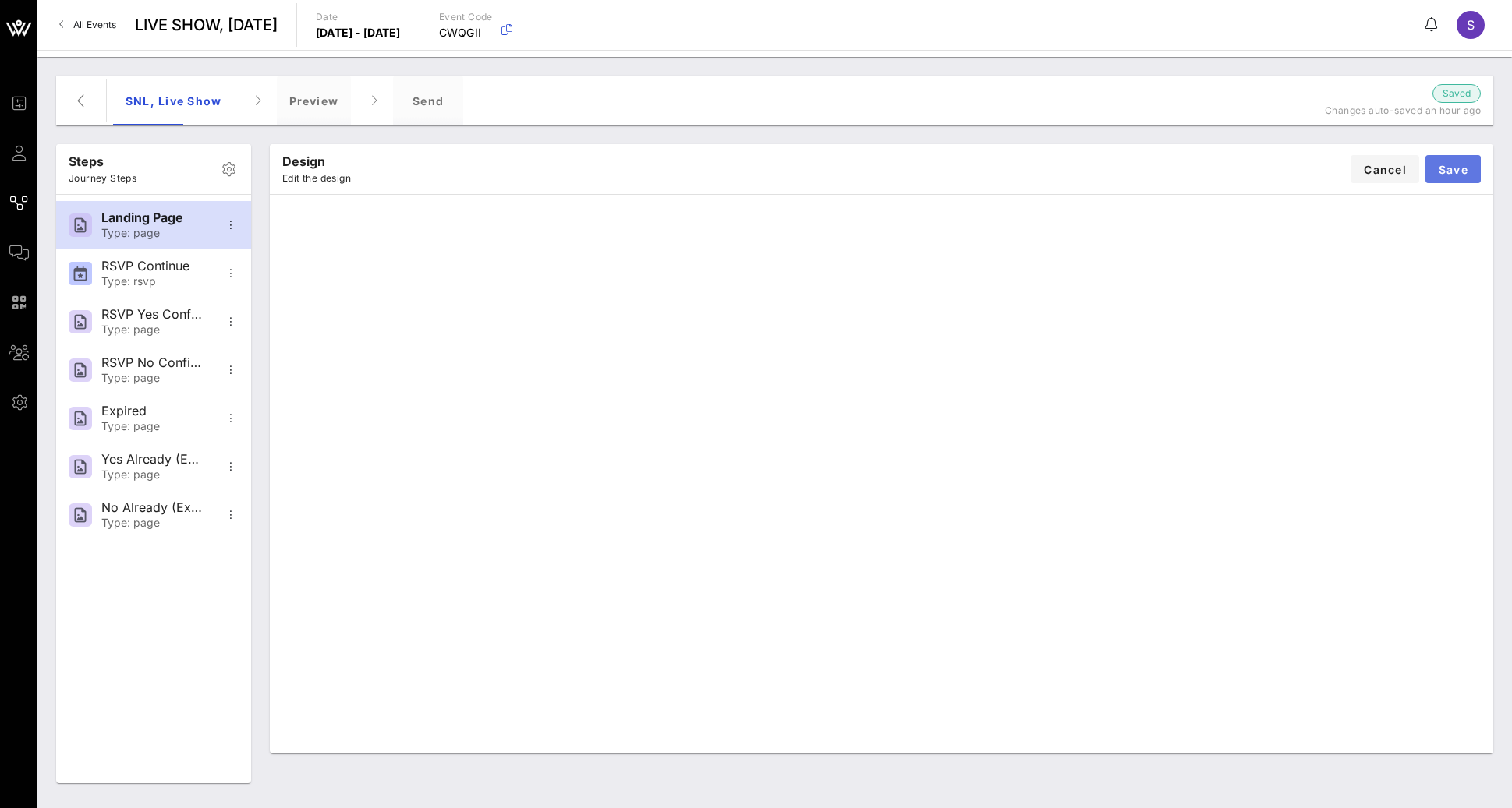
click at [1448, 165] on span "Save" at bounding box center [1453, 170] width 31 height 14
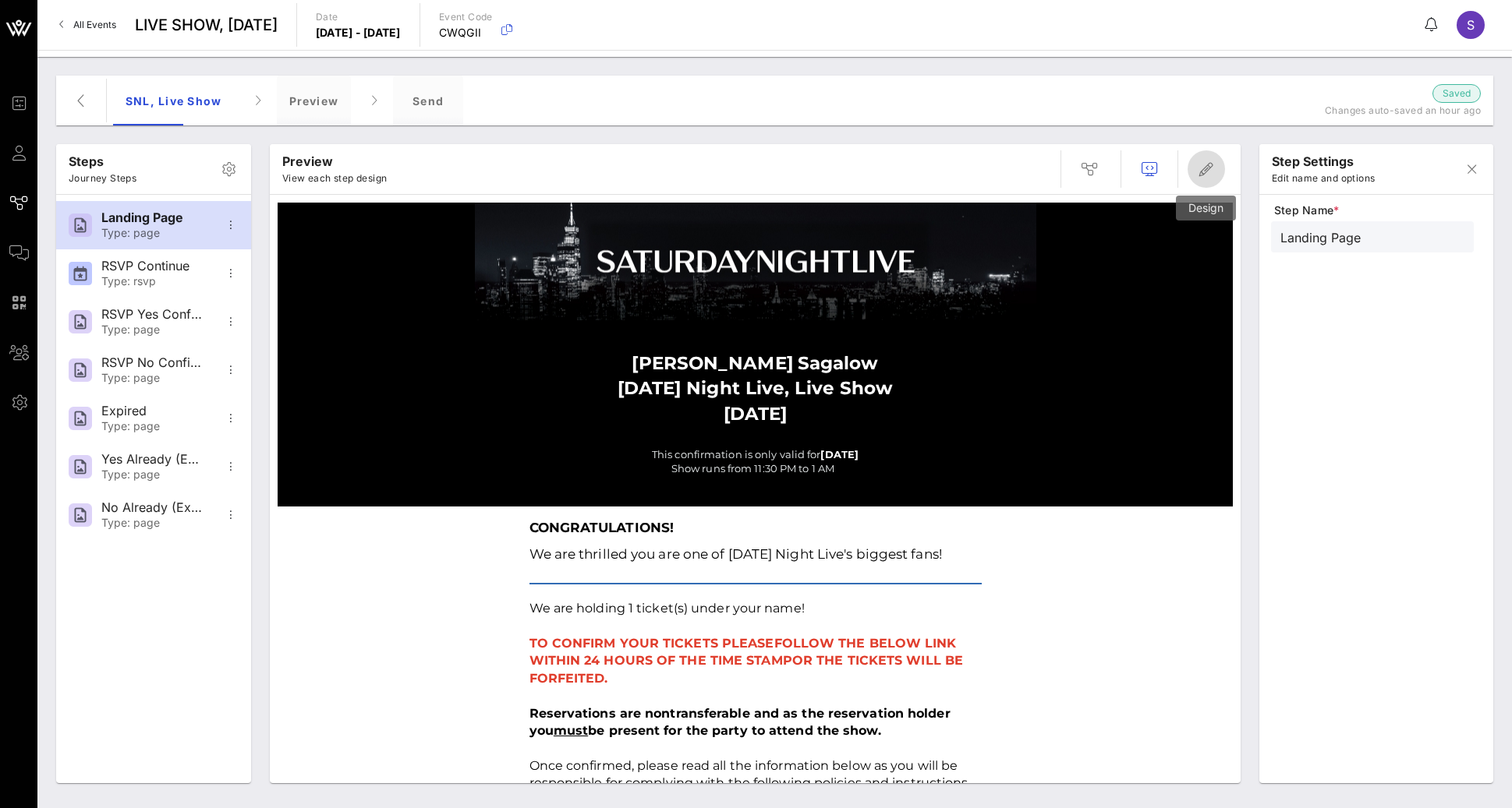
click at [1201, 166] on icon "button" at bounding box center [1207, 169] width 19 height 19
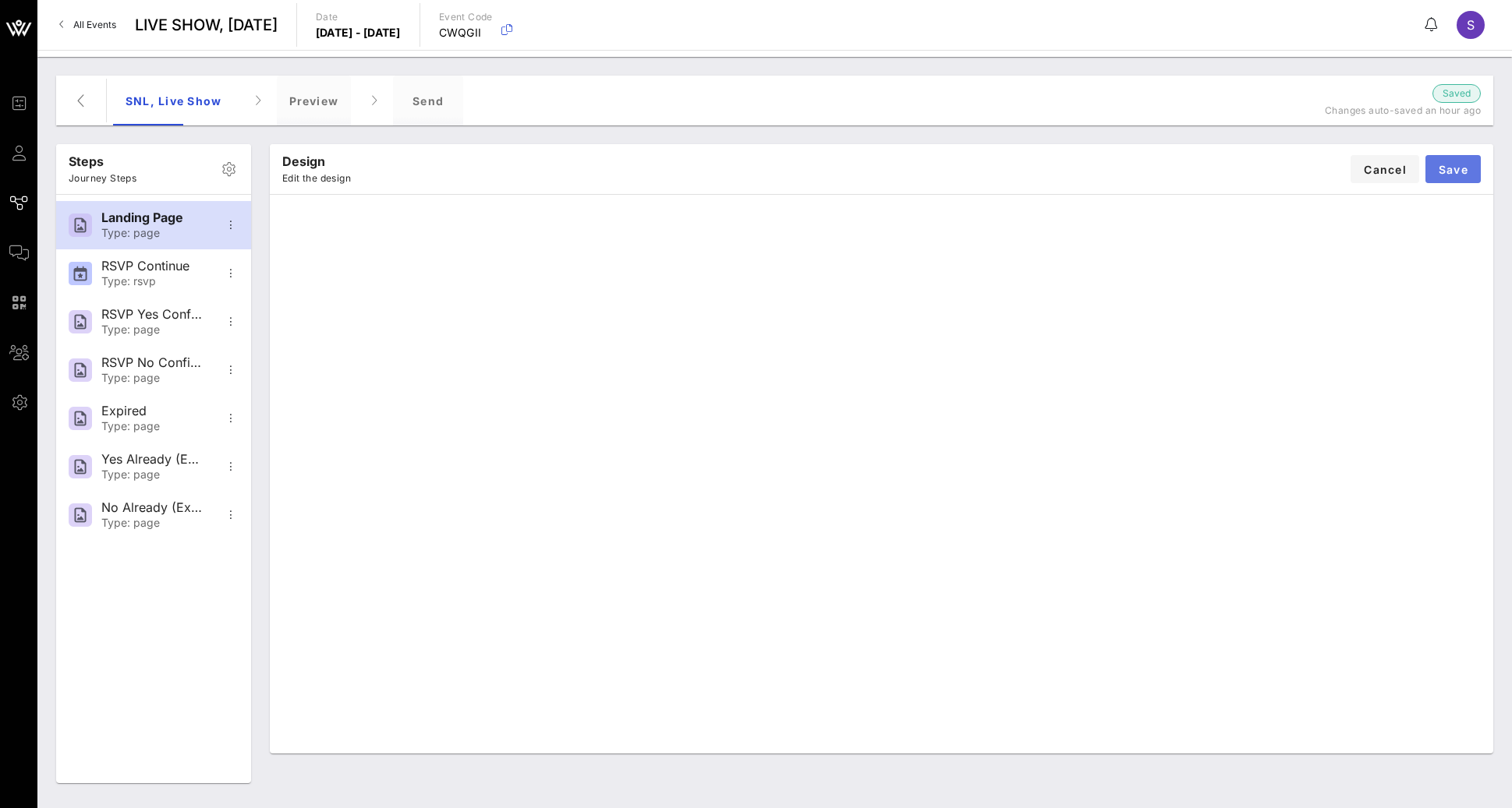
click at [1448, 169] on span "Save" at bounding box center [1453, 170] width 31 height 14
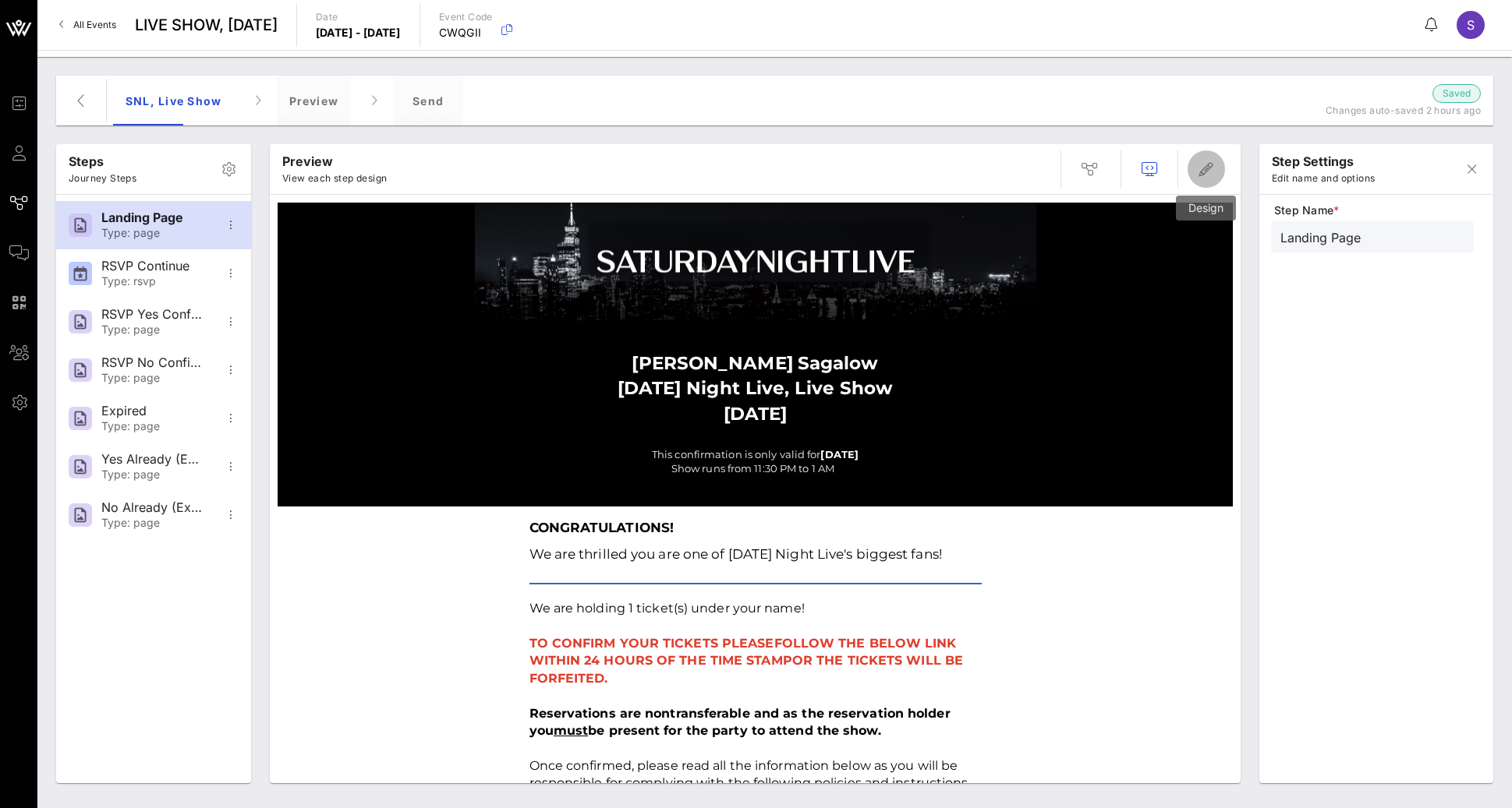
click at [1211, 170] on icon "button" at bounding box center [1207, 169] width 19 height 19
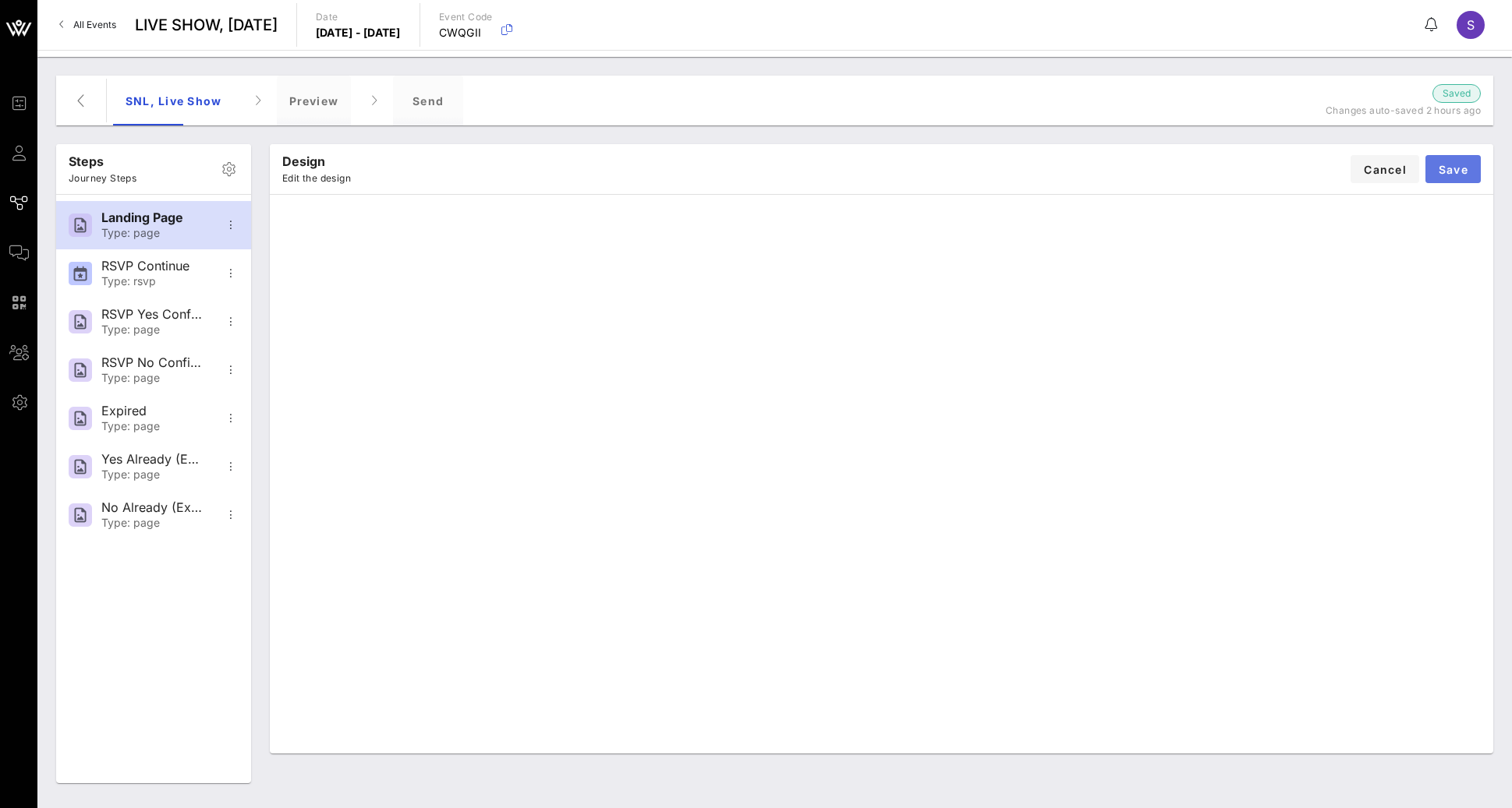
click at [1447, 169] on span "Save" at bounding box center [1453, 170] width 31 height 14
